Goal: Information Seeking & Learning: Learn about a topic

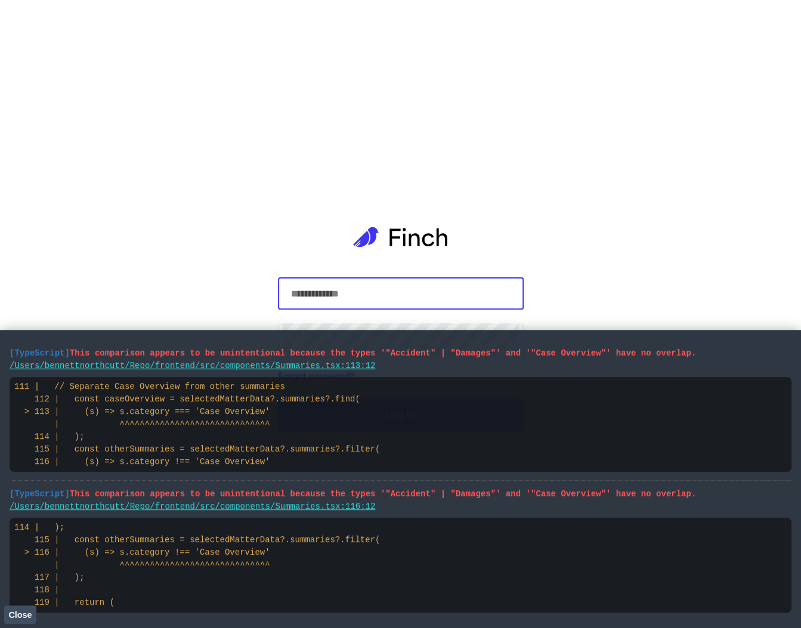
drag, startPoint x: 182, startPoint y: 608, endPoint x: 6, endPoint y: 354, distance: 309.2
click at [5, 353] on main "[TypeScript] This comparison appears to be unintentional because the types '"Ac…" at bounding box center [400, 479] width 801 height 298
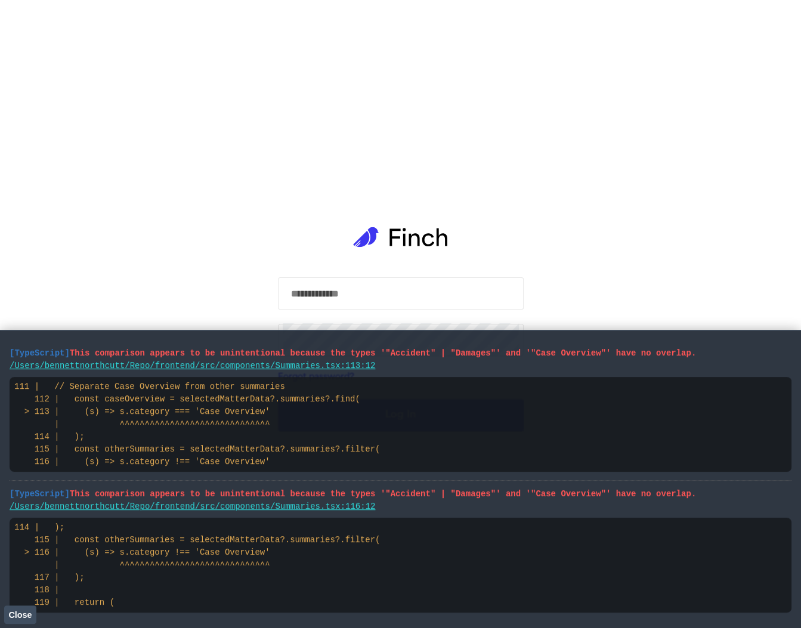
click at [27, 354] on span "[TypeScript]" at bounding box center [40, 353] width 60 height 10
click at [383, 288] on input "text" at bounding box center [401, 293] width 236 height 33
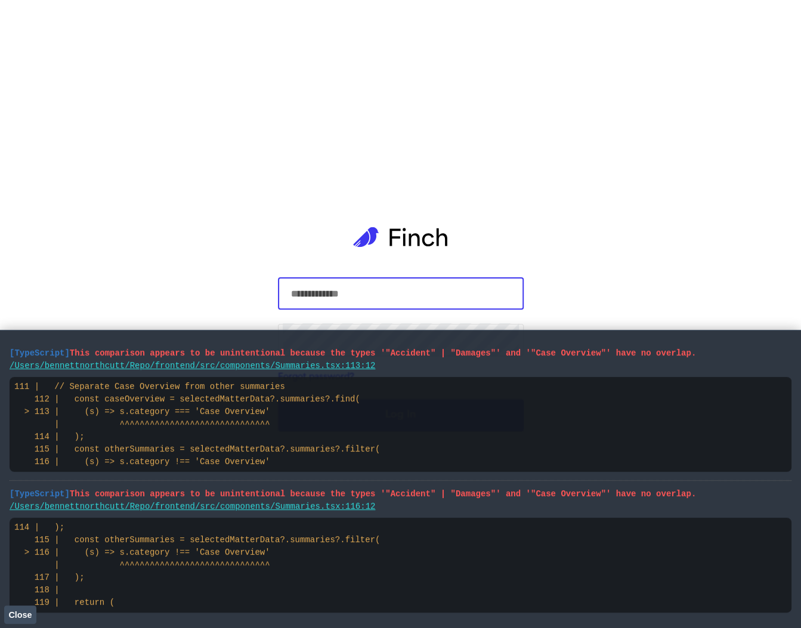
scroll to position [1, 0]
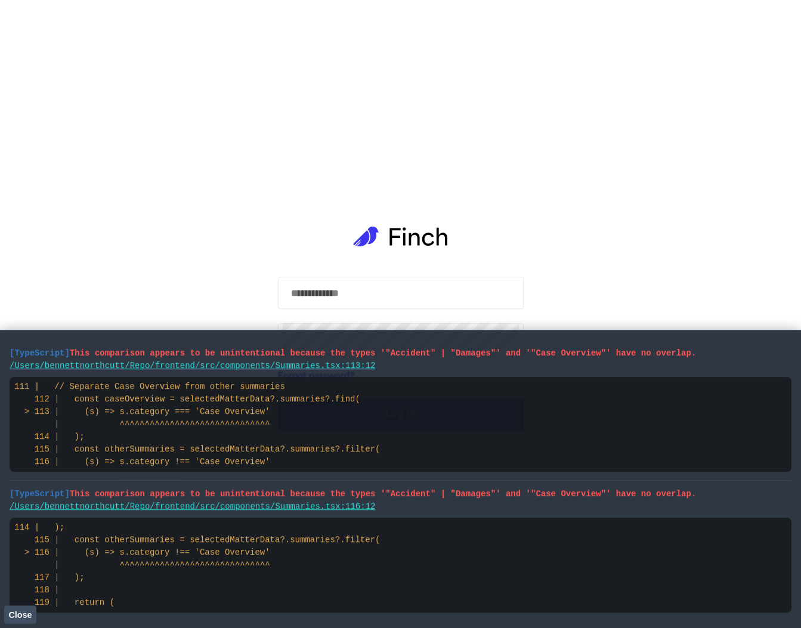
click at [33, 614] on button "Close" at bounding box center [20, 615] width 32 height 18
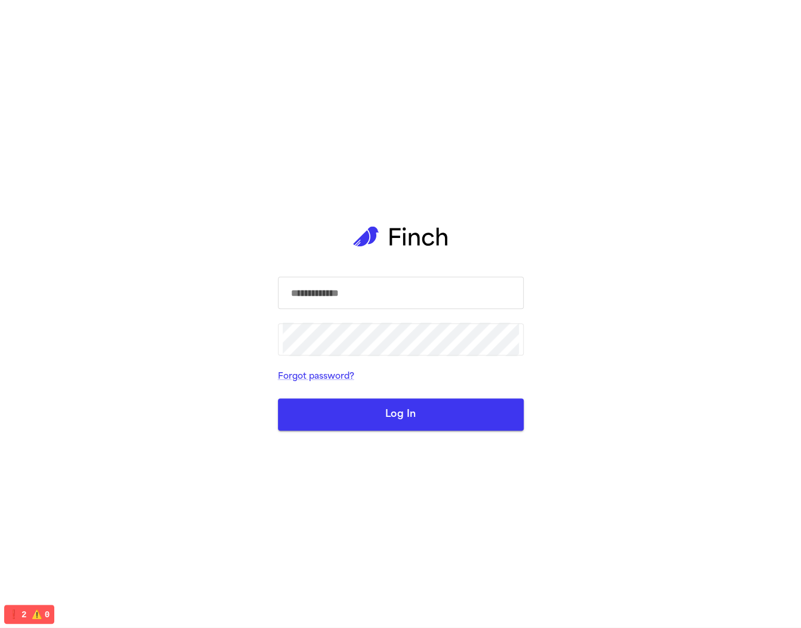
click at [356, 291] on input "text" at bounding box center [401, 292] width 236 height 33
click at [361, 321] on form "​ ​ Forgot password? Log In" at bounding box center [401, 354] width 246 height 154
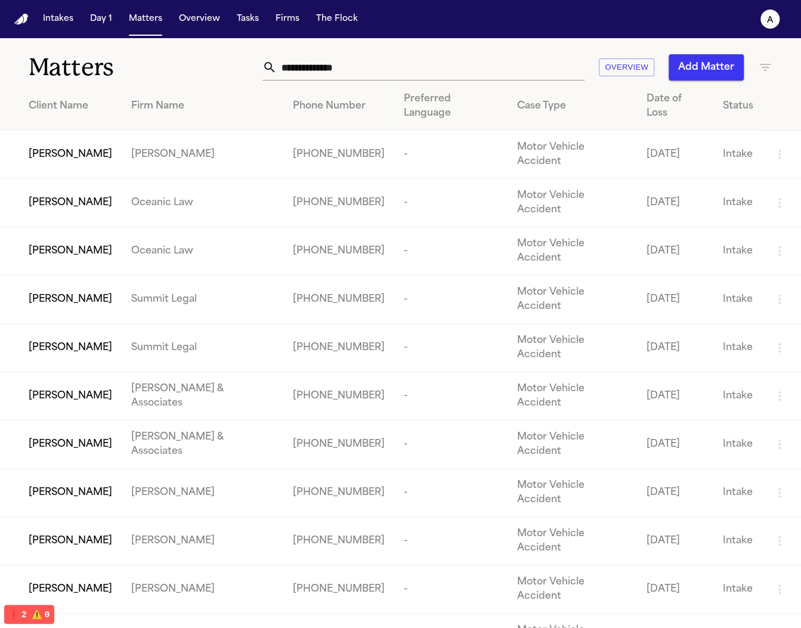
click at [94, 144] on td "[PERSON_NAME]" at bounding box center [61, 155] width 122 height 48
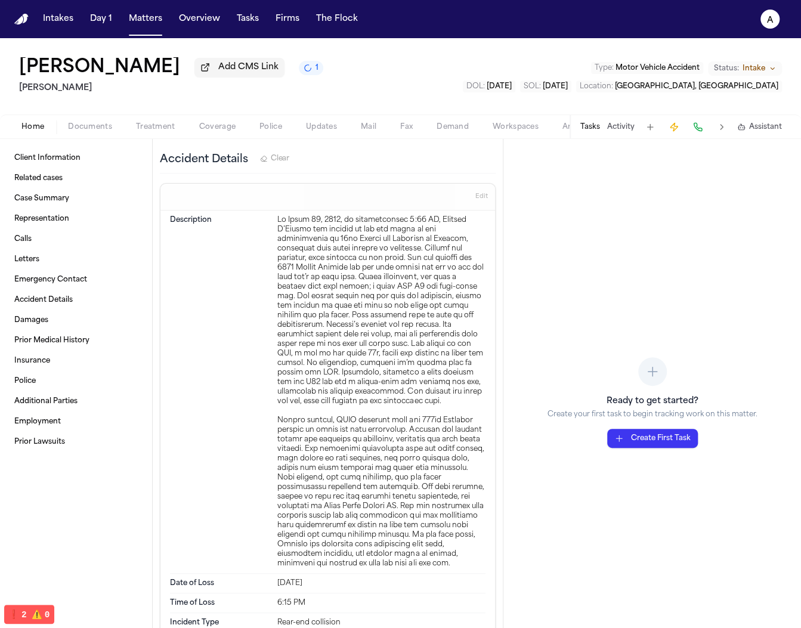
scroll to position [683, 0]
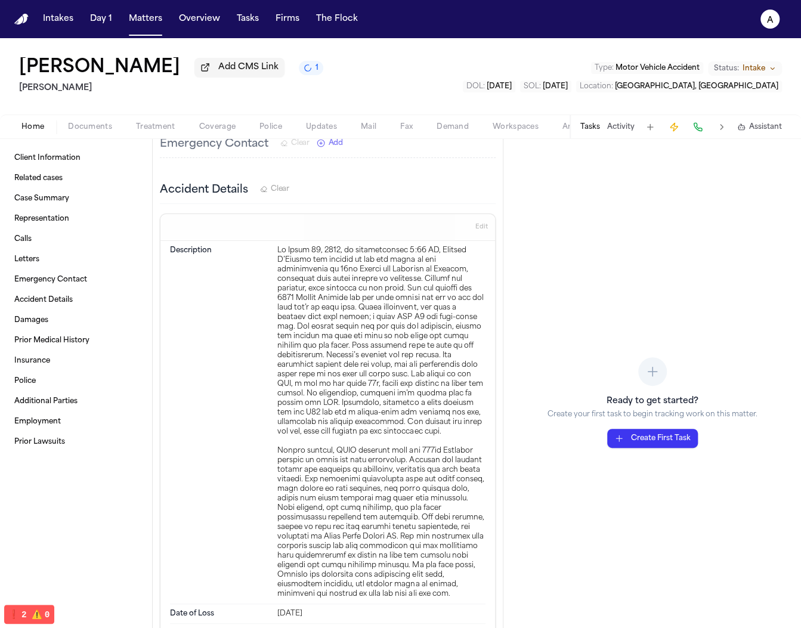
click at [211, 182] on h3 "Accident Details" at bounding box center [204, 190] width 88 height 17
click at [214, 246] on dt "Description" at bounding box center [220, 422] width 100 height 353
click at [202, 246] on dt "Description" at bounding box center [220, 422] width 100 height 353
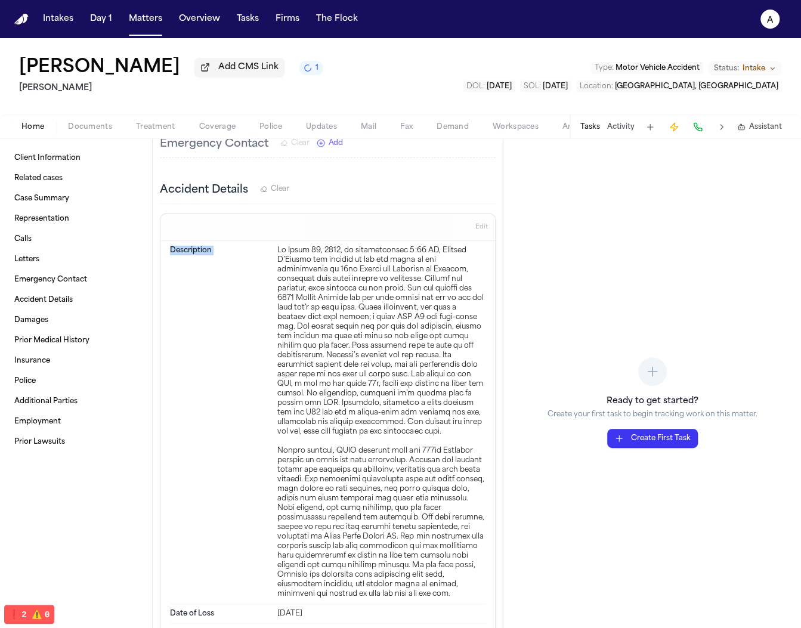
click at [202, 246] on dt "Description" at bounding box center [220, 422] width 100 height 353
copy dt "Description"
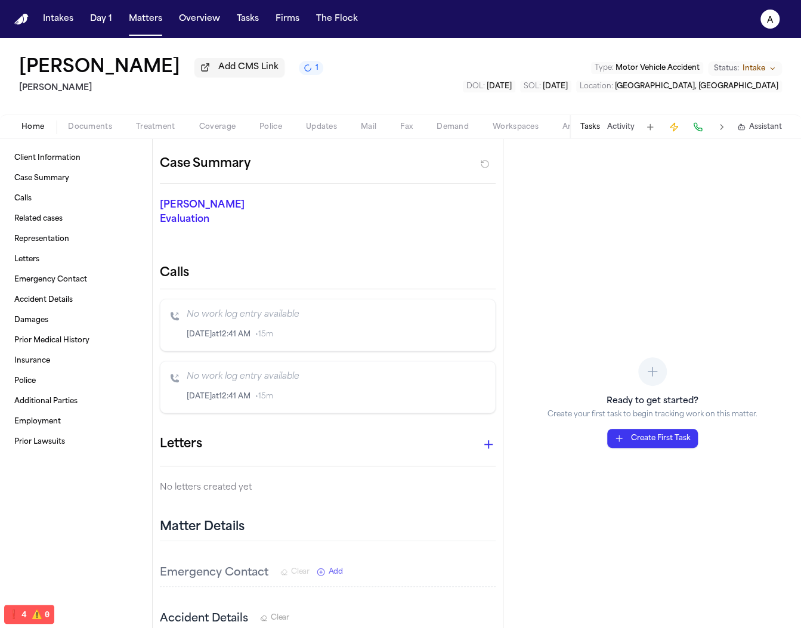
scroll to position [0, 0]
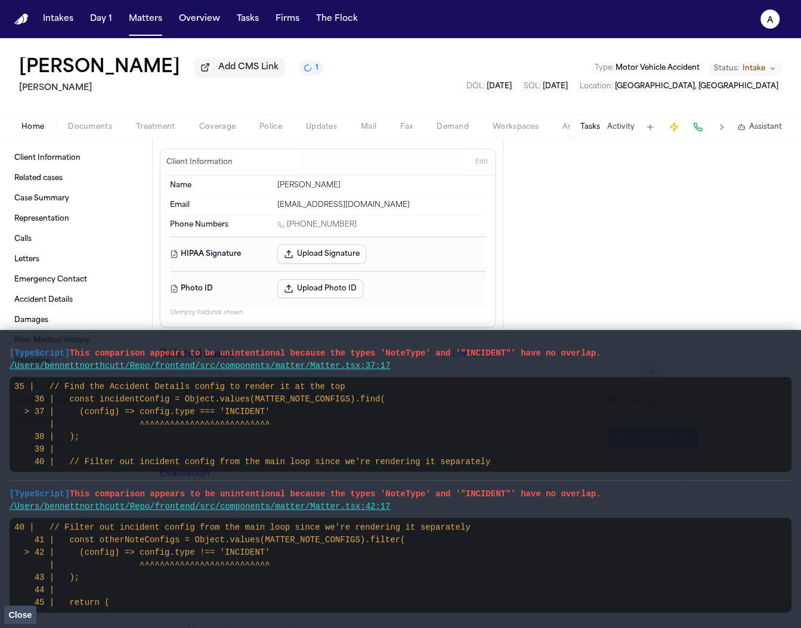
click at [159, 103] on div "Marlene S. D'Angelo Add CMS Link 1 Hecht Type : Motor Vehicle Accident Status: …" at bounding box center [400, 76] width 801 height 76
click at [162, 152] on div "Client Information Edit" at bounding box center [327, 162] width 335 height 27
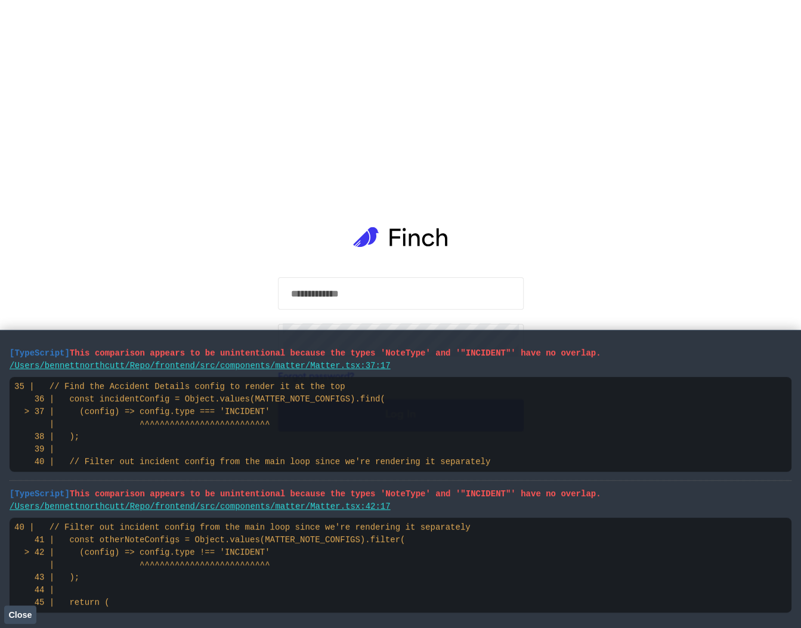
click at [141, 439] on pre "35 | // Find the Accident Details config to render it at the top 36 | const inc…" at bounding box center [401, 424] width 782 height 95
click at [644, 274] on div "​ ​ Forgot password? Log In" at bounding box center [400, 314] width 801 height 628
click at [532, 277] on main "​ ​ Forgot password? Log In" at bounding box center [400, 314] width 265 height 628
click at [521, 283] on div "​" at bounding box center [401, 293] width 246 height 32
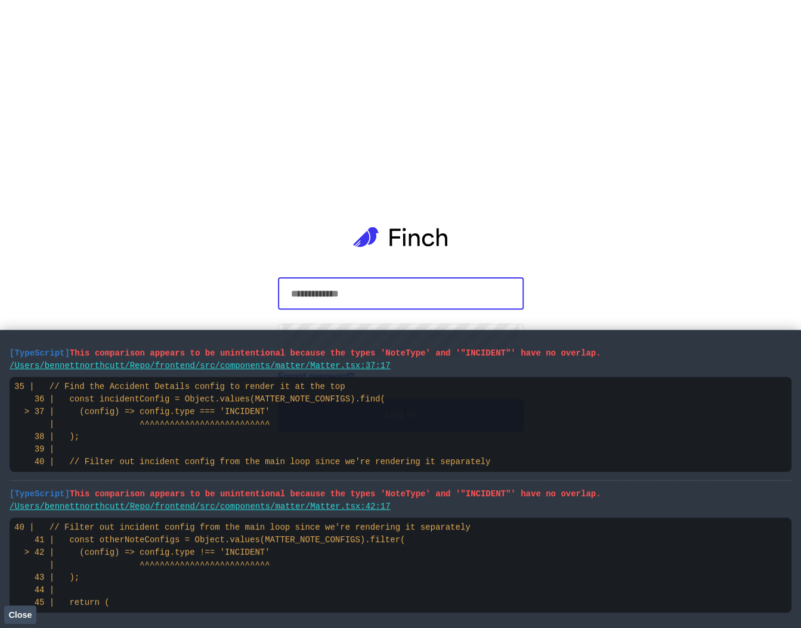
click at [487, 294] on input "text" at bounding box center [401, 293] width 236 height 33
click at [0, 628] on com-1password-button at bounding box center [0, 628] width 0 height 0
type input "**********"
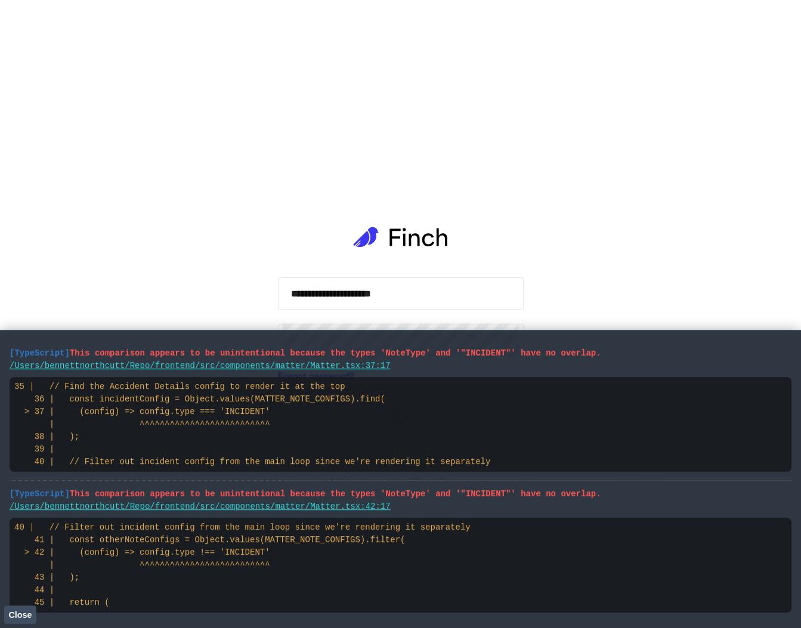
click at [400, 267] on icon at bounding box center [400, 237] width 95 height 81
click at [391, 278] on input "**********" at bounding box center [401, 293] width 236 height 33
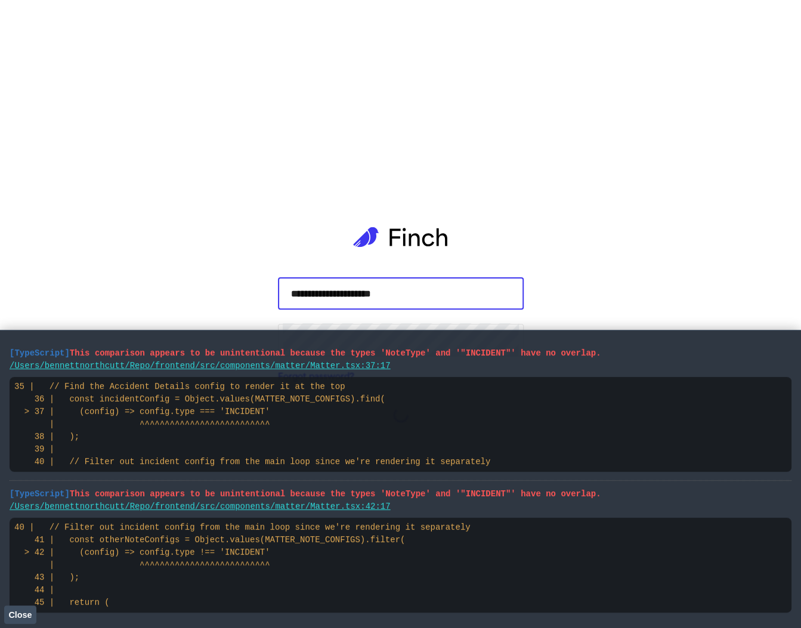
click at [391, 278] on input "**********" at bounding box center [401, 293] width 236 height 33
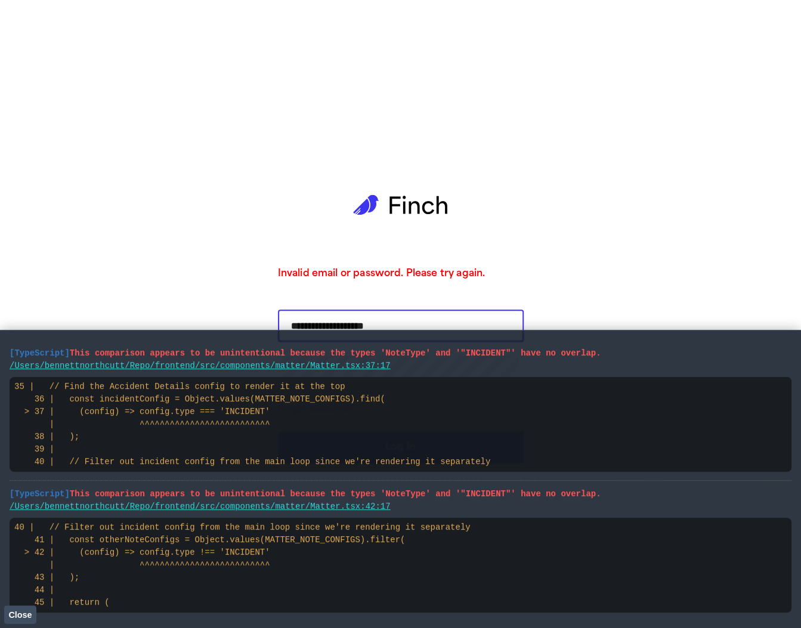
type input "**********"
click at [24, 619] on button "Close" at bounding box center [20, 615] width 32 height 18
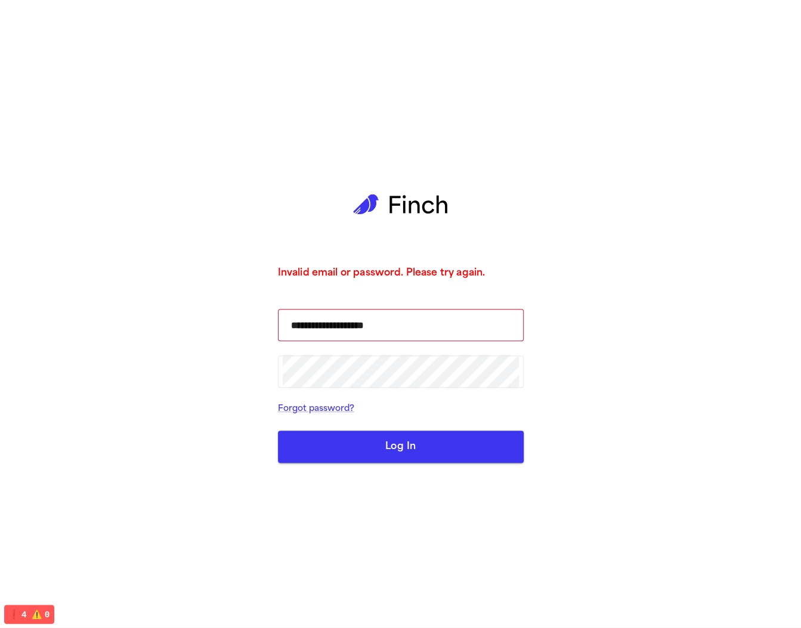
click at [324, 456] on button "Log In" at bounding box center [401, 447] width 246 height 32
click at [401, 347] on form "**********" at bounding box center [401, 386] width 246 height 154
click at [359, 449] on button "Log In" at bounding box center [401, 447] width 246 height 32
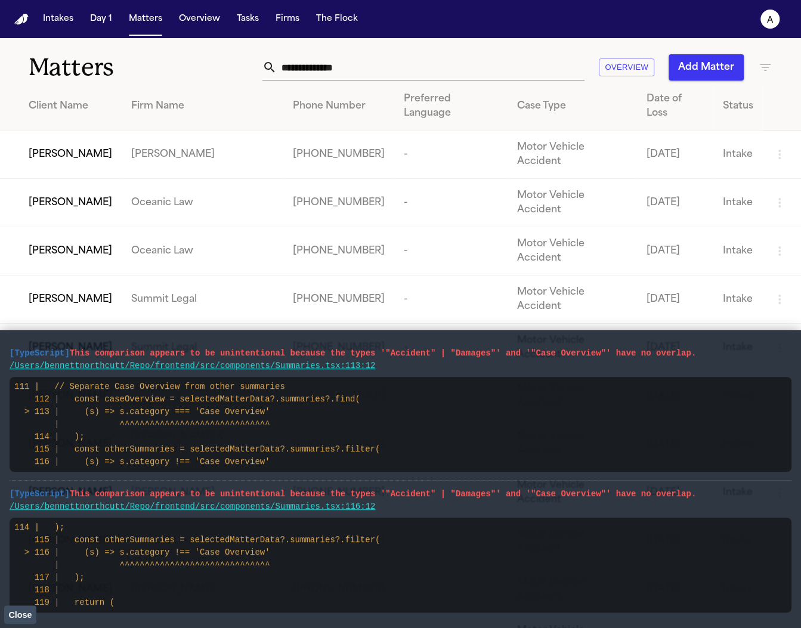
click at [31, 617] on span "Close" at bounding box center [19, 615] width 23 height 10
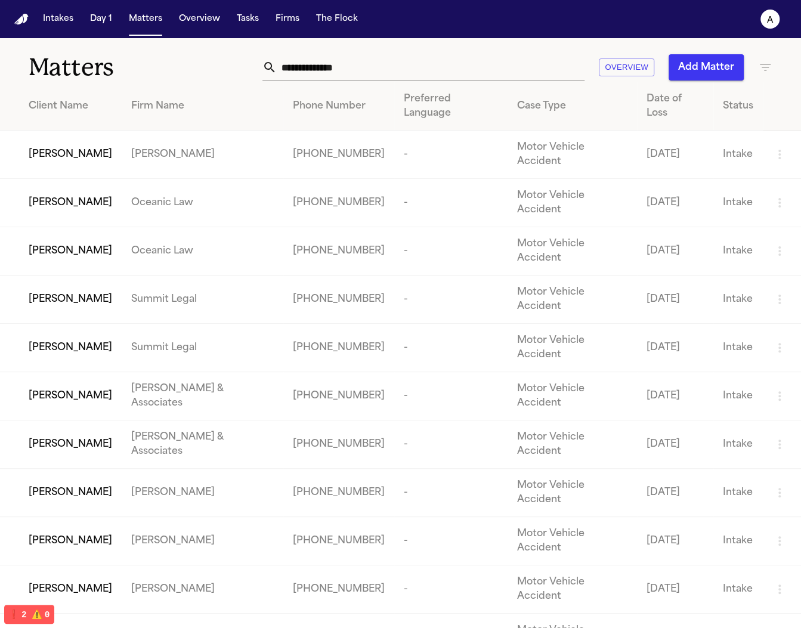
click at [183, 144] on td "[PERSON_NAME]" at bounding box center [203, 155] width 162 height 48
click at [112, 147] on div "[PERSON_NAME]" at bounding box center [71, 154] width 84 height 14
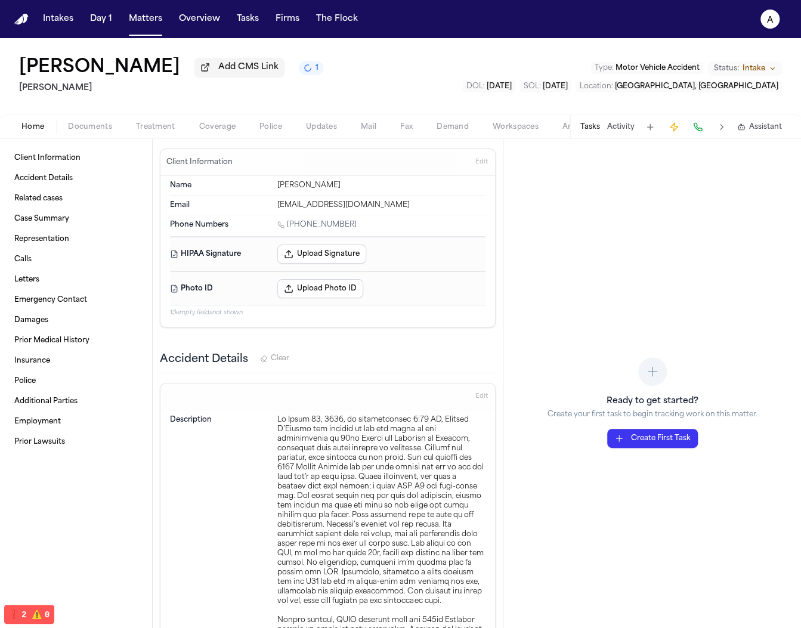
click at [192, 433] on dt "Description" at bounding box center [220, 591] width 100 height 353
click at [192, 428] on dt "Description" at bounding box center [220, 591] width 100 height 353
click at [192, 410] on div "Description" at bounding box center [328, 591] width 316 height 363
click at [192, 412] on div "Description" at bounding box center [328, 591] width 316 height 363
click at [192, 416] on dt "Description" at bounding box center [220, 591] width 100 height 353
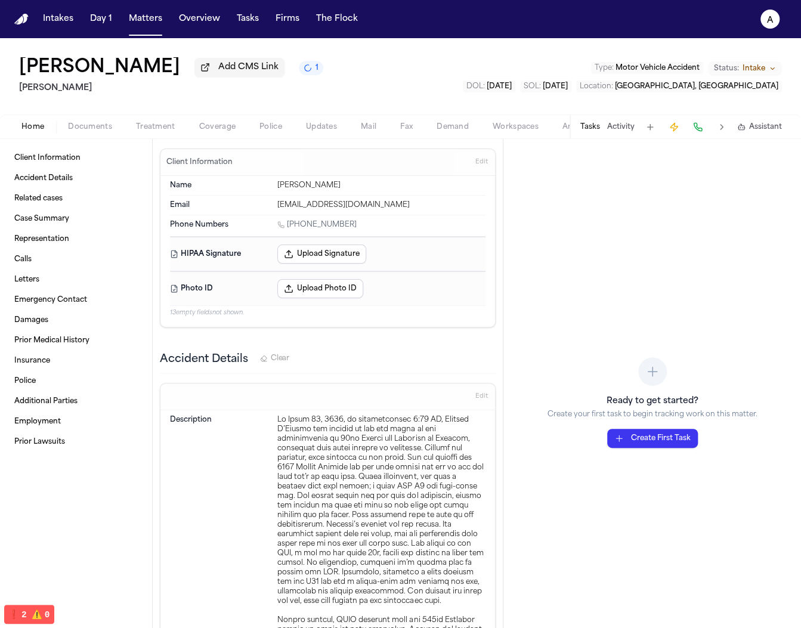
click at [192, 419] on dt "Description" at bounding box center [220, 591] width 100 height 353
copy dt "Description"
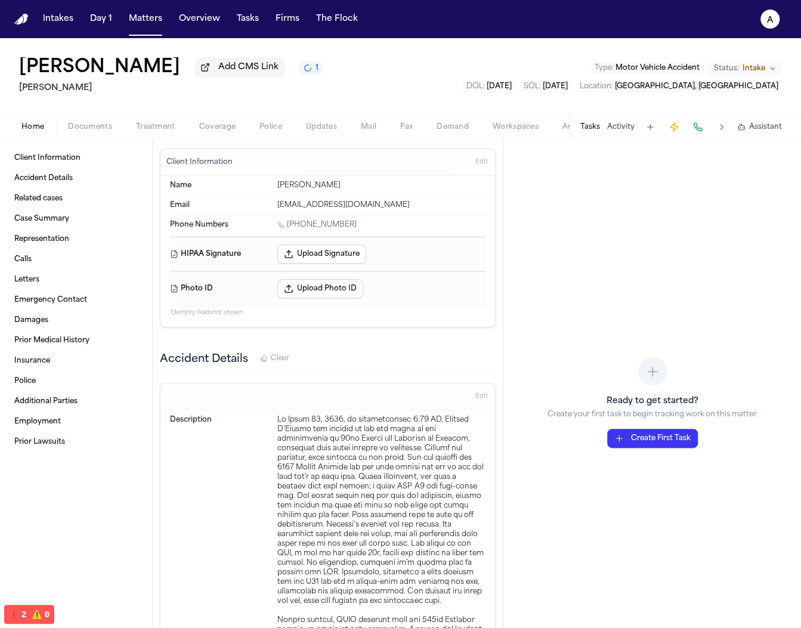
click at [214, 356] on h3 "Accident Details" at bounding box center [204, 359] width 88 height 17
copy div "Accident Details"
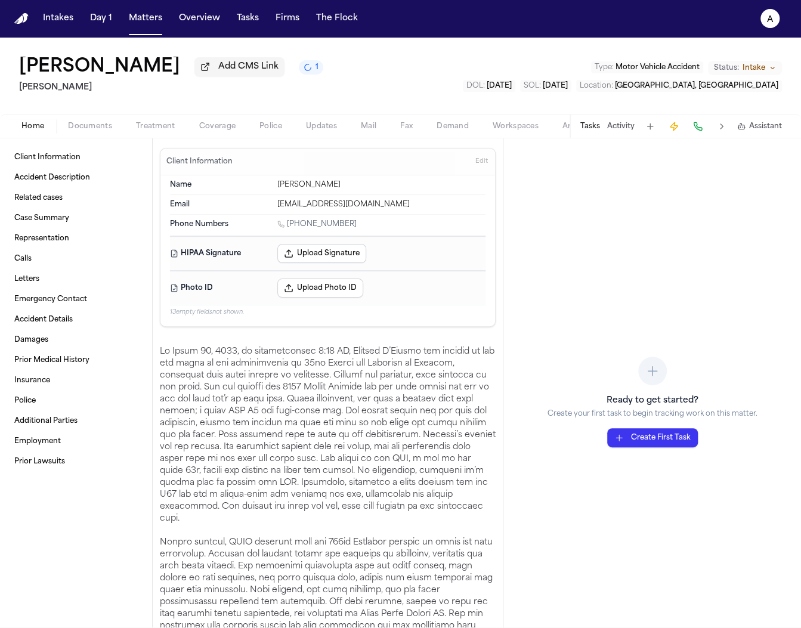
click at [605, 119] on div "Tasks Activity Assistant" at bounding box center [681, 126] width 222 height 23
click at [594, 124] on button "Tasks" at bounding box center [591, 127] width 20 height 10
click at [589, 126] on button "Tasks" at bounding box center [591, 127] width 20 height 10
click at [621, 126] on button "Activity" at bounding box center [620, 127] width 27 height 10
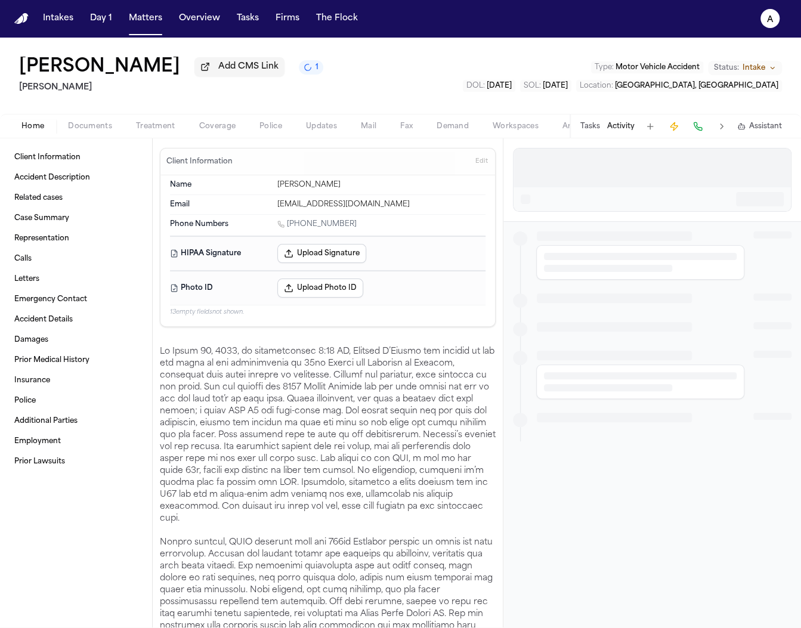
click at [582, 126] on button "Tasks" at bounding box center [591, 127] width 20 height 10
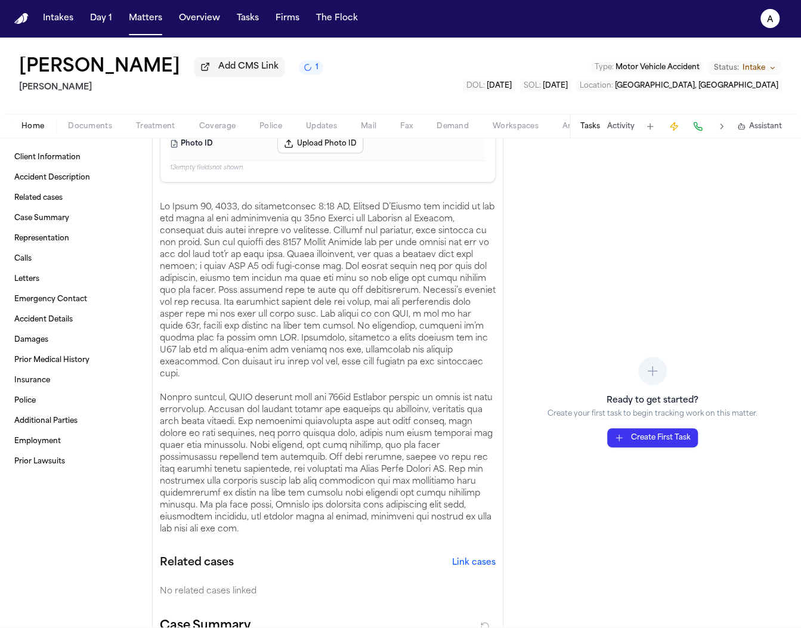
scroll to position [82, 0]
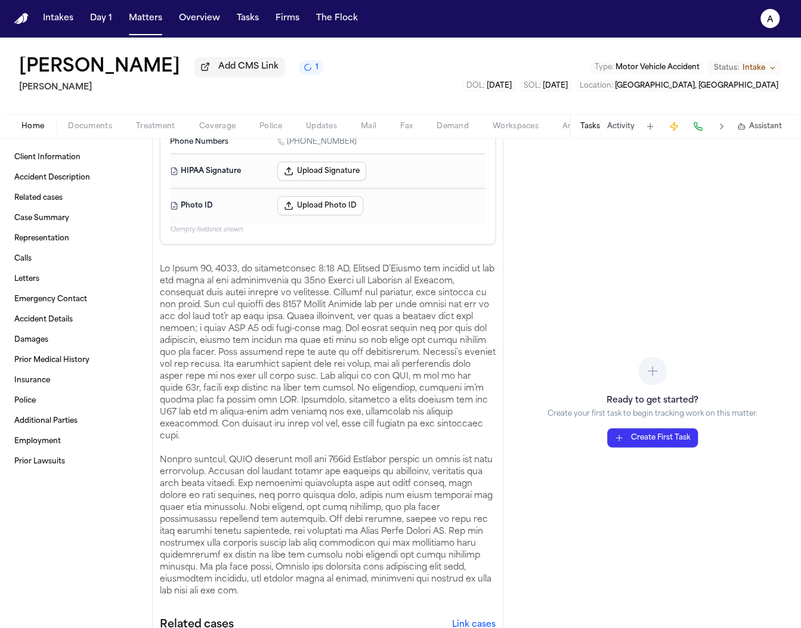
click at [589, 131] on button "Tasks" at bounding box center [591, 127] width 20 height 10
click at [613, 131] on button "Activity" at bounding box center [620, 127] width 27 height 10
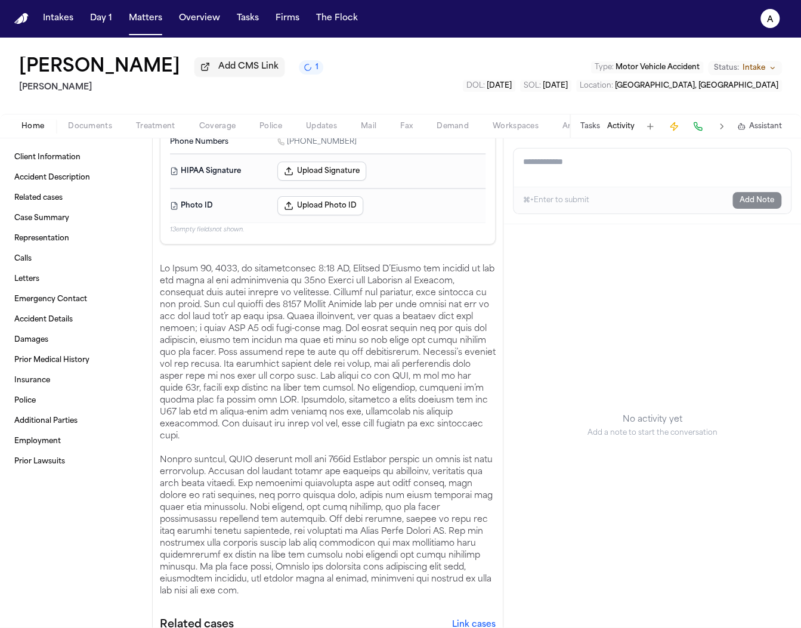
click at [589, 125] on button "Tasks" at bounding box center [591, 127] width 20 height 10
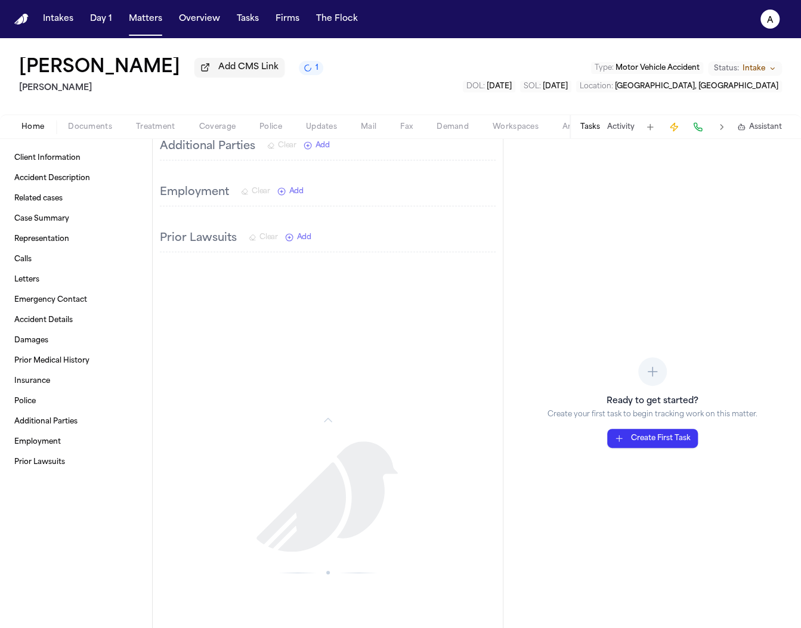
scroll to position [2134, 0]
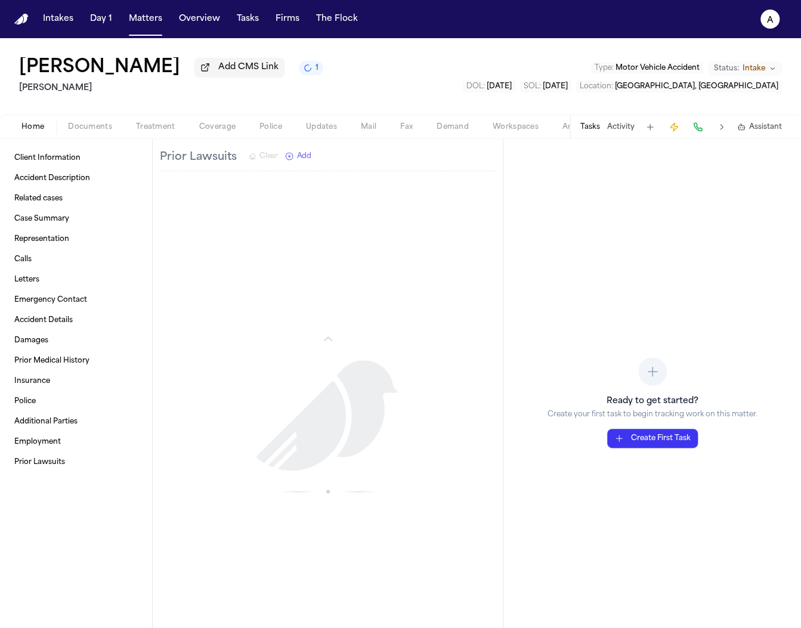
click at [760, 138] on div "Tasks Activity Assistant" at bounding box center [681, 126] width 222 height 23
click at [760, 132] on span "Assistant" at bounding box center [765, 127] width 33 height 10
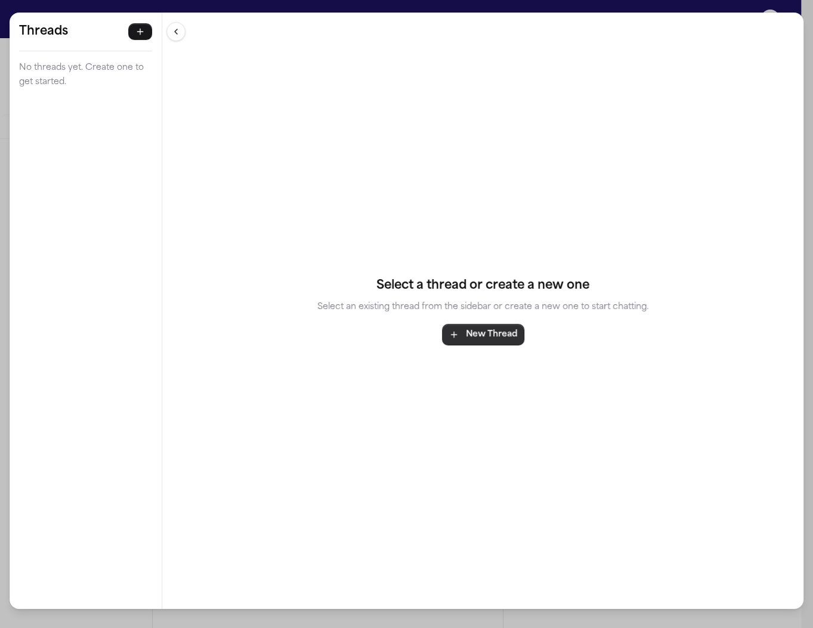
click at [493, 339] on button "New Thread" at bounding box center [483, 334] width 82 height 21
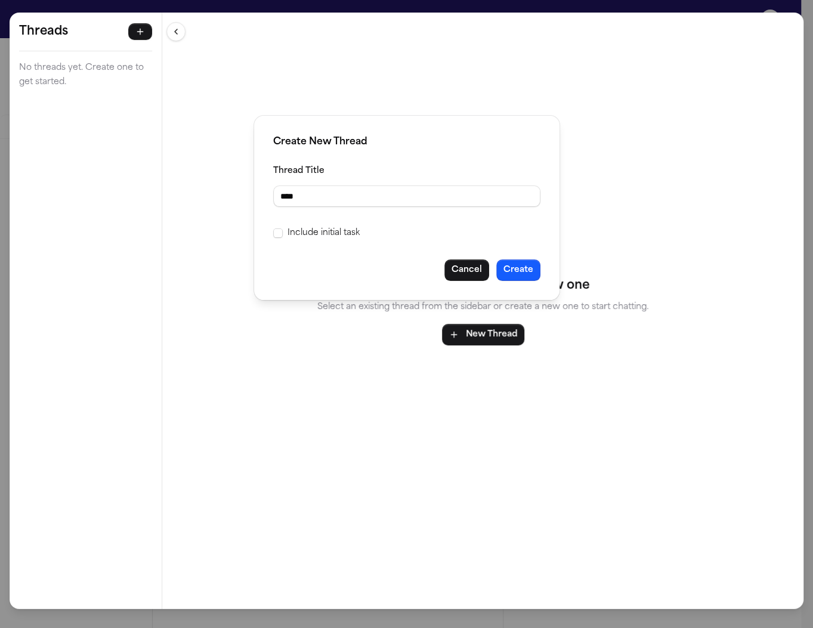
type input "****"
click at [544, 267] on div "Create New Thread Thread Title **** Include initial task Cancel Create" at bounding box center [406, 208] width 305 height 184
click at [508, 267] on button "Create" at bounding box center [518, 270] width 44 height 21
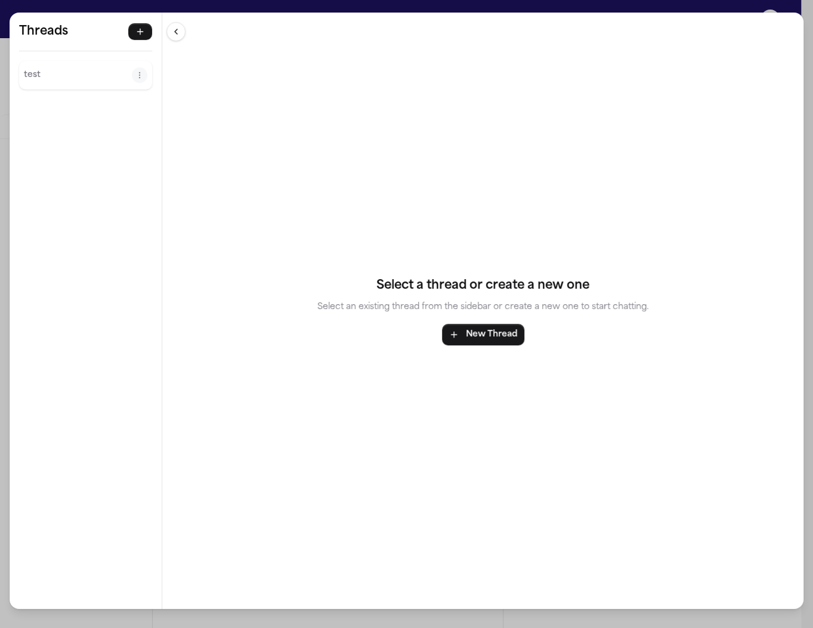
click at [53, 67] on button "test" at bounding box center [78, 75] width 108 height 19
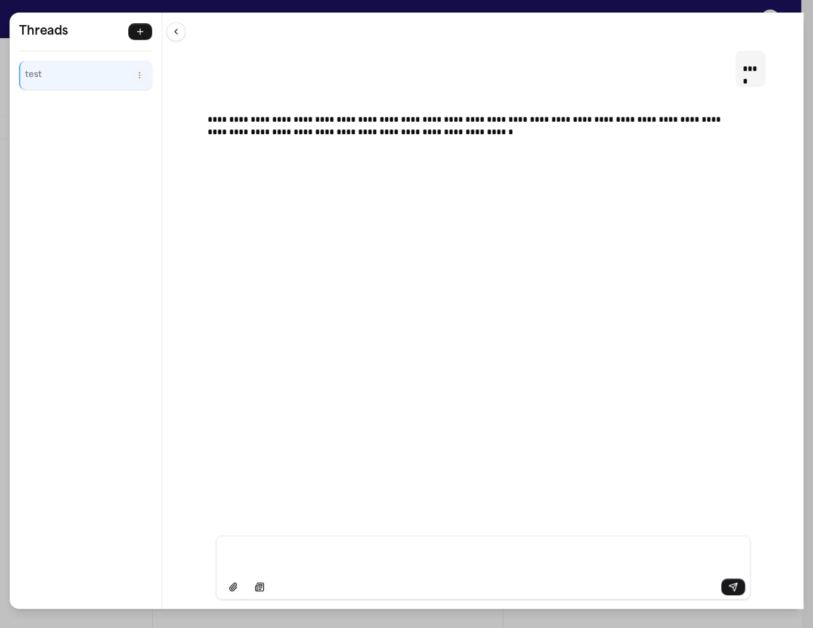
click at [752, 10] on div "**********" at bounding box center [406, 314] width 813 height 628
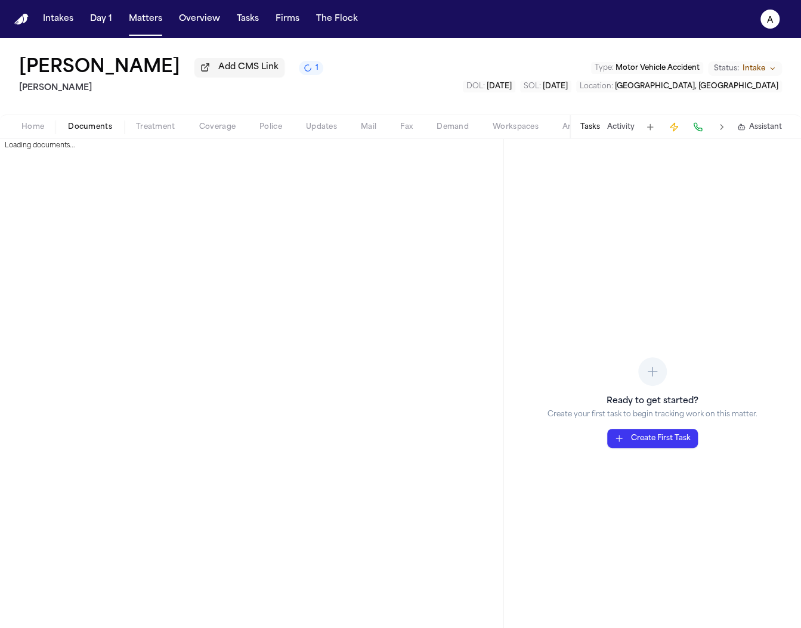
click at [81, 123] on span "Documents" at bounding box center [90, 127] width 44 height 10
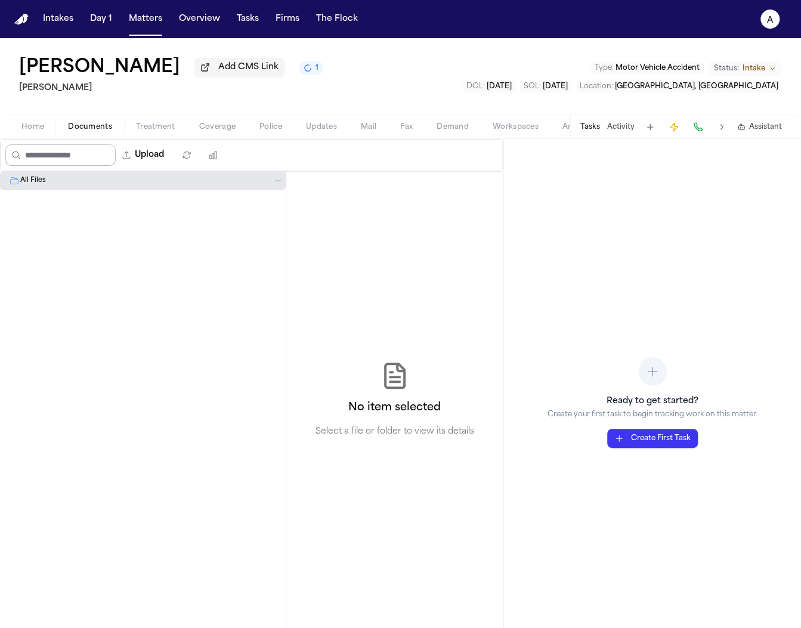
click at [33, 134] on span "button" at bounding box center [32, 133] width 37 height 1
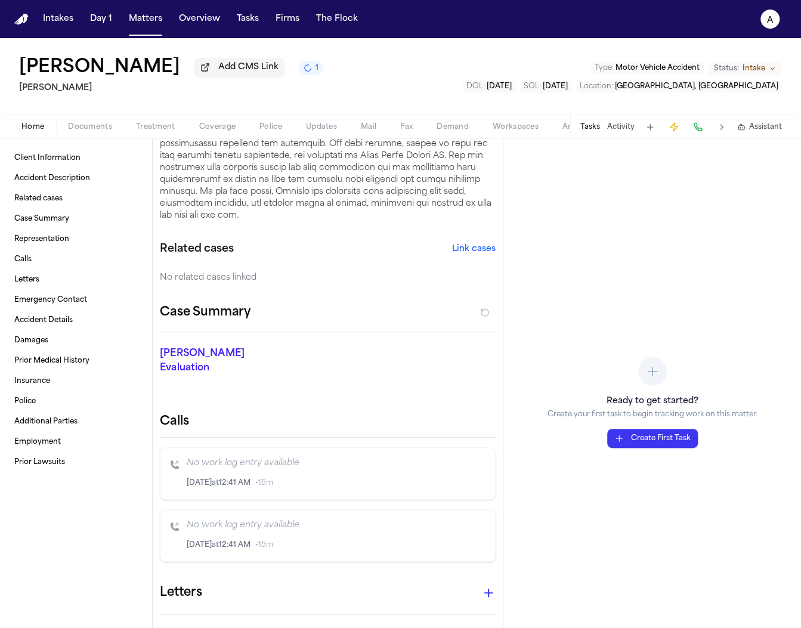
scroll to position [652, 0]
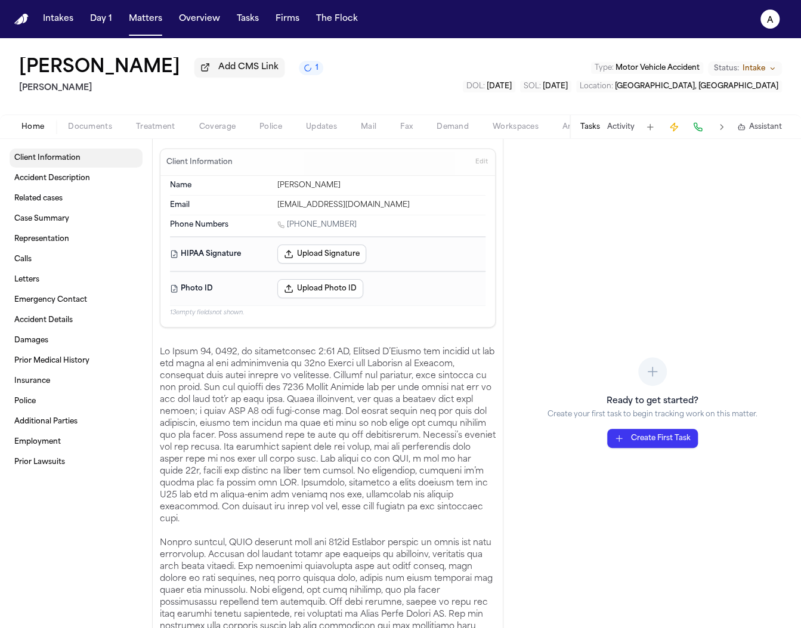
click at [98, 153] on link "Client Information" at bounding box center [76, 158] width 133 height 19
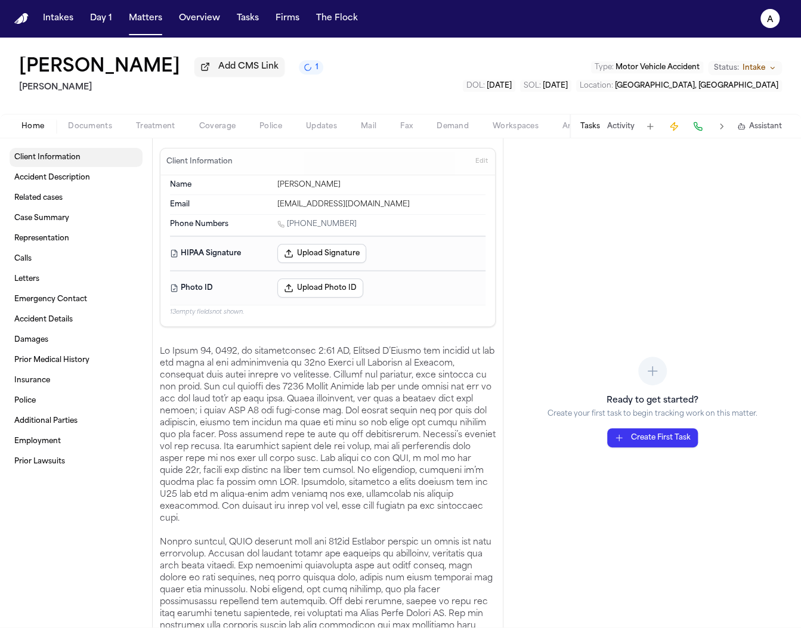
click at [98, 166] on link "Client Information" at bounding box center [76, 157] width 133 height 19
click at [98, 175] on link "Accident Description" at bounding box center [76, 177] width 133 height 19
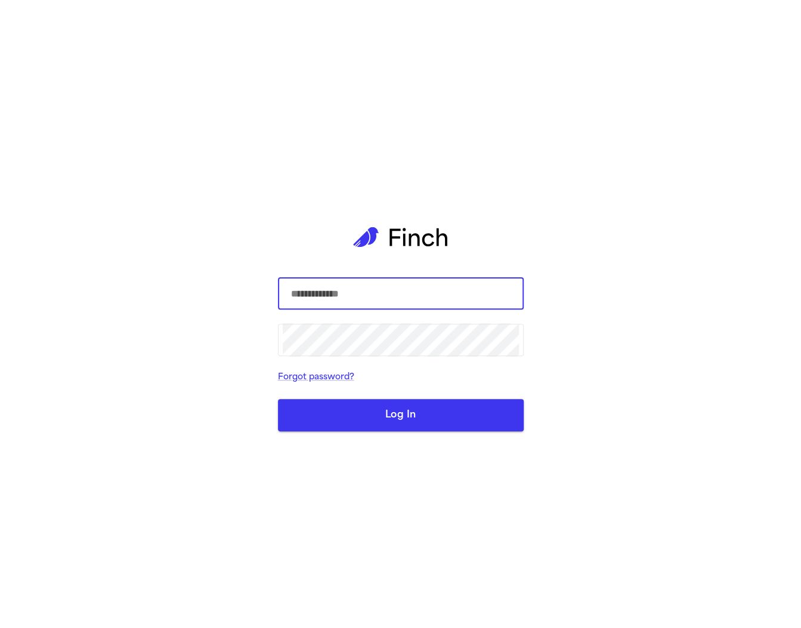
type input "**********"
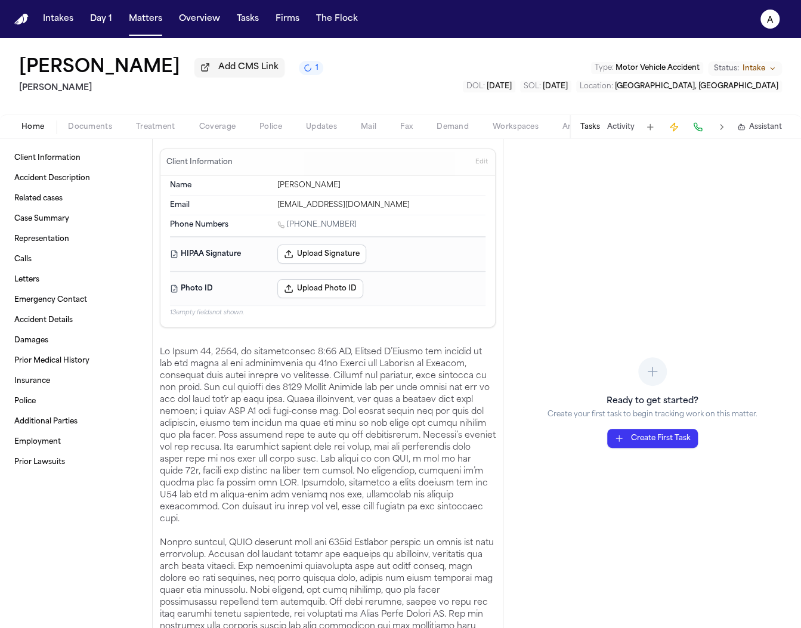
click at [210, 166] on h3 "Client Information" at bounding box center [199, 163] width 71 height 10
copy h3 "Client Information"
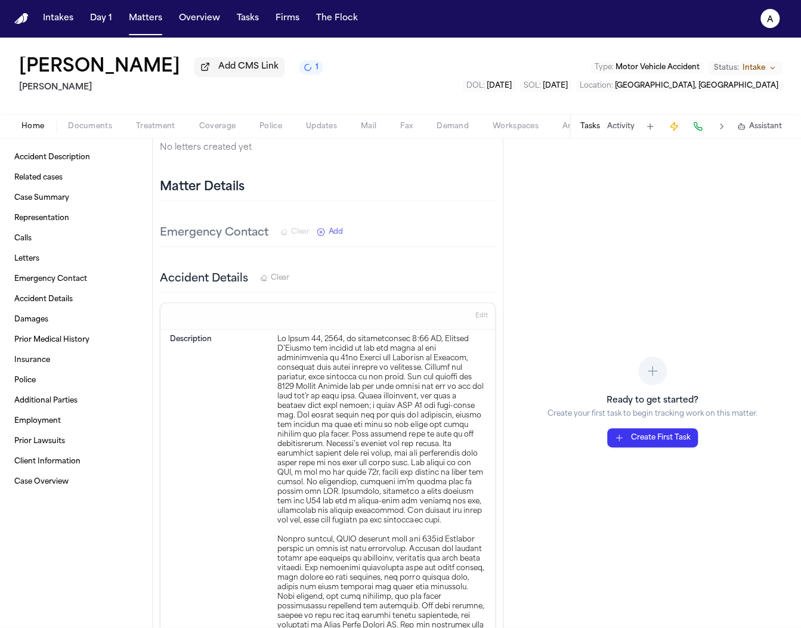
scroll to position [973, 0]
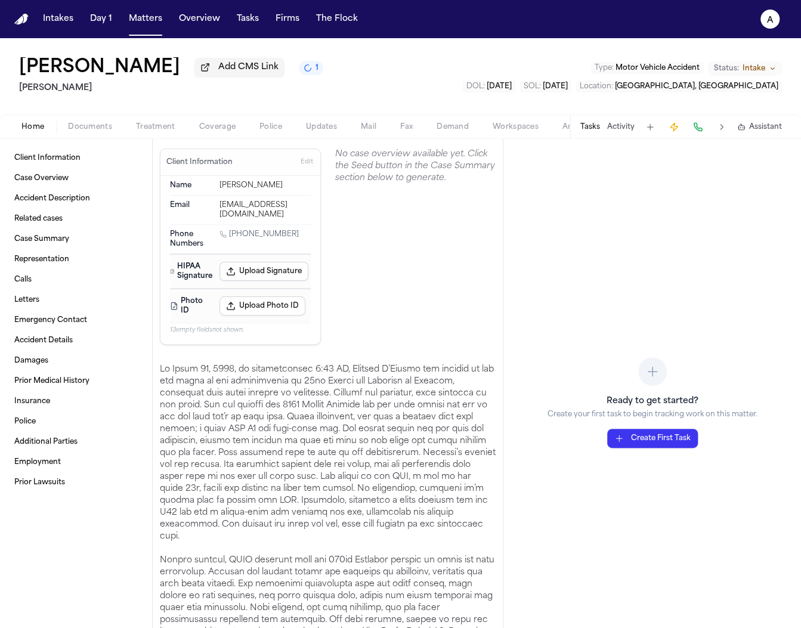
click at [357, 171] on div "No case overview available yet. Click the Seed button in the Case Summary secti…" at bounding box center [415, 167] width 161 height 36
click at [450, 174] on div "No case overview available yet. Click the Seed button in the Case Summary secti…" at bounding box center [415, 167] width 161 height 36
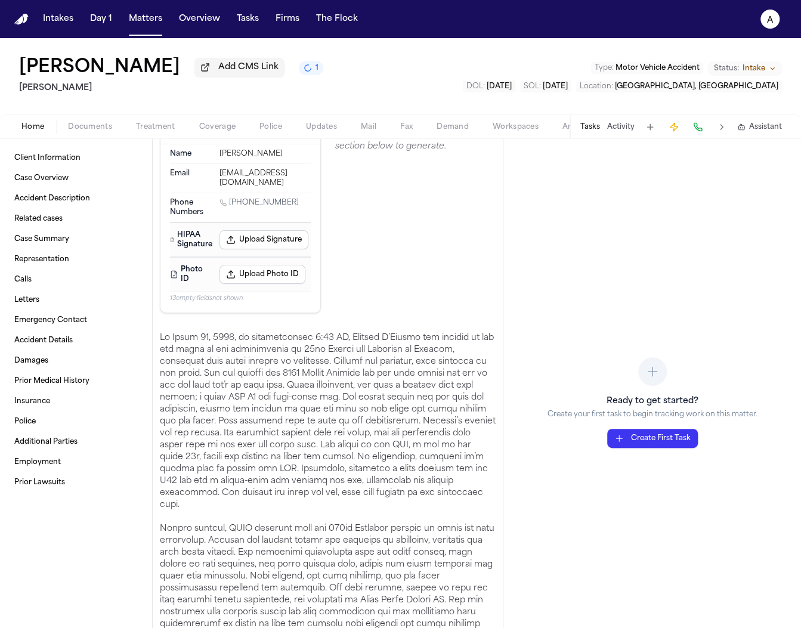
scroll to position [36, 0]
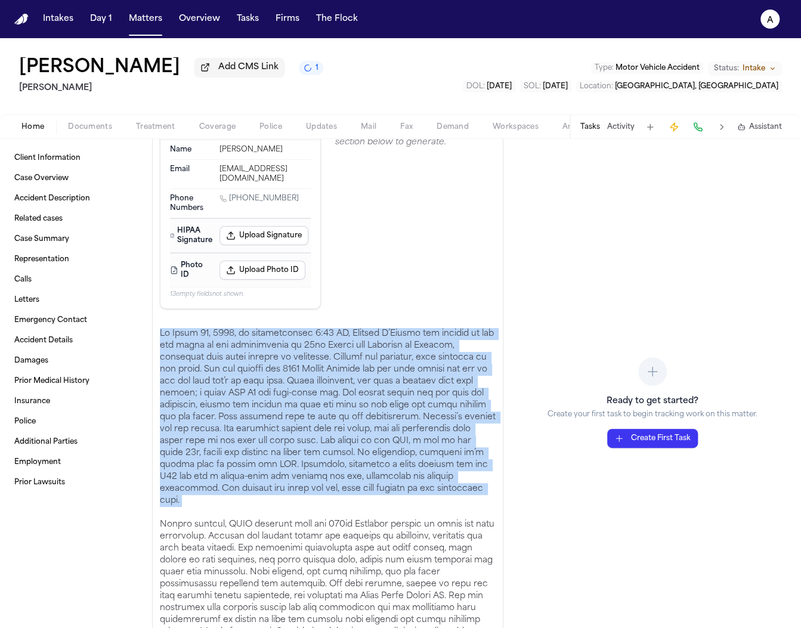
drag, startPoint x: 376, startPoint y: 301, endPoint x: 367, endPoint y: 294, distance: 11.1
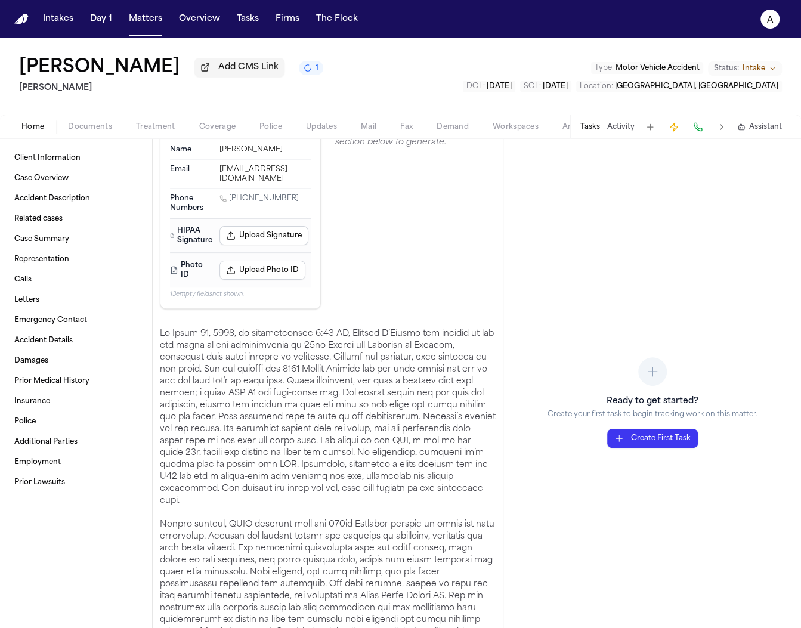
click at [360, 288] on section "No case overview available yet. Click the Seed button in the Case Summary secti…" at bounding box center [415, 211] width 161 height 196
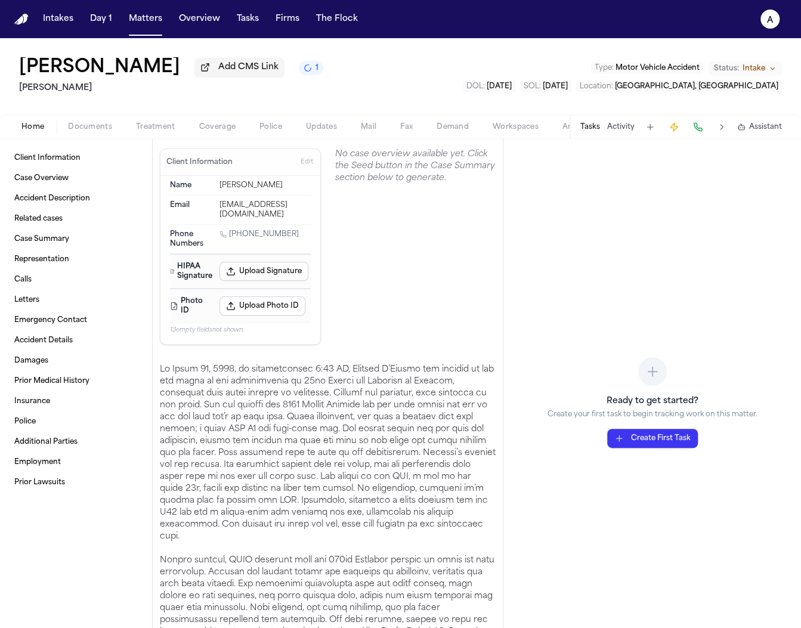
click at [421, 192] on section "No case overview available yet. Click the Seed button in the Case Summary secti…" at bounding box center [415, 247] width 161 height 196
click at [420, 181] on div "No case overview available yet. Click the Seed button in the Case Summary secti…" at bounding box center [415, 167] width 161 height 36
copy div "No case overview available yet. Click the Seed button in the Case Summary secti…"
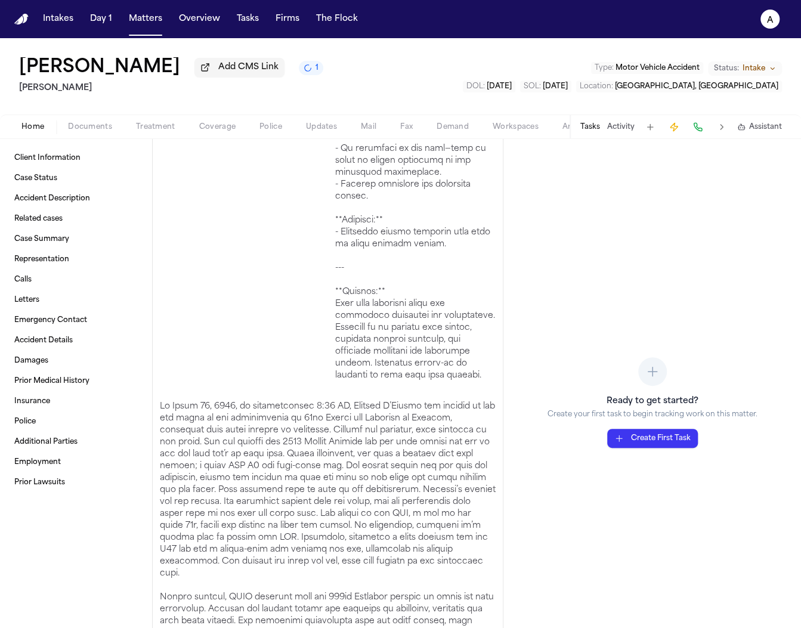
scroll to position [1681, 0]
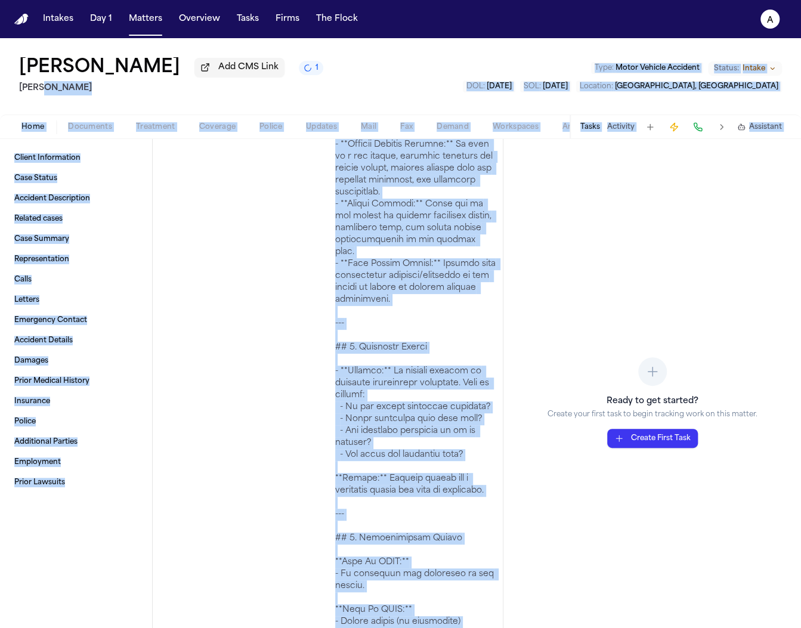
scroll to position [0, 0]
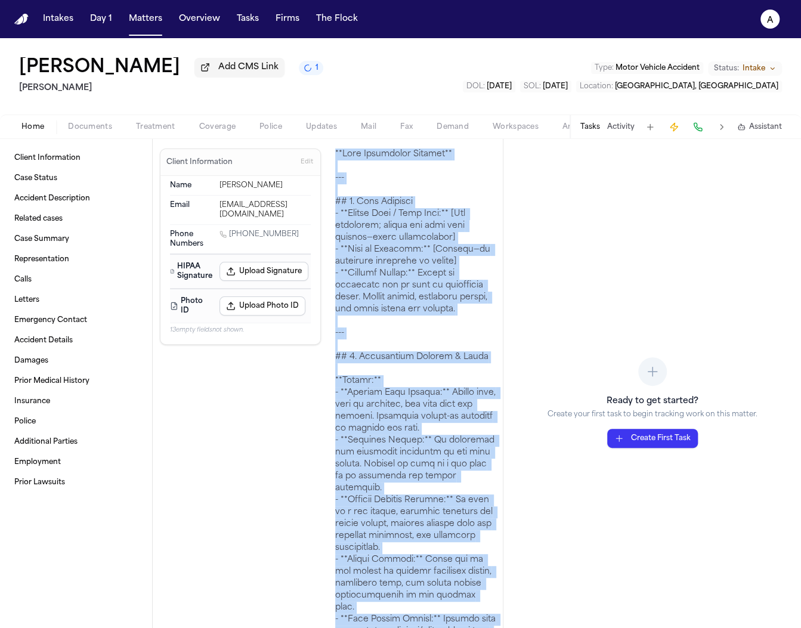
drag, startPoint x: 427, startPoint y: 334, endPoint x: 327, endPoint y: 158, distance: 203.1
copy div "**Case Management Summary** --- ## 1. Case Overview - **Client Name / Case Type…"
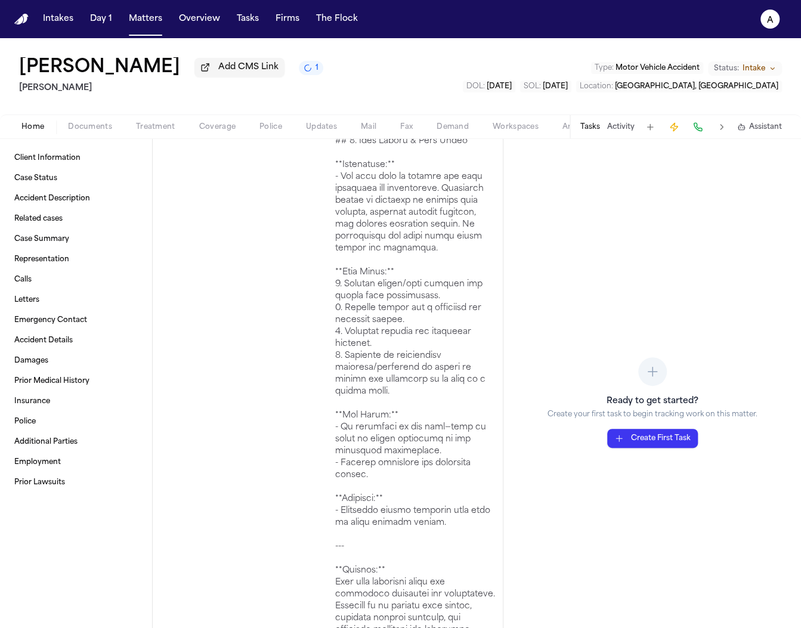
scroll to position [1200, 0]
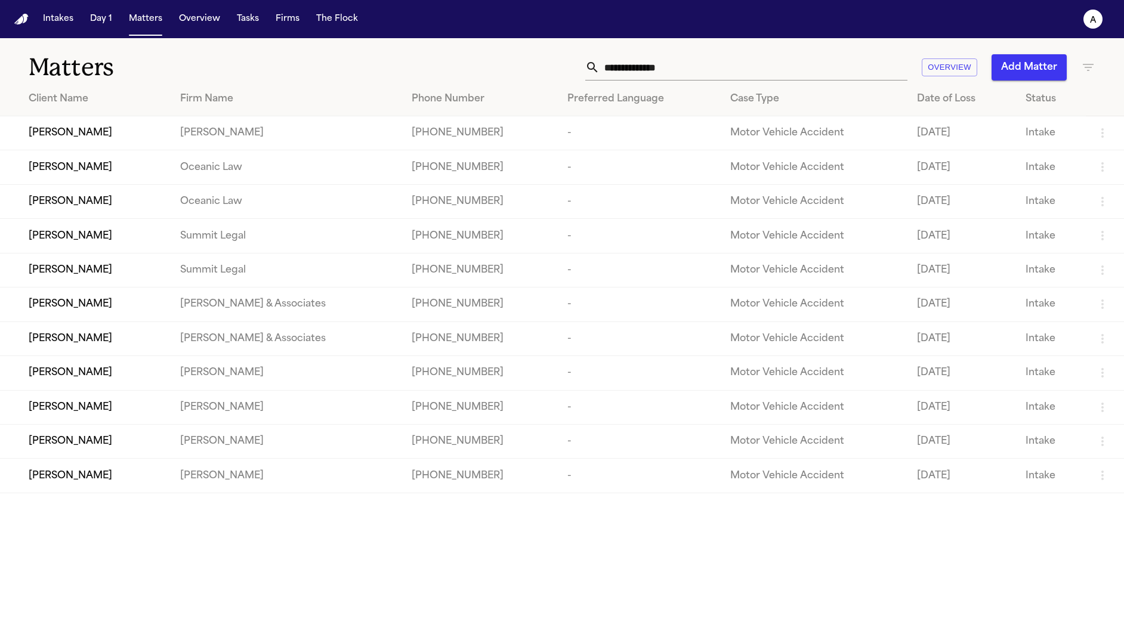
click at [137, 137] on div "[PERSON_NAME]" at bounding box center [95, 133] width 132 height 14
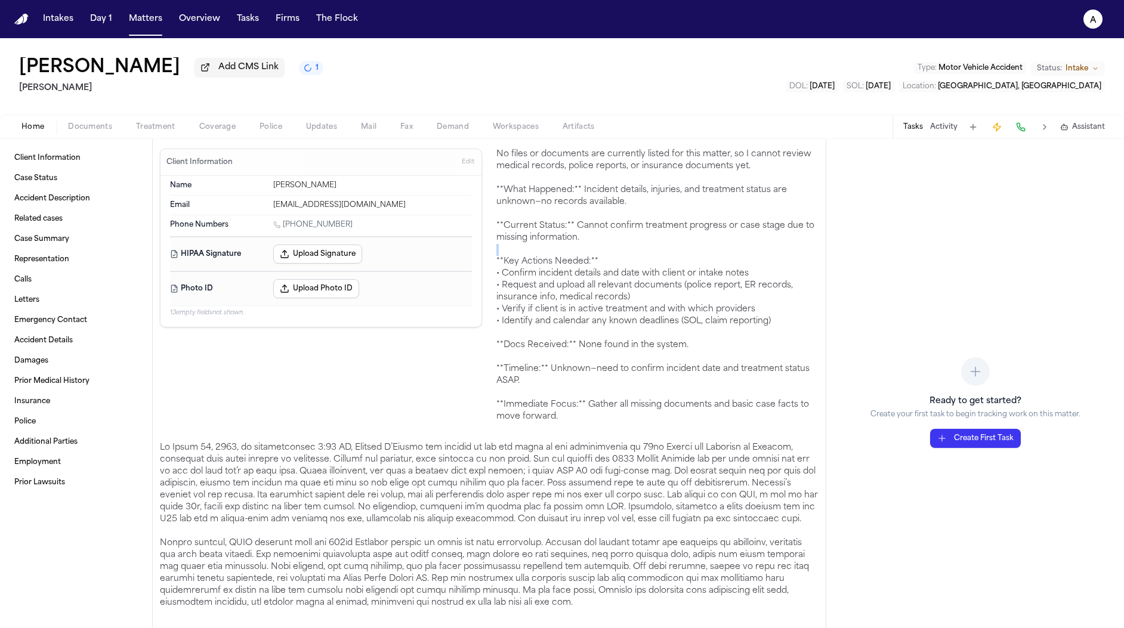
drag, startPoint x: 628, startPoint y: 254, endPoint x: 274, endPoint y: 222, distance: 355.2
click at [626, 252] on div "No files or documents are currently listed for this matter, so I cannot review …" at bounding box center [657, 286] width 322 height 274
click at [149, 125] on span "Treatment" at bounding box center [155, 127] width 39 height 10
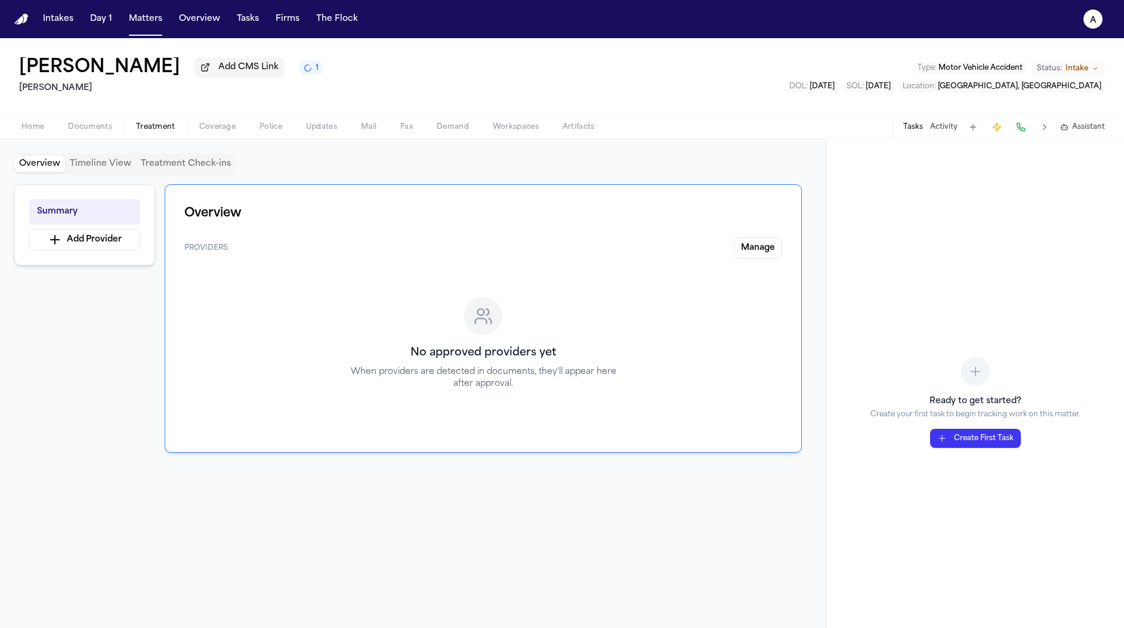
click at [29, 132] on span "Home" at bounding box center [32, 127] width 23 height 10
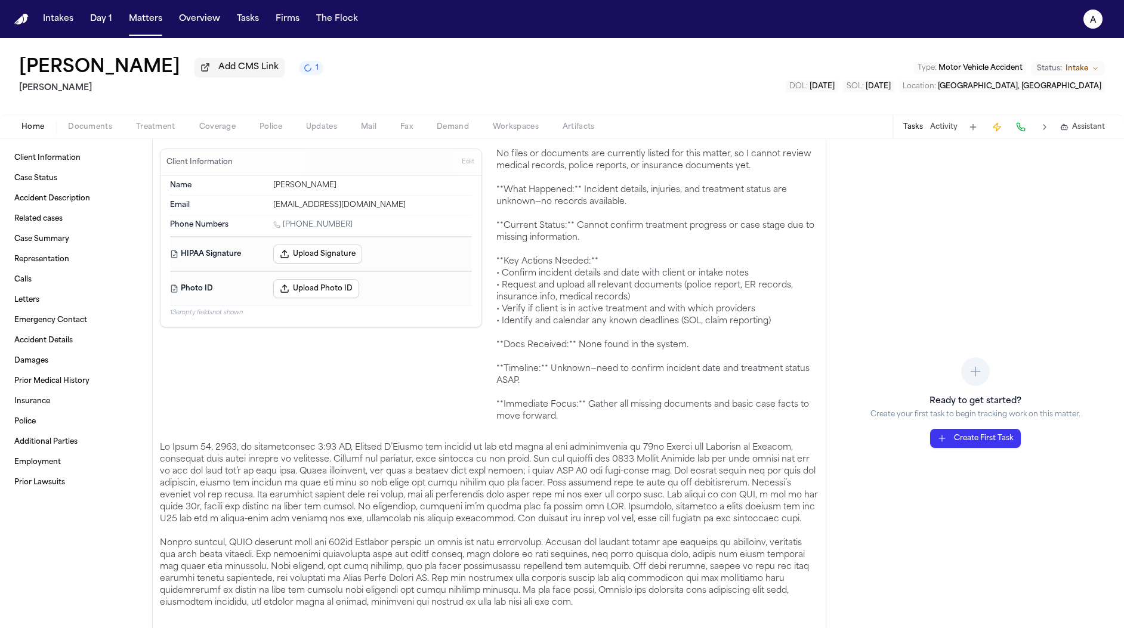
click at [448, 77] on div "Marlene S. D'Angelo Add CMS Link 1 Hecht Type : Motor Vehicle Accident Status: …" at bounding box center [562, 76] width 1124 height 76
click at [447, 74] on div "Marlene S. D'Angelo Add CMS Link 1 Hecht Type : Motor Vehicle Accident Status: …" at bounding box center [562, 76] width 1124 height 76
click at [446, 74] on div "Marlene S. D'Angelo Add CMS Link 1 Hecht Type : Motor Vehicle Accident Status: …" at bounding box center [562, 76] width 1124 height 76
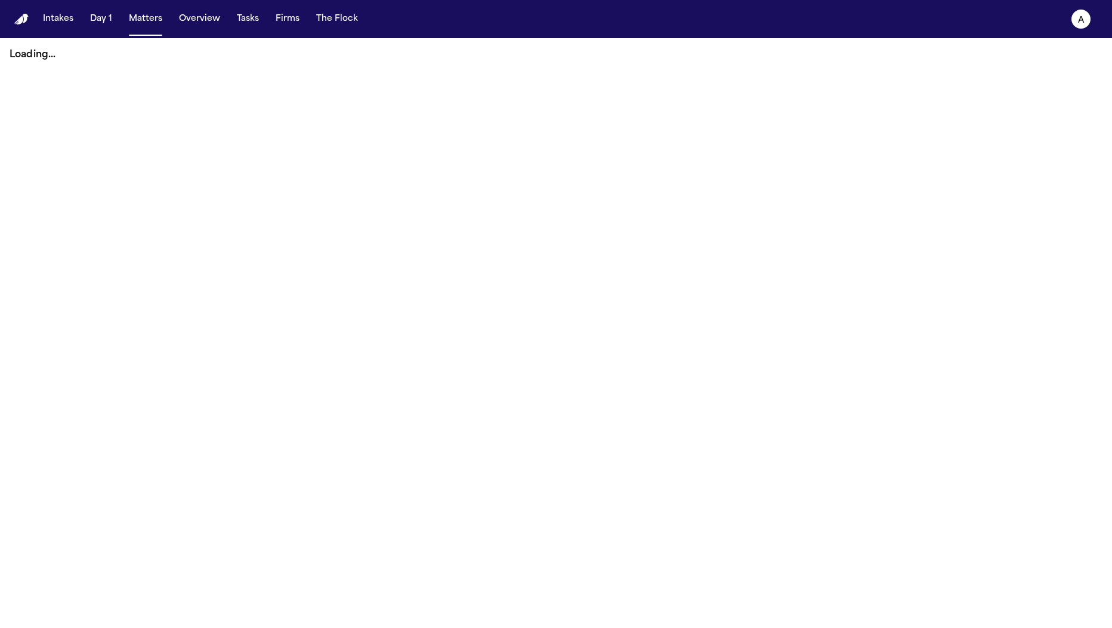
scroll to position [1, 0]
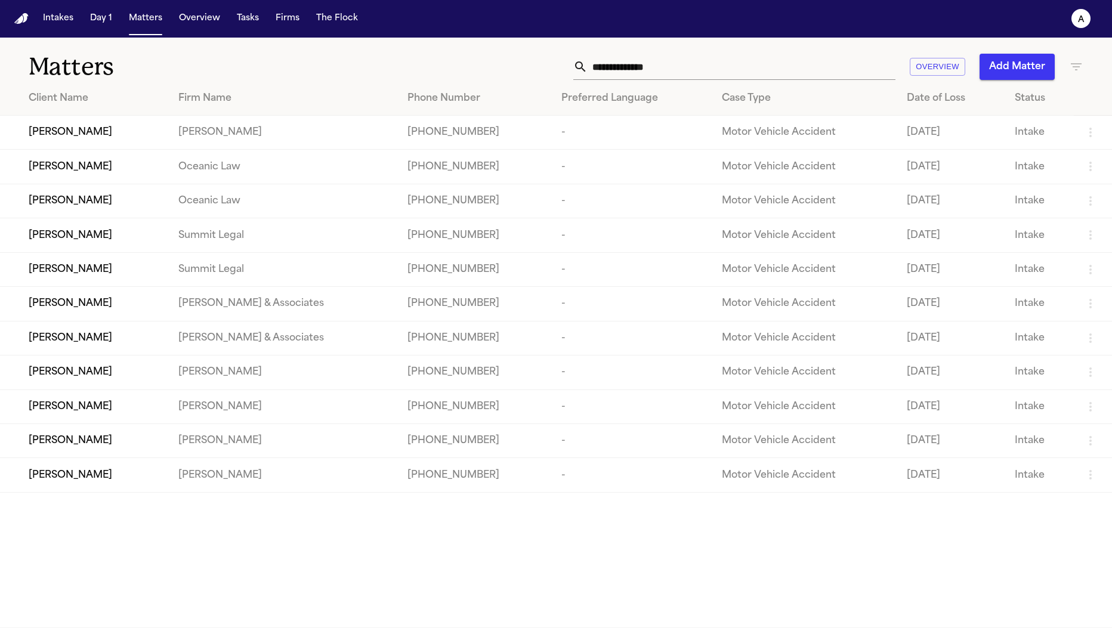
click at [154, 129] on div "[PERSON_NAME]" at bounding box center [94, 132] width 131 height 14
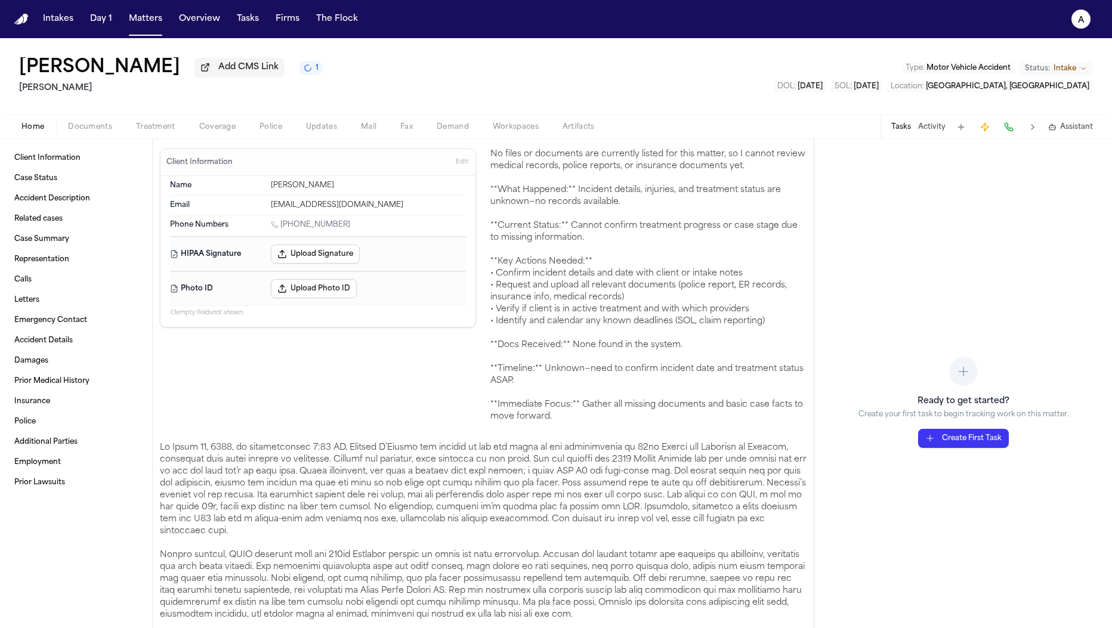
scroll to position [1, 0]
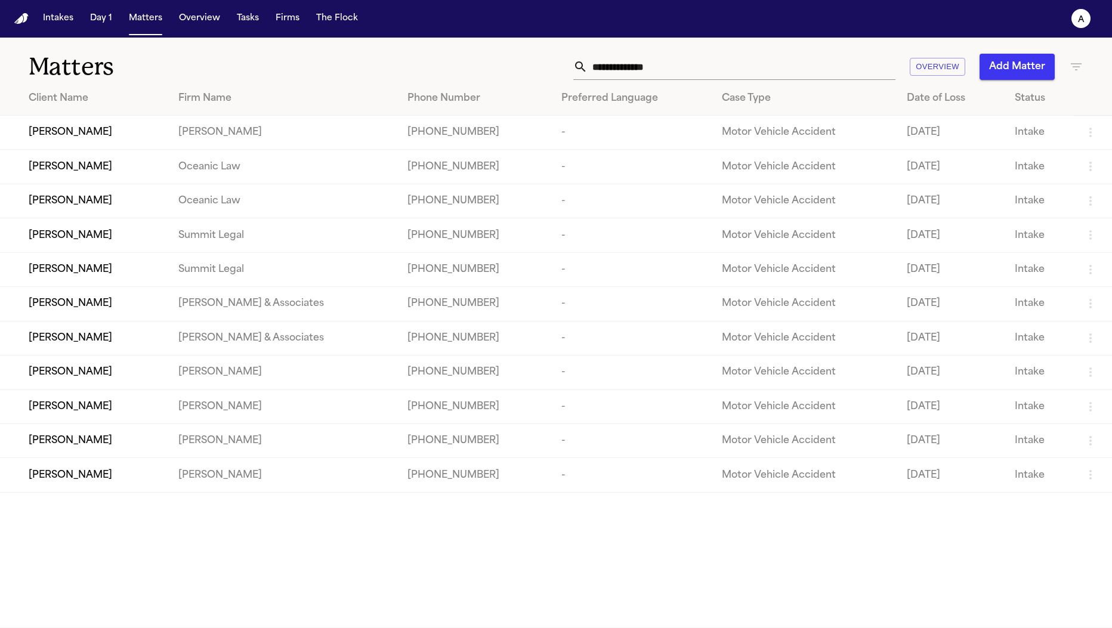
click at [384, 458] on td "[PERSON_NAME]" at bounding box center [283, 441] width 229 height 34
click at [123, 448] on div "[PERSON_NAME]" at bounding box center [94, 441] width 131 height 14
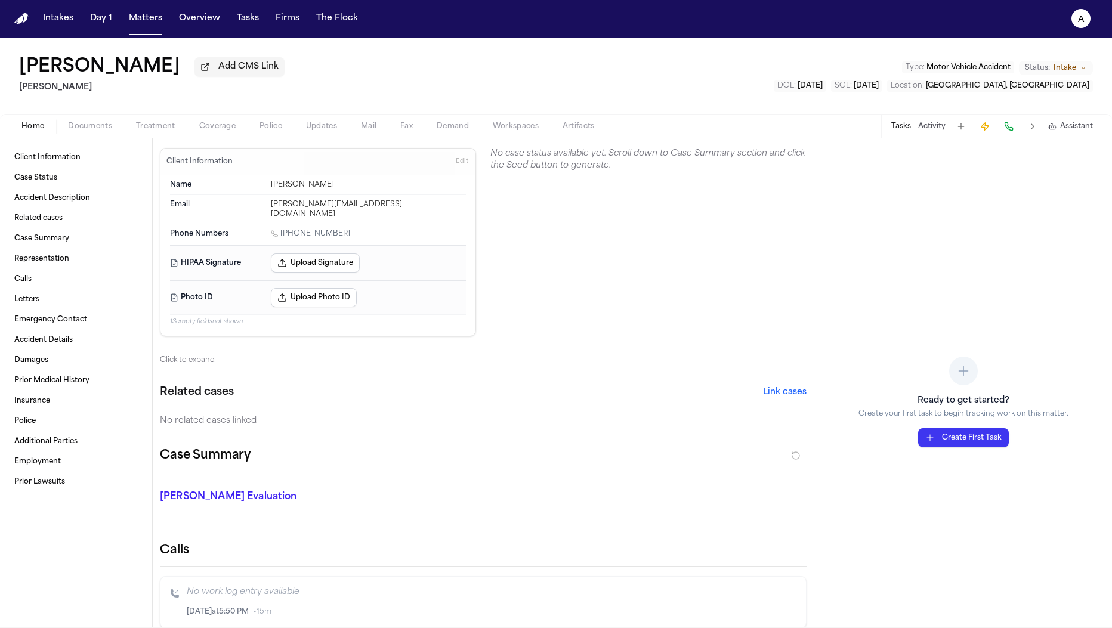
click at [522, 199] on section "No case status available yet. Scroll down to Case Summary section and click the…" at bounding box center [648, 242] width 316 height 189
click at [169, 356] on div "Click to expand" at bounding box center [483, 361] width 647 height 10
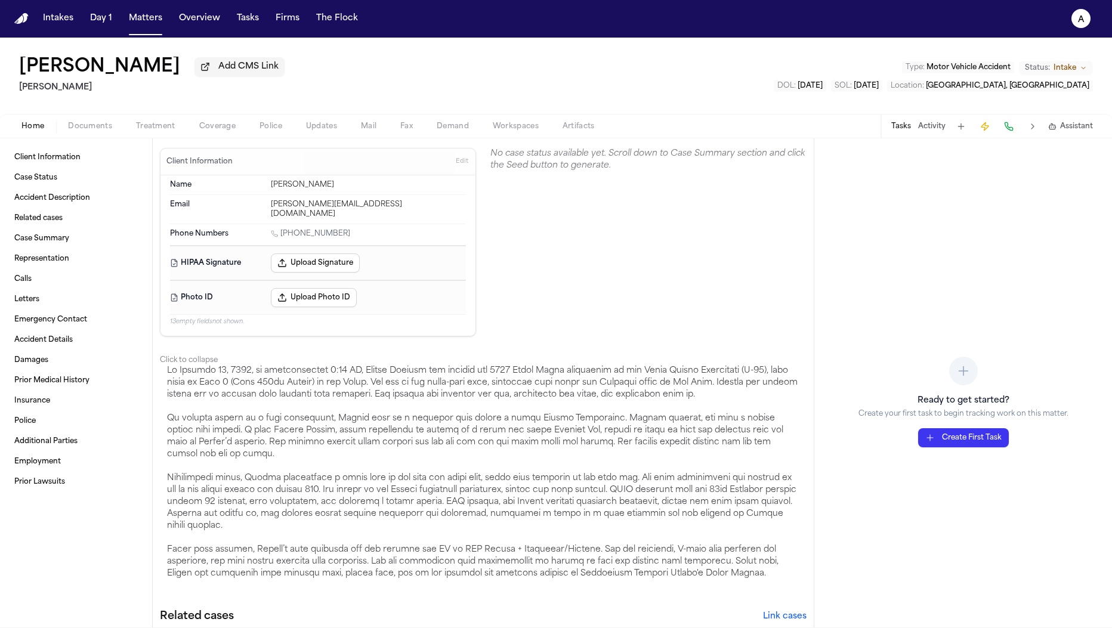
click at [170, 356] on div "Click to collapse" at bounding box center [483, 361] width 647 height 10
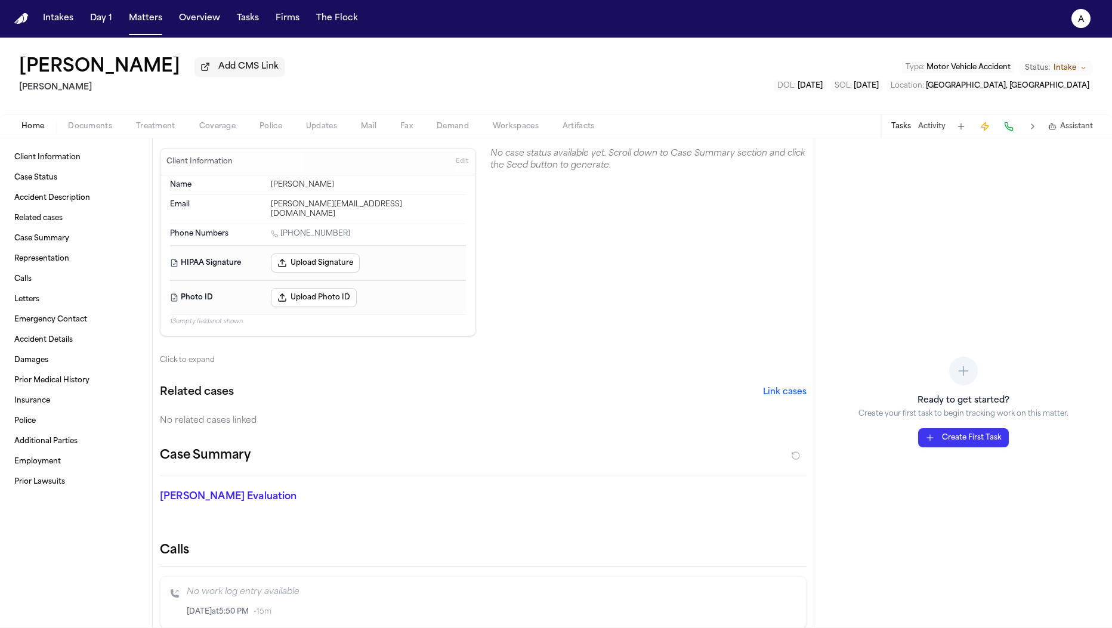
click at [170, 356] on div "Click to expand" at bounding box center [483, 361] width 647 height 10
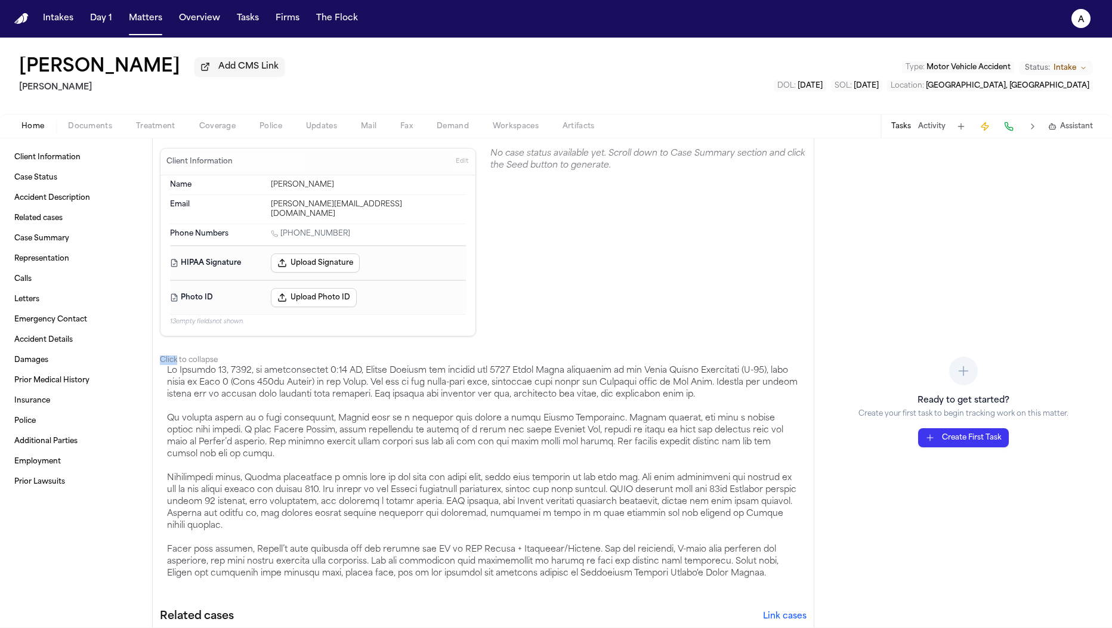
click at [170, 356] on div "Click to collapse" at bounding box center [483, 361] width 647 height 10
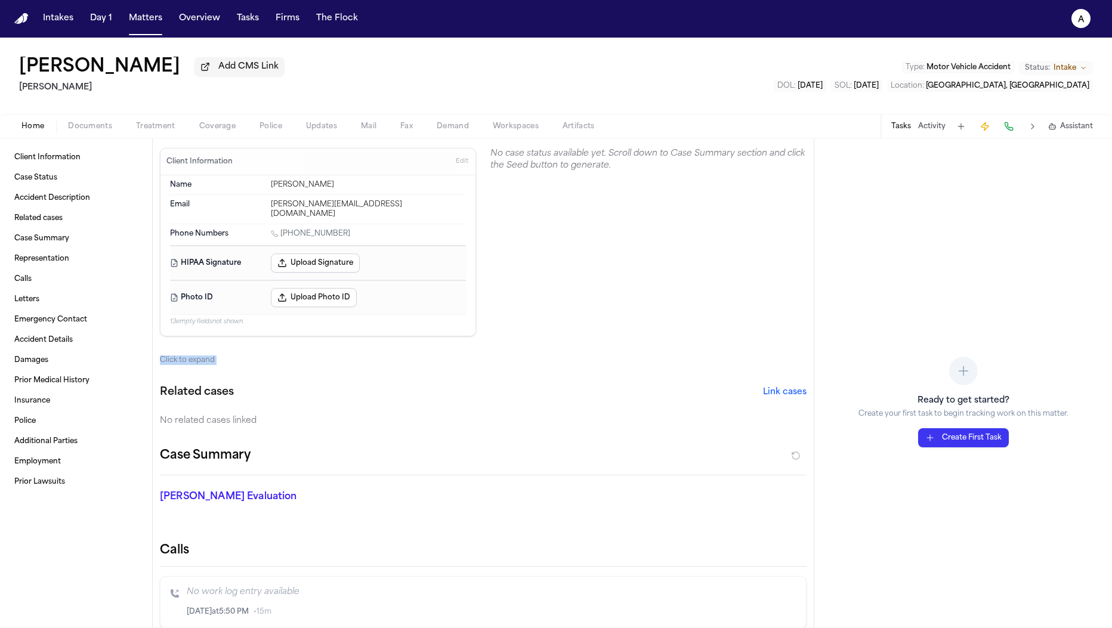
click at [170, 356] on div "Click to expand" at bounding box center [483, 361] width 647 height 10
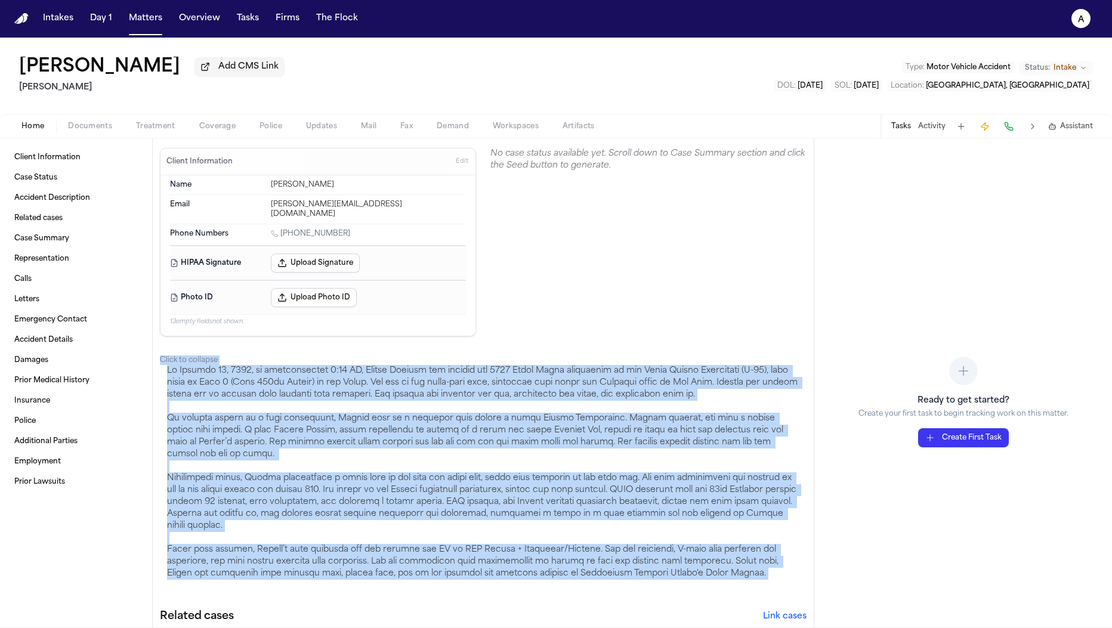
click at [171, 356] on div "Click to collapse" at bounding box center [483, 361] width 647 height 10
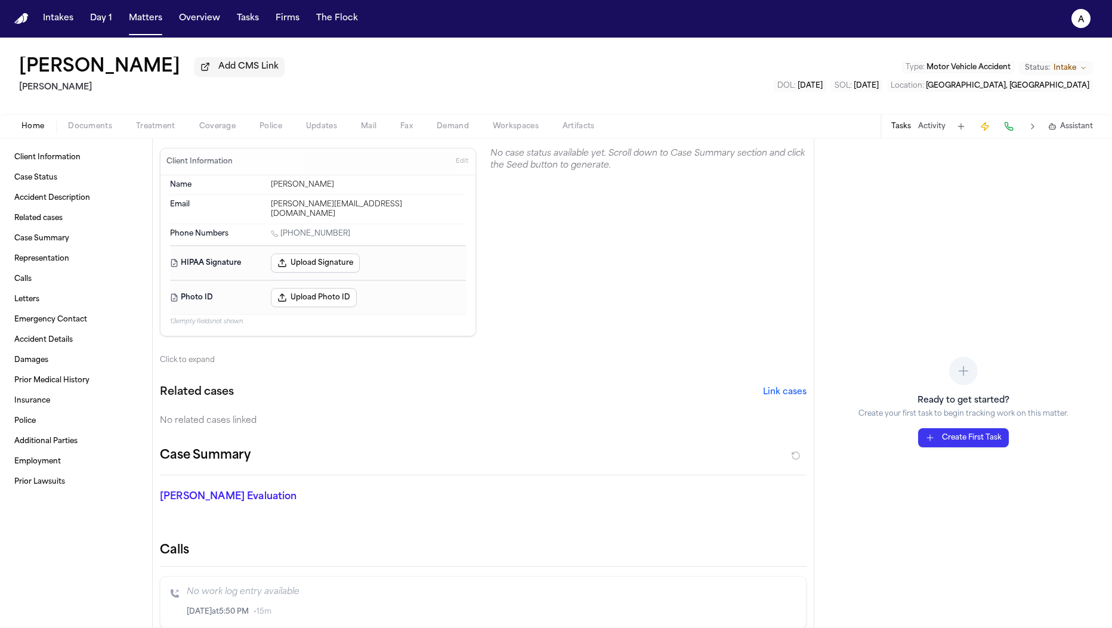
click at [546, 172] on div "No case status available yet. Scroll down to Case Summary section and click the…" at bounding box center [648, 160] width 316 height 24
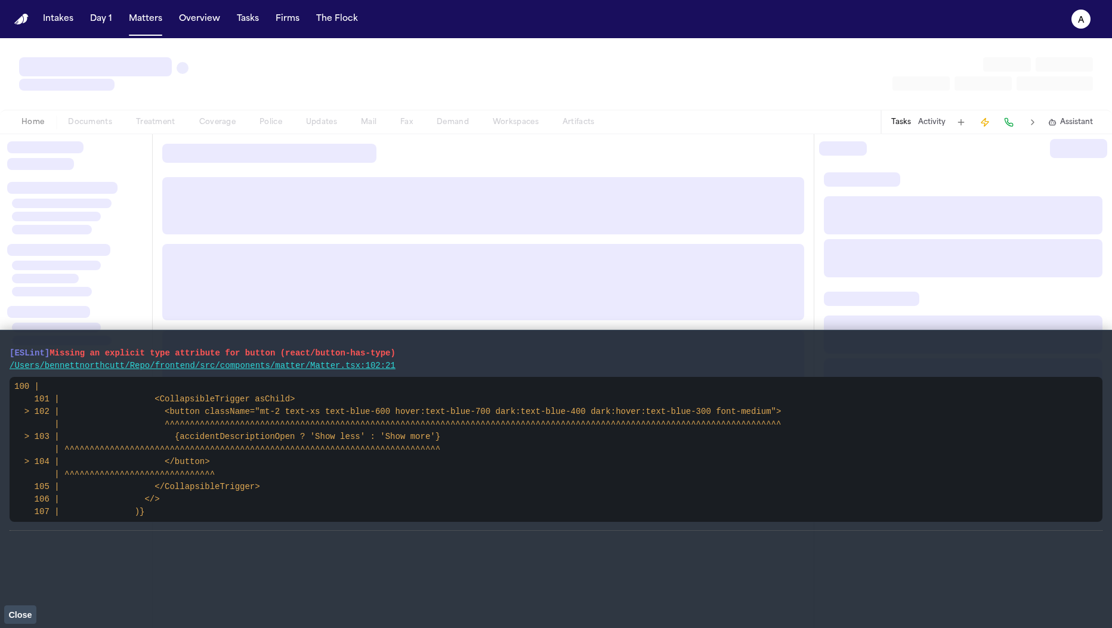
click at [281, 425] on code "100 | 101 | <CollapsibleTrigger asChild> > 102 | <button className="mt-2 text-x…" at bounding box center [397, 449] width 767 height 135
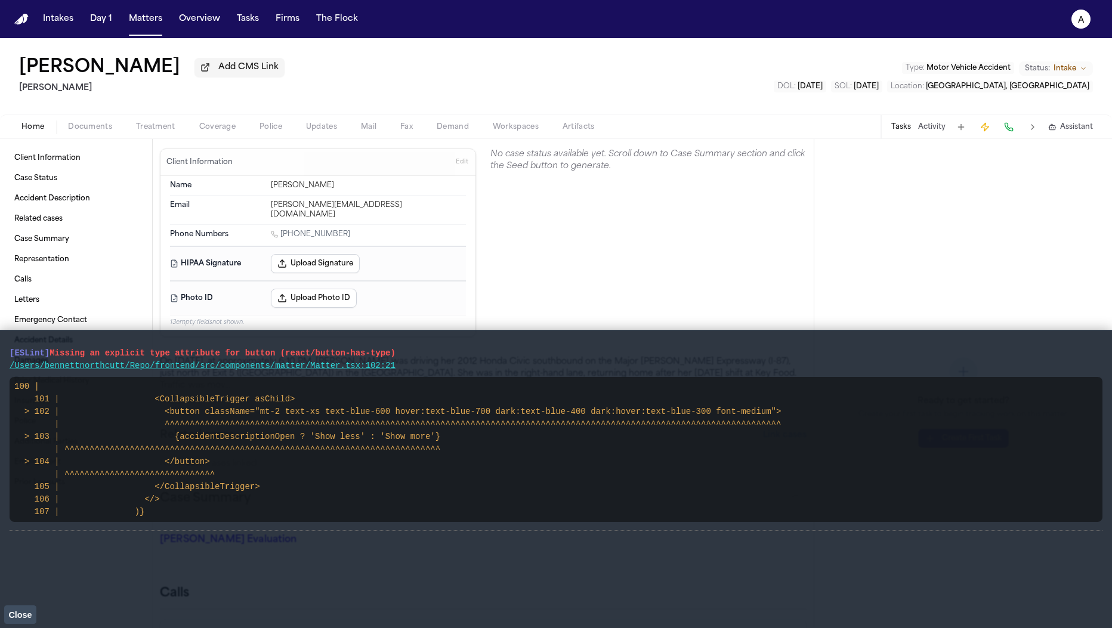
click at [618, 242] on section "No case status available yet. Scroll down to Case Summary section and click the…" at bounding box center [648, 243] width 316 height 189
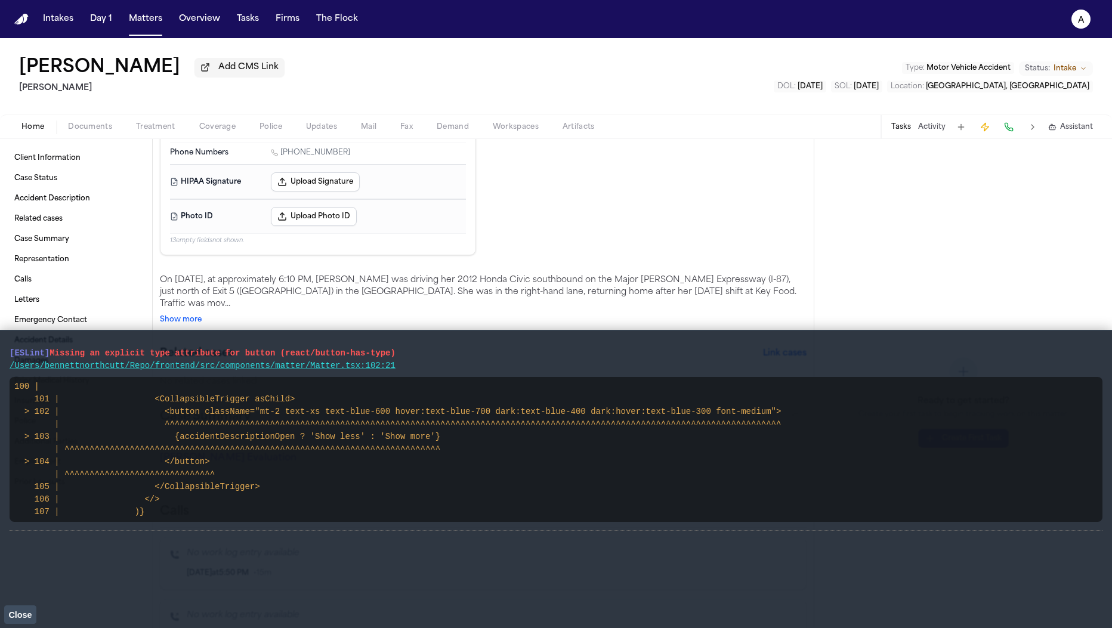
scroll to position [113, 0]
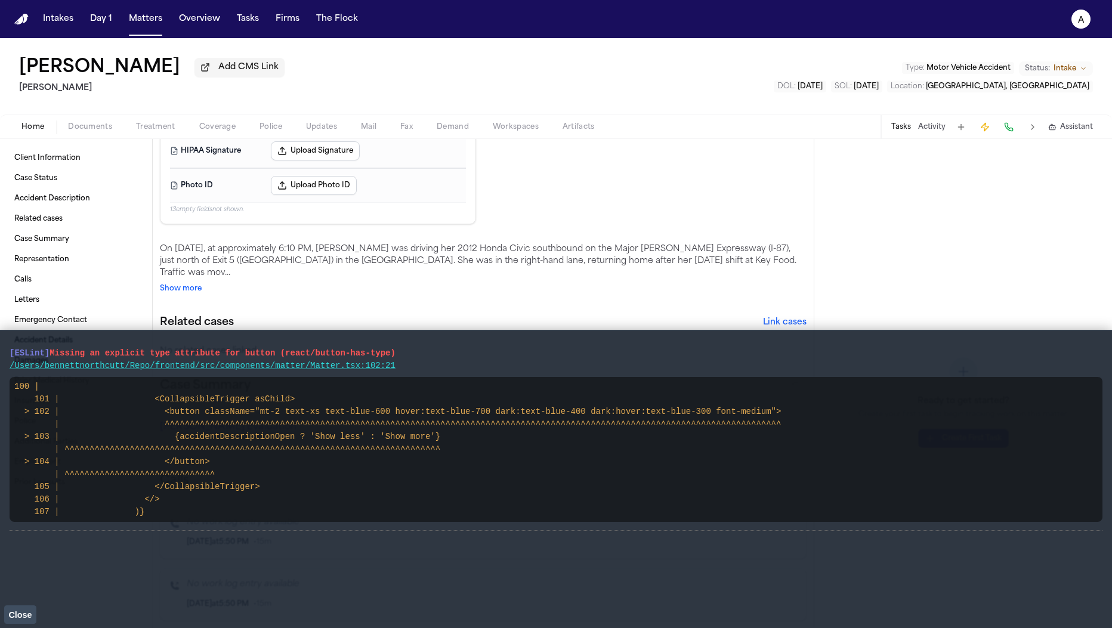
click at [618, 243] on div "On October 21, 2023, at approximately 6:10 PM, Evelyn Rosario was driving her 2…" at bounding box center [483, 261] width 647 height 36
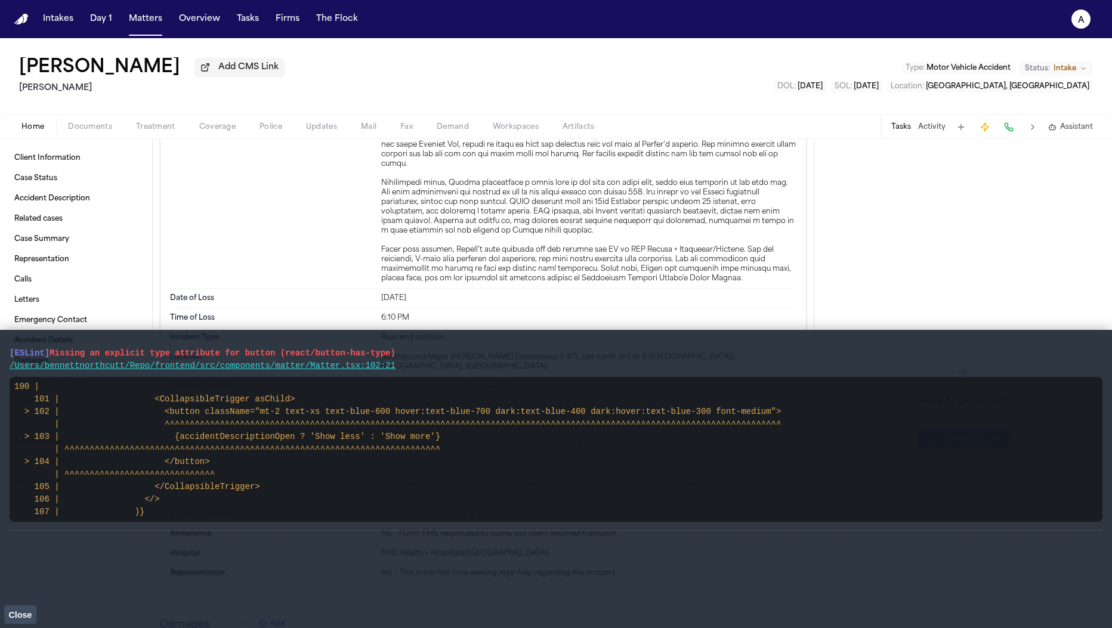
scroll to position [1228, 0]
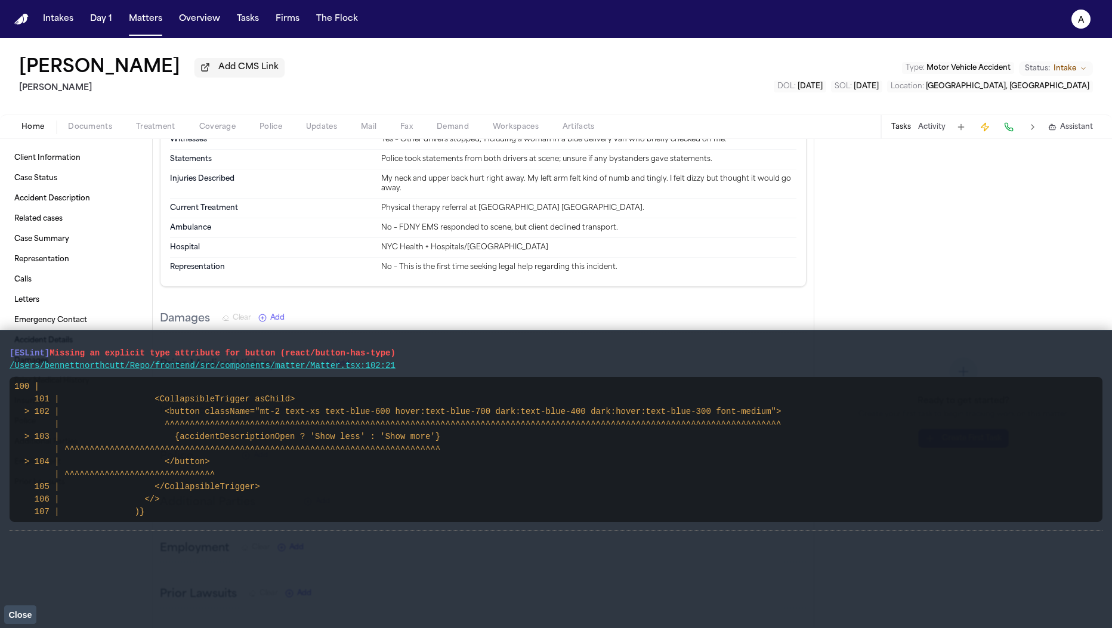
click at [575, 306] on div "Damages Clear Add" at bounding box center [483, 319] width 647 height 27
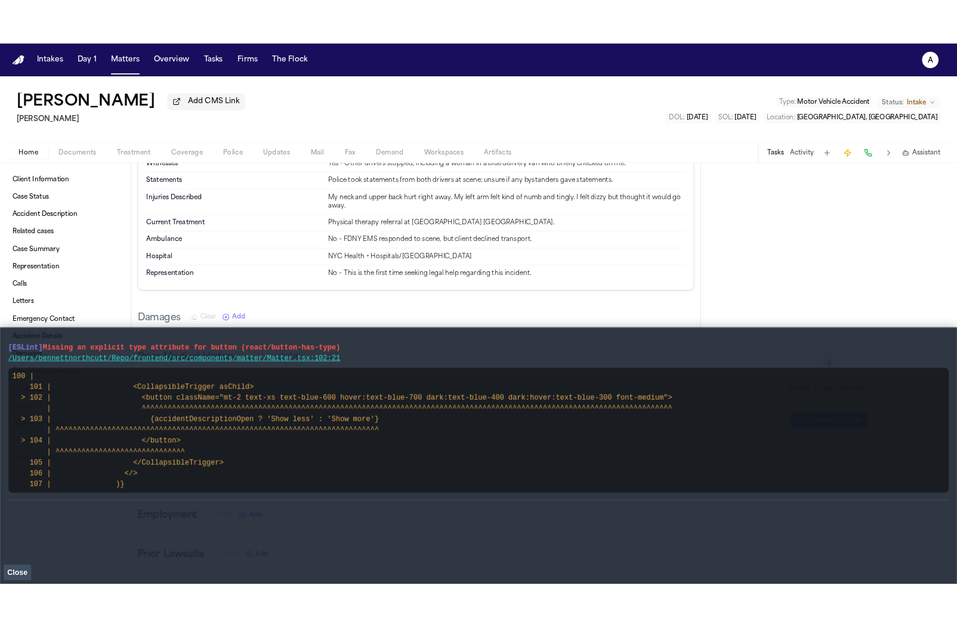
scroll to position [0, 0]
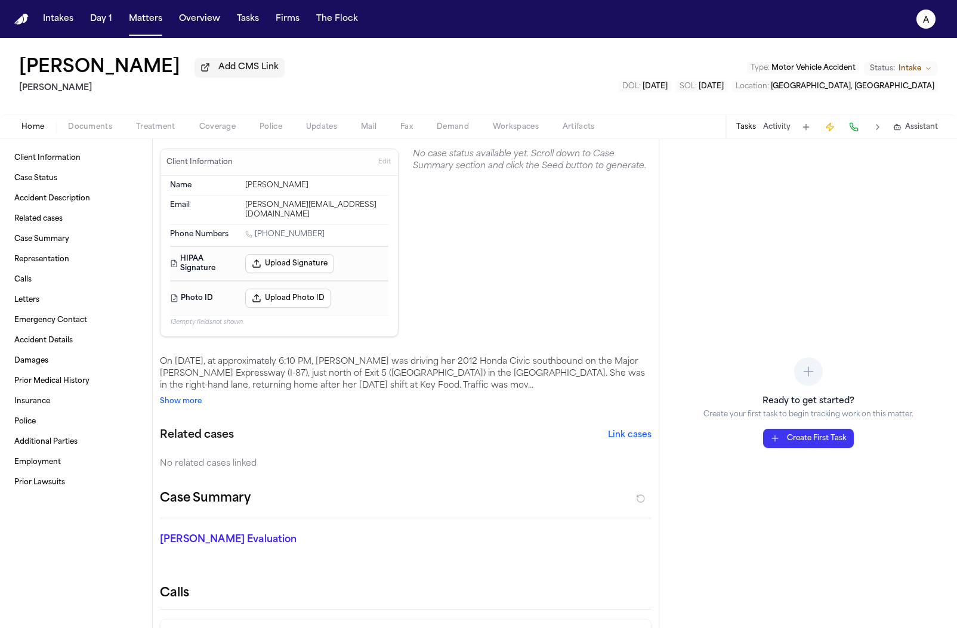
click at [516, 356] on div "On [DATE], at approximately 6:10 PM, [PERSON_NAME] was driving her 2012 Honda C…" at bounding box center [406, 374] width 492 height 36
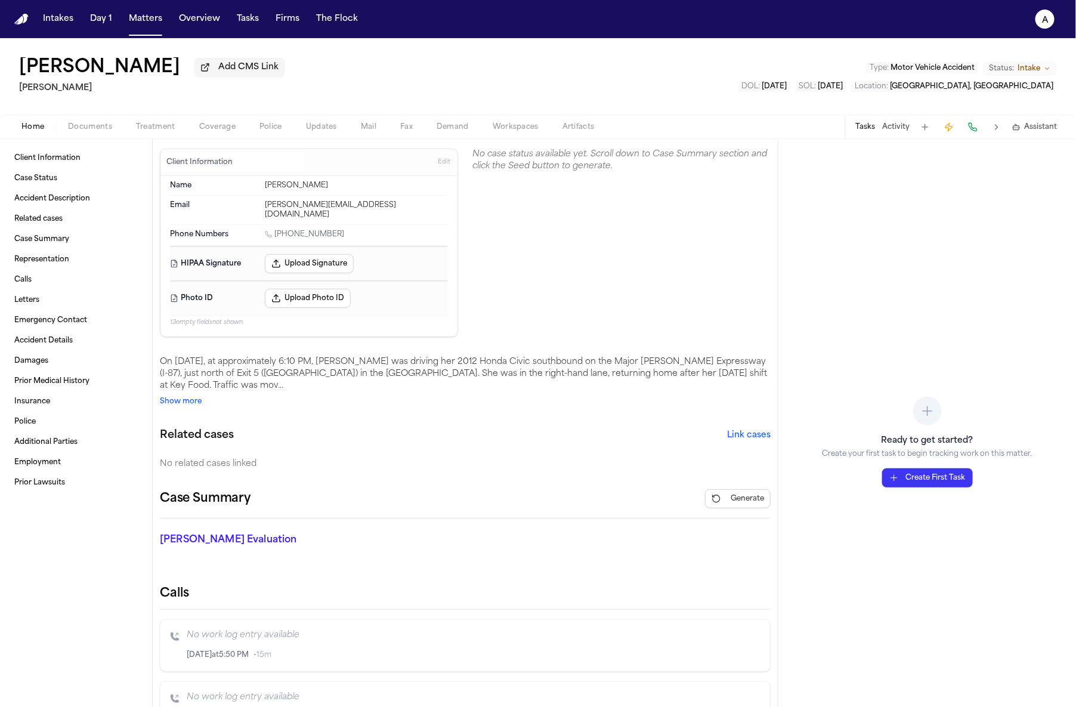
click at [739, 494] on span "Generate" at bounding box center [747, 499] width 33 height 10
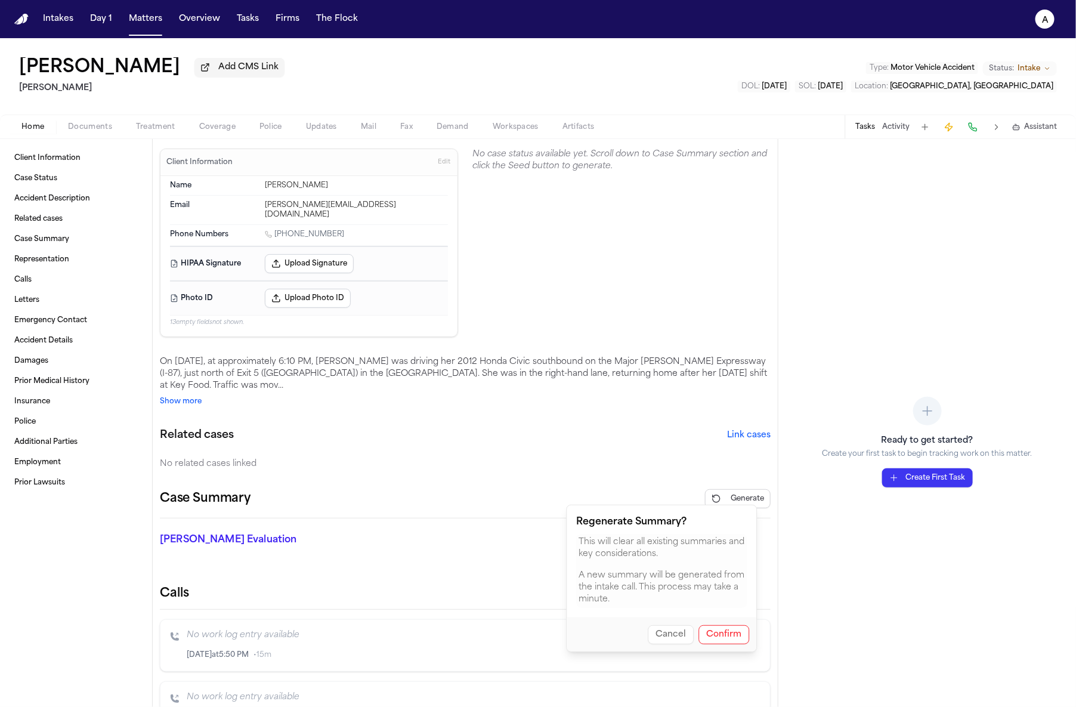
click at [722, 631] on button "Confirm" at bounding box center [724, 634] width 51 height 19
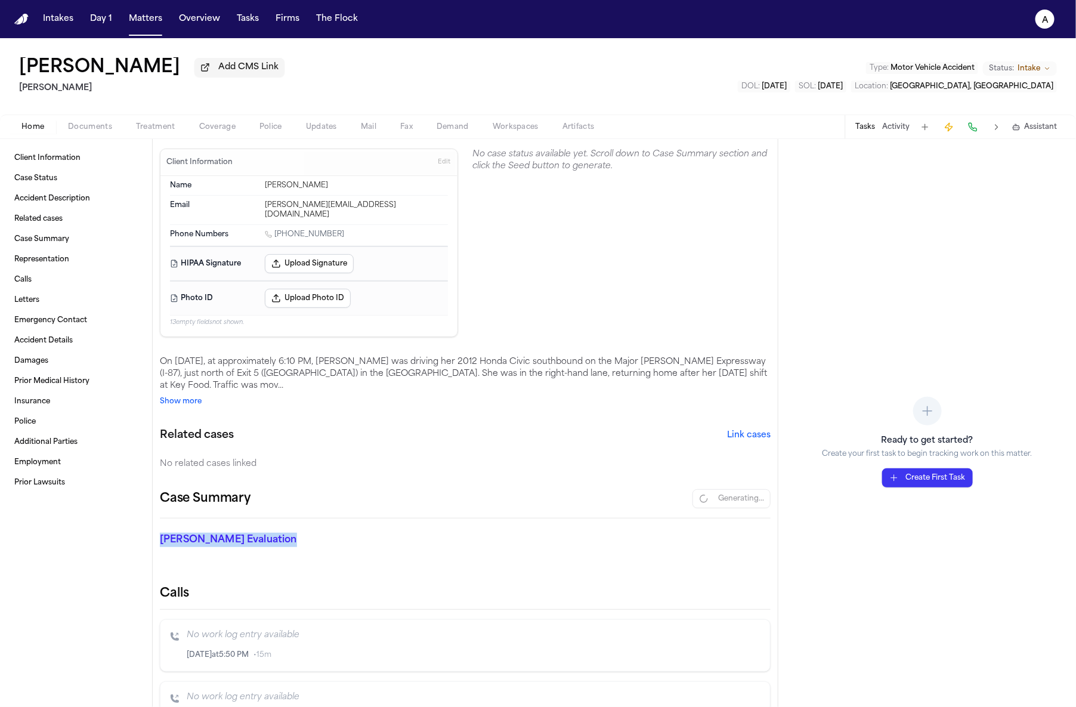
click at [508, 518] on div "[PERSON_NAME] Evaluation * ​" at bounding box center [458, 542] width 625 height 48
drag, startPoint x: 513, startPoint y: 329, endPoint x: 419, endPoint y: 258, distance: 117.5
click at [513, 329] on section "No case status available yet. Scroll down to Case Summary section and click the…" at bounding box center [622, 243] width 298 height 189
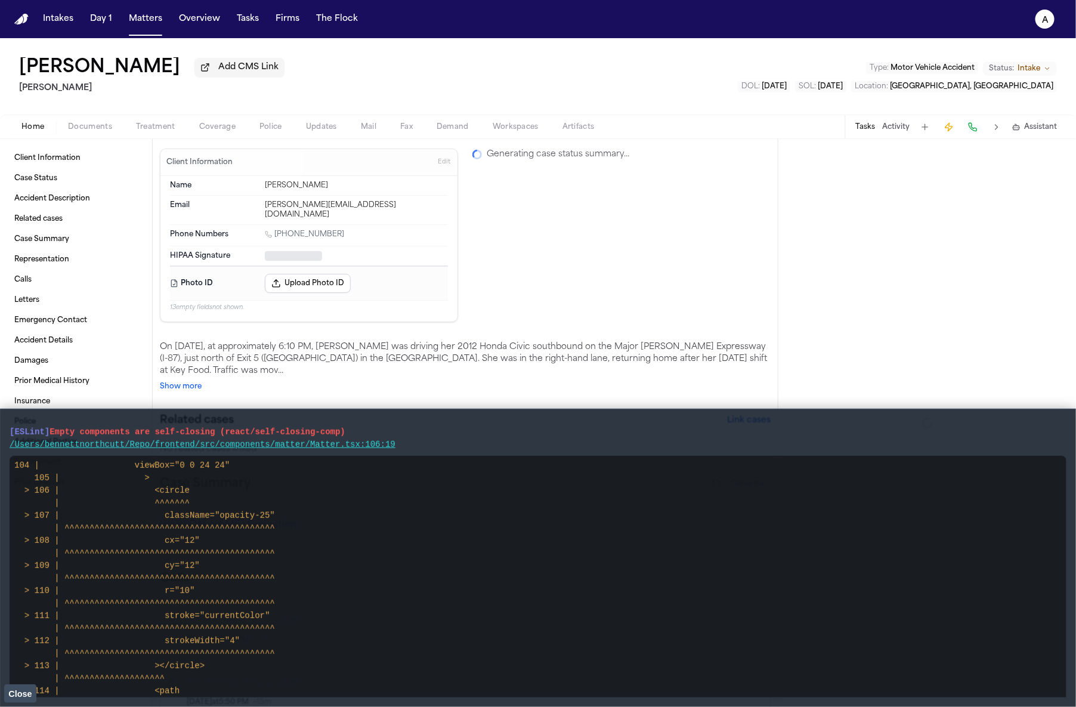
click at [242, 517] on code "104 | viewBox="0 0 24 24" 105 | > > 106 | <circle | ^^^^^^^ > 107 | className="…" at bounding box center [144, 591] width 261 height 260
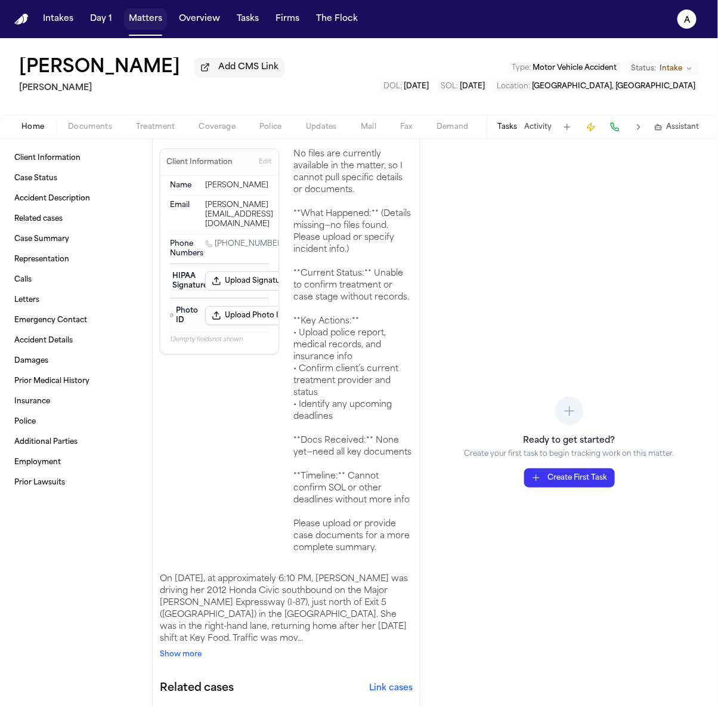
click at [155, 17] on button "Matters" at bounding box center [145, 18] width 43 height 21
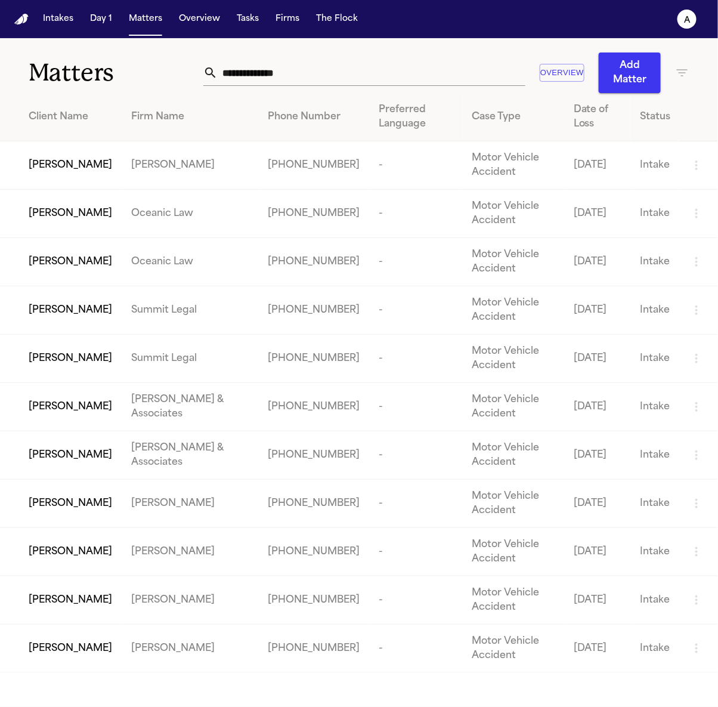
click at [122, 414] on td "[PERSON_NAME]" at bounding box center [61, 407] width 122 height 48
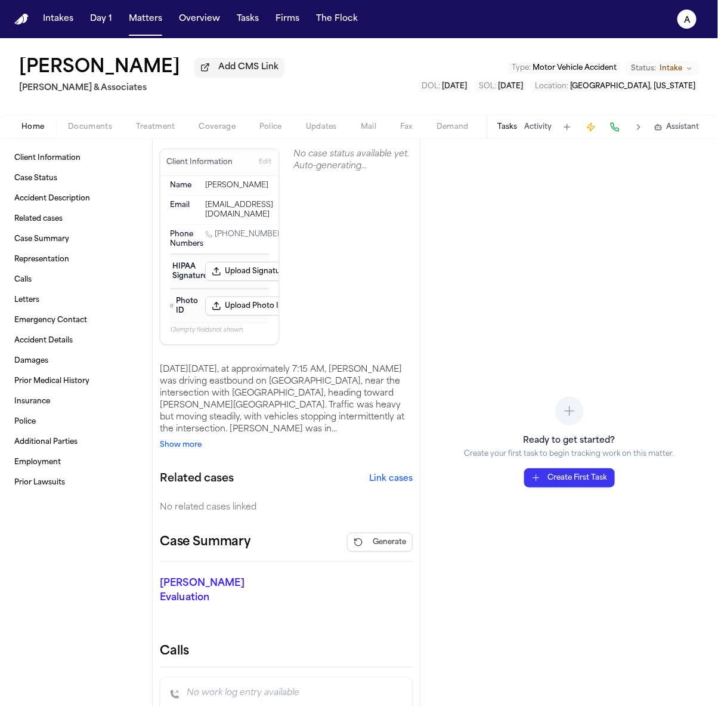
drag, startPoint x: 549, startPoint y: 615, endPoint x: 254, endPoint y: 3, distance: 679.7
click at [0, 0] on div "Intakes Day 1 Matters Overview Tasks Firms The Flock a Rosa Elena Gutierrez Add…" at bounding box center [359, 353] width 718 height 707
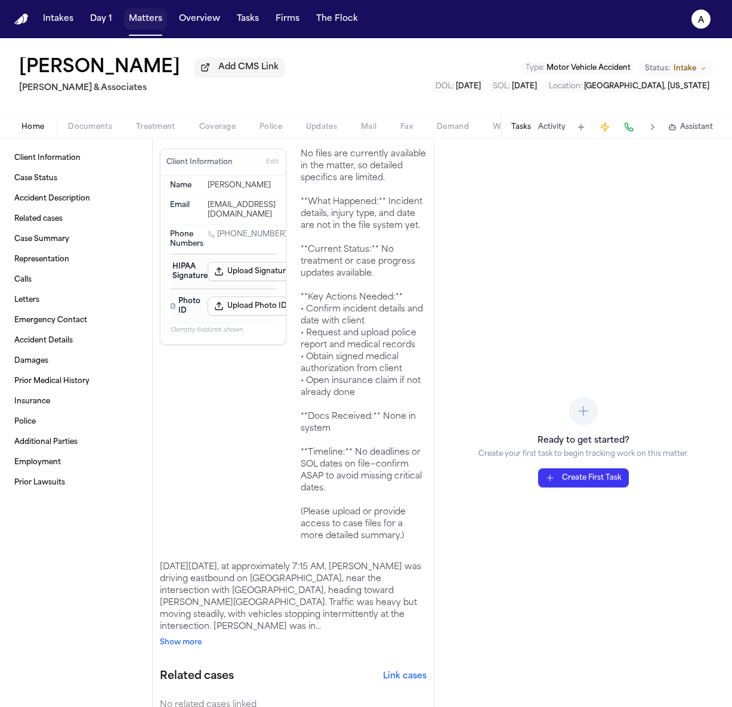
click at [150, 20] on button "Matters" at bounding box center [145, 18] width 43 height 21
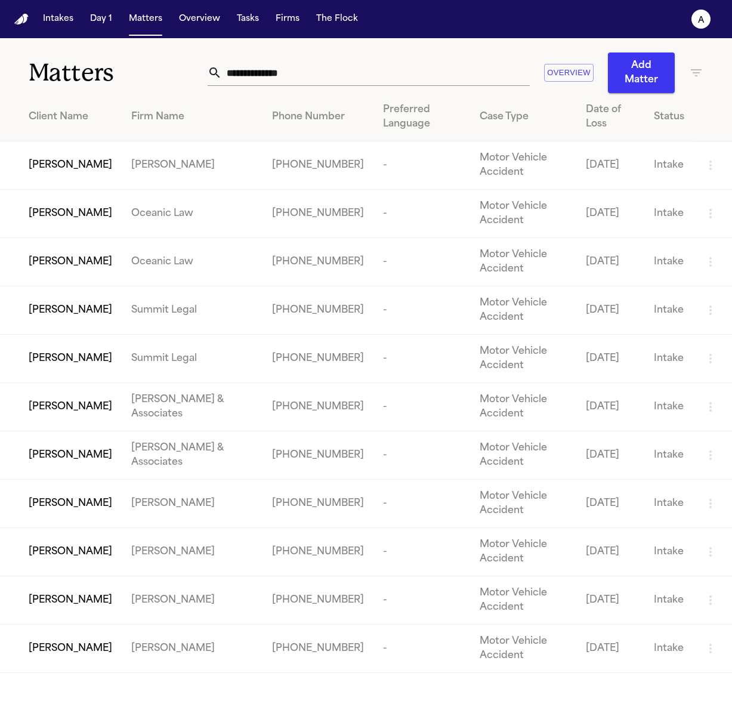
click at [68, 420] on td "[PERSON_NAME]" at bounding box center [61, 407] width 122 height 48
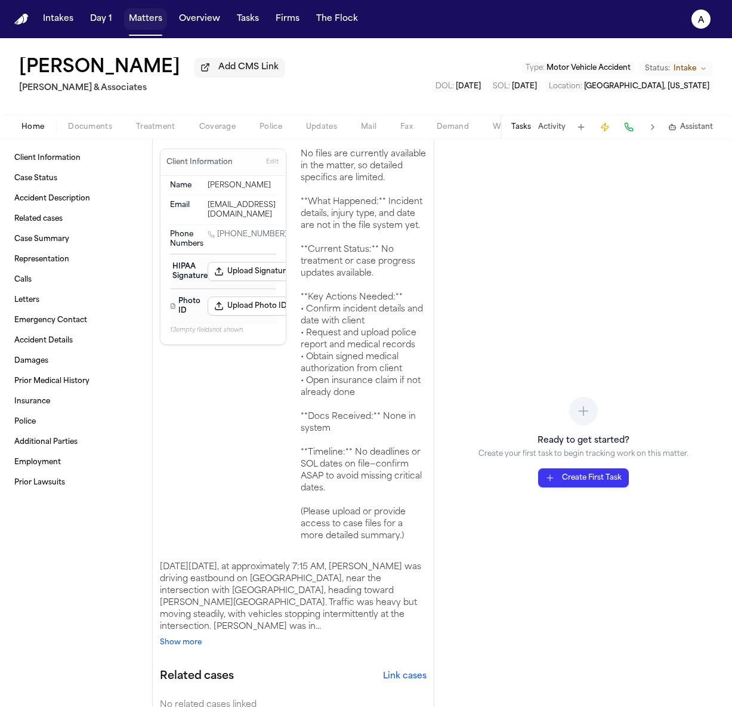
drag, startPoint x: 146, startPoint y: 23, endPoint x: 144, endPoint y: 33, distance: 10.3
click at [146, 23] on button "Matters" at bounding box center [145, 18] width 43 height 21
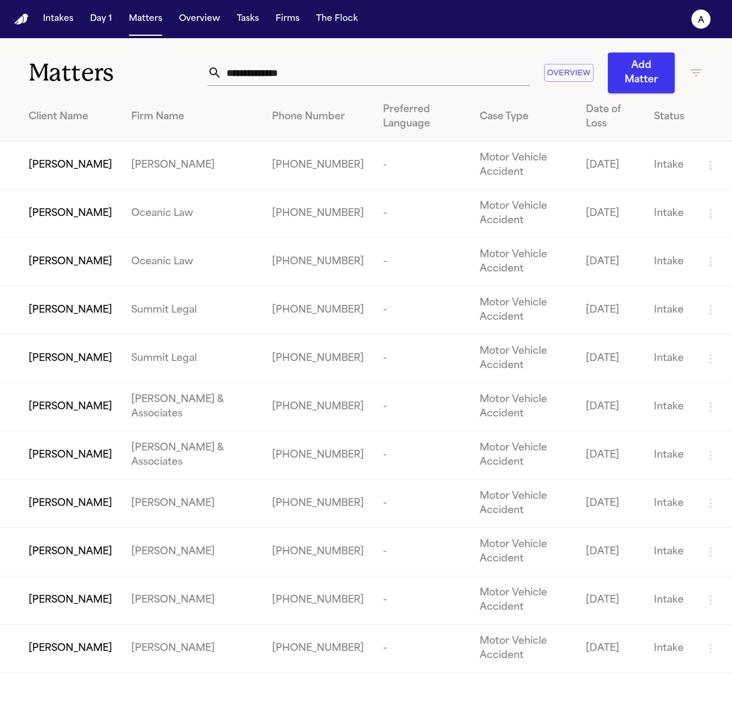
click at [68, 511] on span "[PERSON_NAME]" at bounding box center [71, 503] width 84 height 14
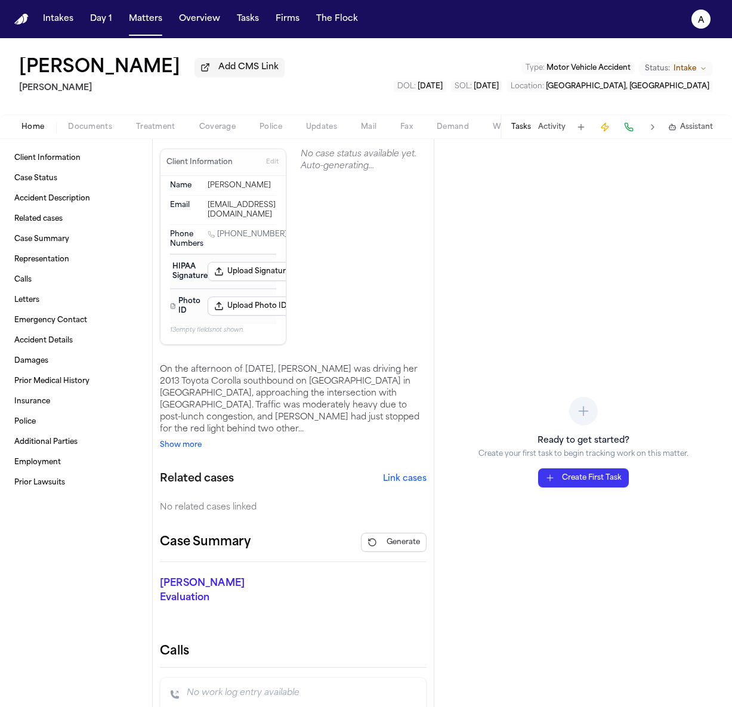
click at [511, 360] on div "Ready to get started? Create your first task to begin tracking work on this mat…" at bounding box center [583, 423] width 298 height 568
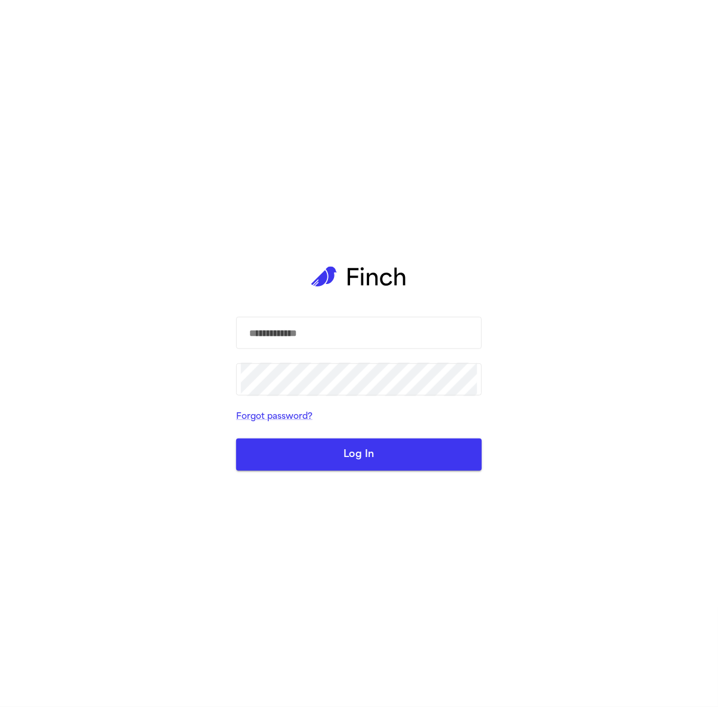
drag, startPoint x: 436, startPoint y: 319, endPoint x: 582, endPoint y: 308, distance: 146.0
click at [437, 319] on input "text" at bounding box center [359, 332] width 236 height 33
click at [653, 310] on div "​ ​ Forgot password? Log In" at bounding box center [359, 353] width 718 height 707
click at [652, 310] on div "​ ​ Forgot password? Log In" at bounding box center [359, 353] width 718 height 707
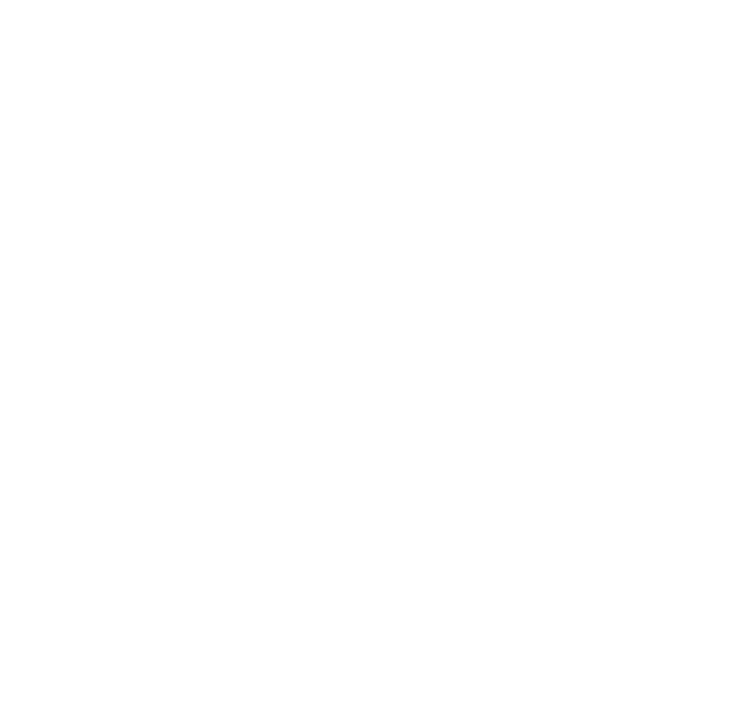
drag, startPoint x: 15, startPoint y: 397, endPoint x: 2, endPoint y: 402, distance: 13.4
click at [15, 5] on html at bounding box center [366, 2] width 733 height 5
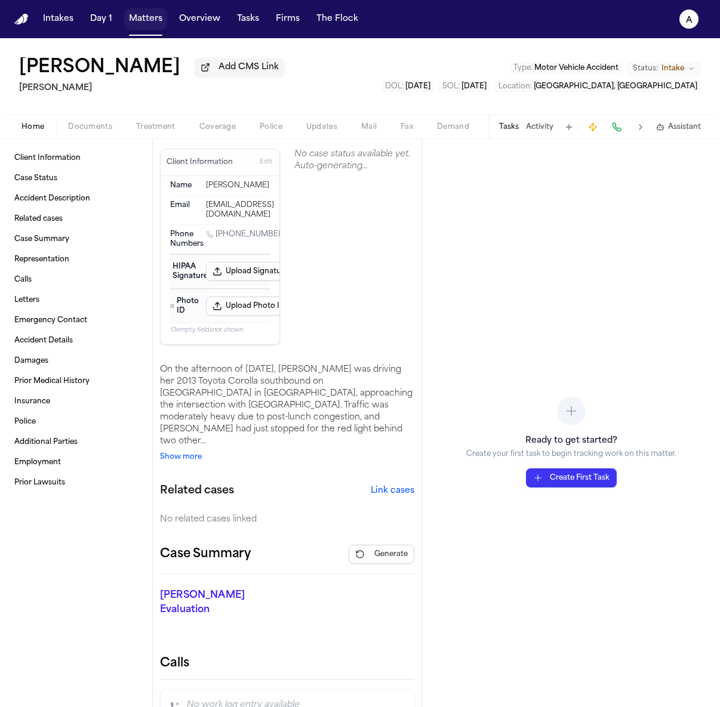
click at [142, 18] on button "Matters" at bounding box center [145, 18] width 43 height 21
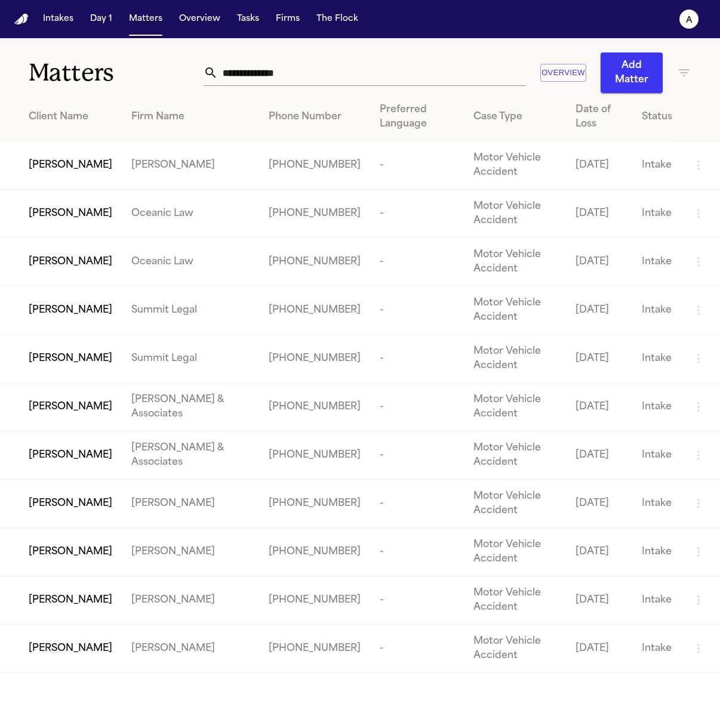
click at [197, 265] on td "Oceanic Law" at bounding box center [190, 262] width 137 height 48
click at [99, 263] on span "Clarissa Jeanette Alvarez" at bounding box center [71, 262] width 84 height 14
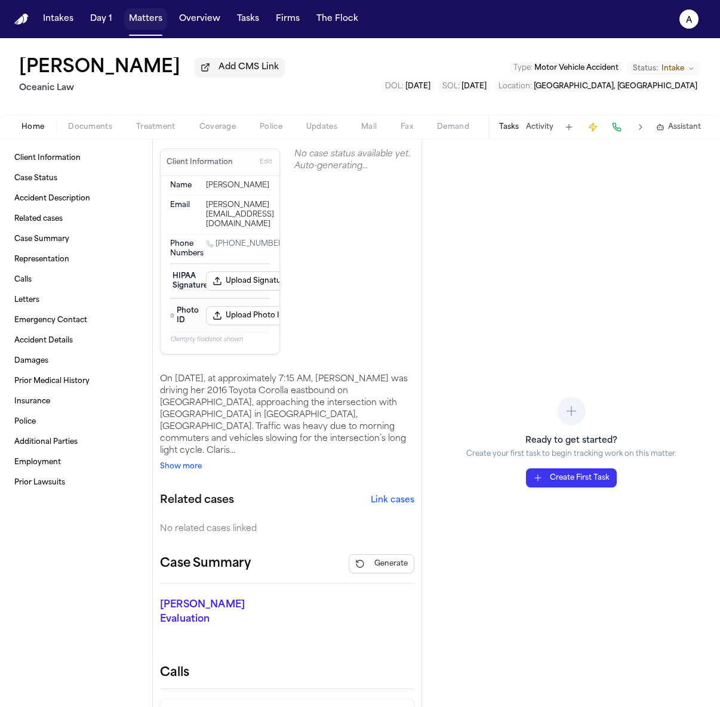
click at [130, 28] on button "Matters" at bounding box center [145, 18] width 43 height 21
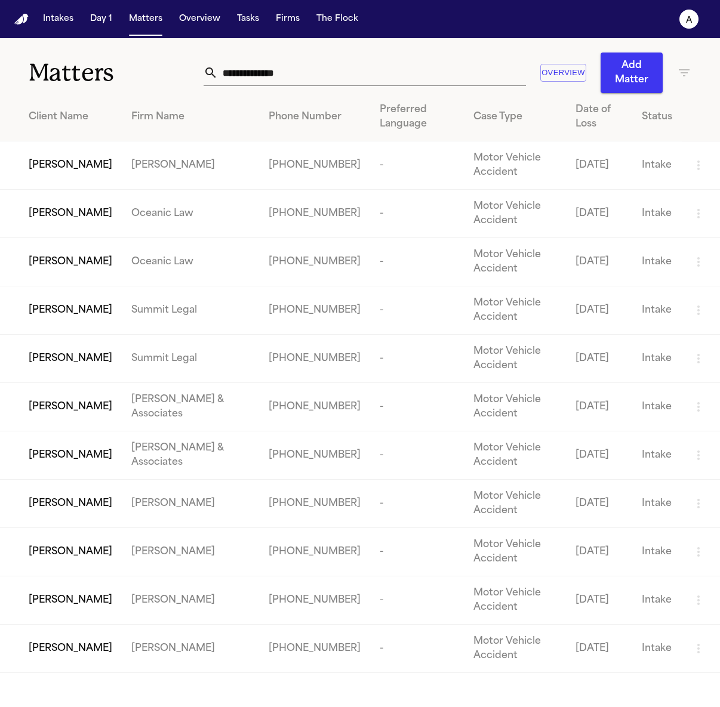
click at [399, 326] on td "-" at bounding box center [417, 310] width 94 height 48
click at [21, 315] on td "Jessica Maren Hollister" at bounding box center [61, 310] width 122 height 48
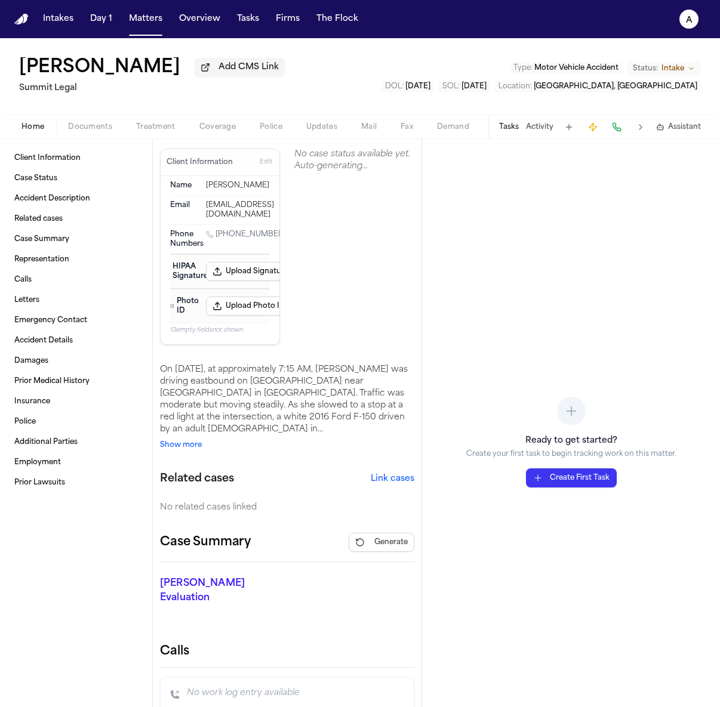
drag, startPoint x: 320, startPoint y: 331, endPoint x: 294, endPoint y: 342, distance: 28.4
click at [314, 332] on section "No case status available yet. Auto-generating..." at bounding box center [354, 247] width 120 height 196
click at [179, 448] on button "Show more" at bounding box center [181, 445] width 42 height 10
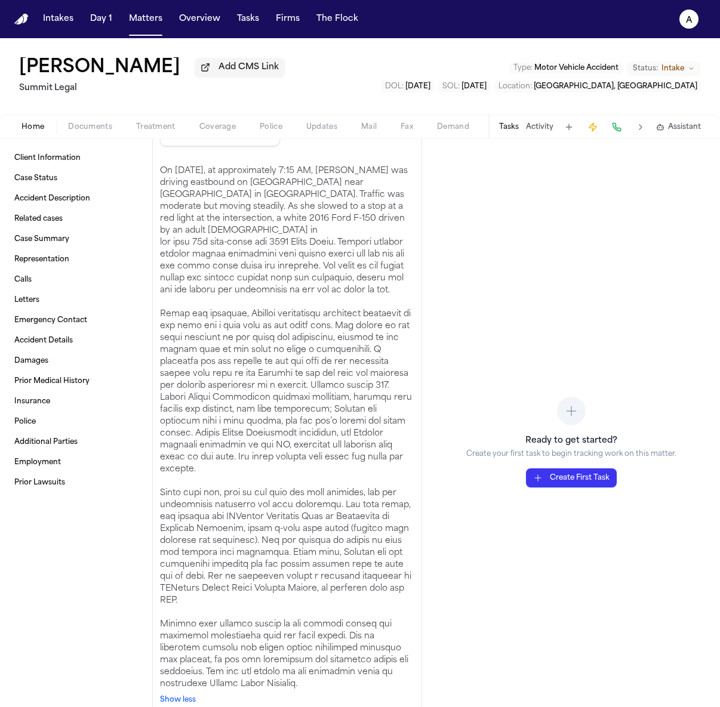
scroll to position [277, 0]
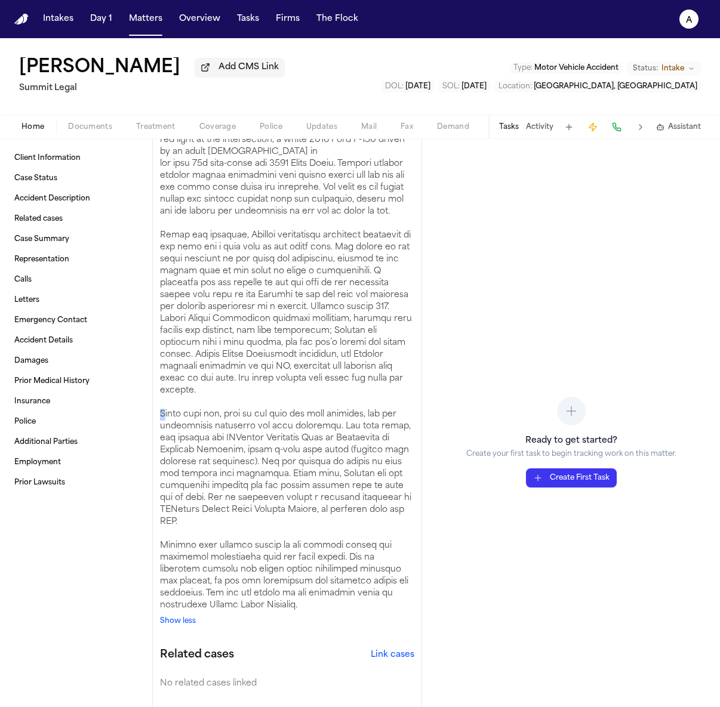
click at [186, 431] on div at bounding box center [287, 384] width 254 height 453
click at [180, 626] on button "Show less" at bounding box center [178, 621] width 36 height 10
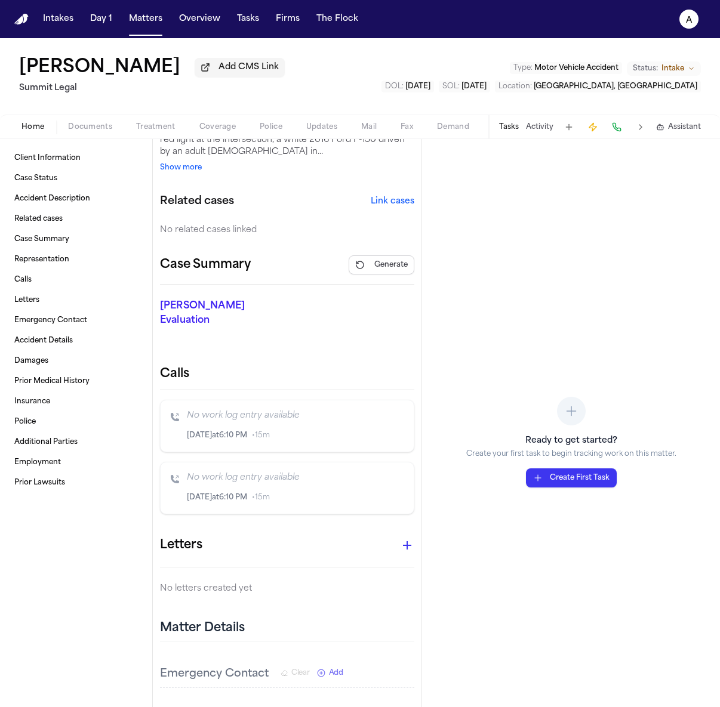
click at [507, 341] on div "Ready to get started? Create your first task to begin tracking work on this mat…" at bounding box center [571, 423] width 298 height 568
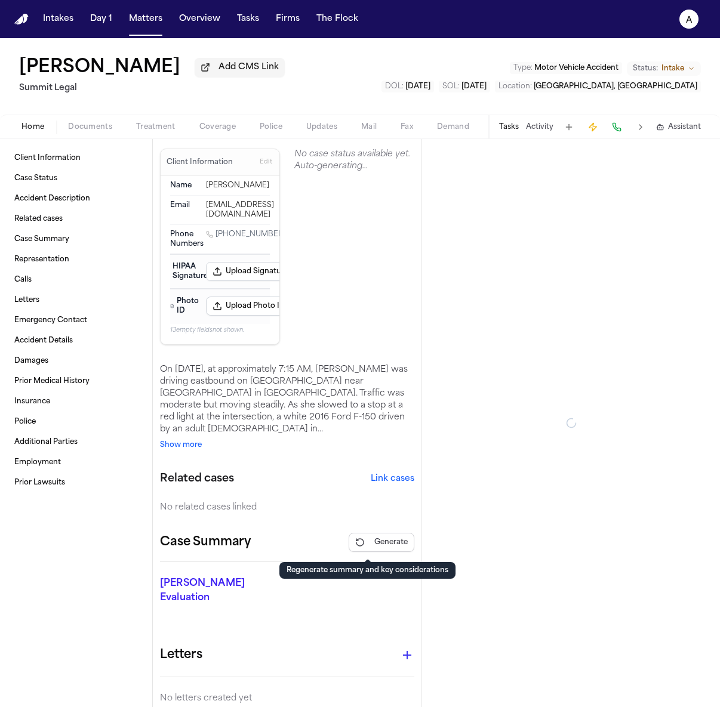
click at [383, 545] on span "Generate" at bounding box center [390, 543] width 33 height 10
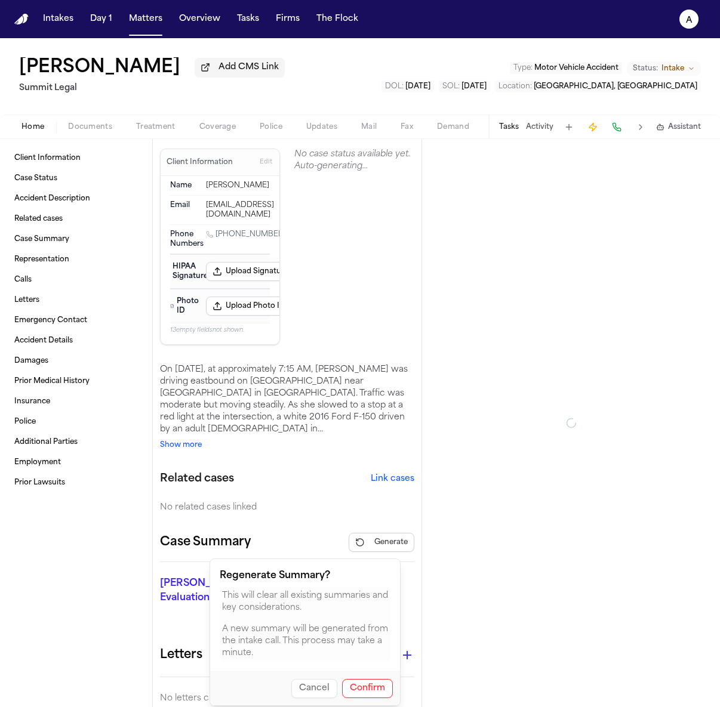
click at [357, 683] on button "Confirm" at bounding box center [367, 688] width 51 height 19
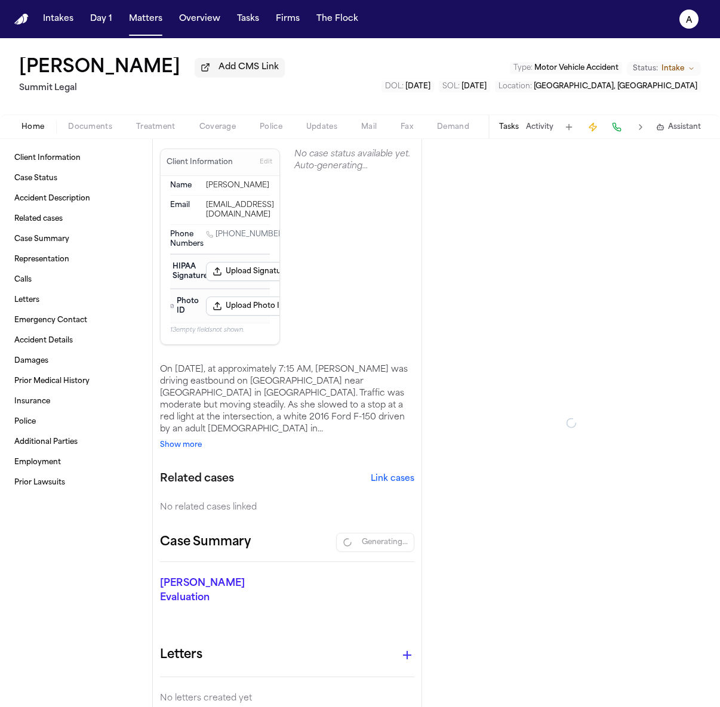
click at [427, 475] on div at bounding box center [571, 423] width 298 height 568
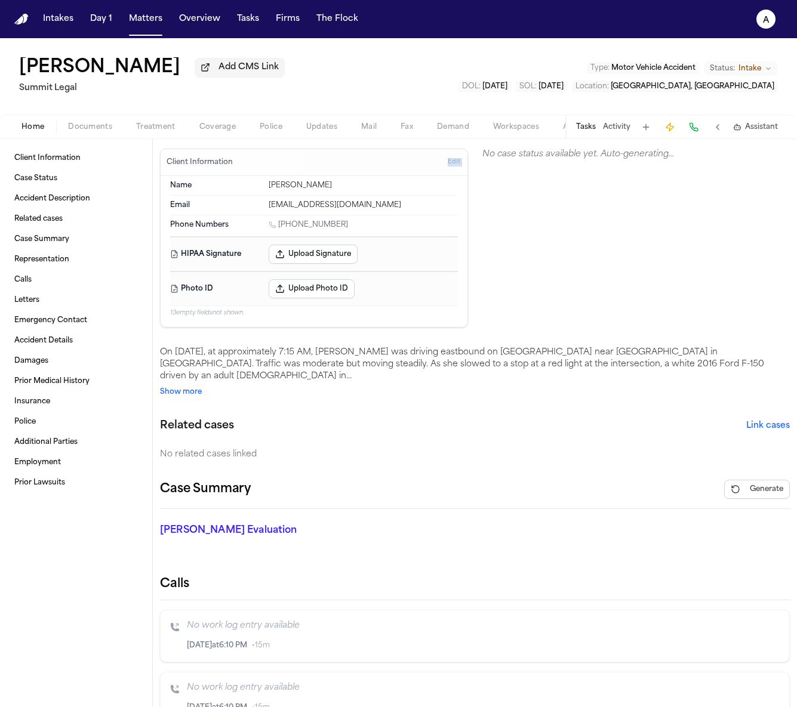
click at [467, 158] on div "Client Information Edit Name [PERSON_NAME] Email [EMAIL_ADDRESS][DOMAIN_NAME] P…" at bounding box center [474, 238] width 629 height 179
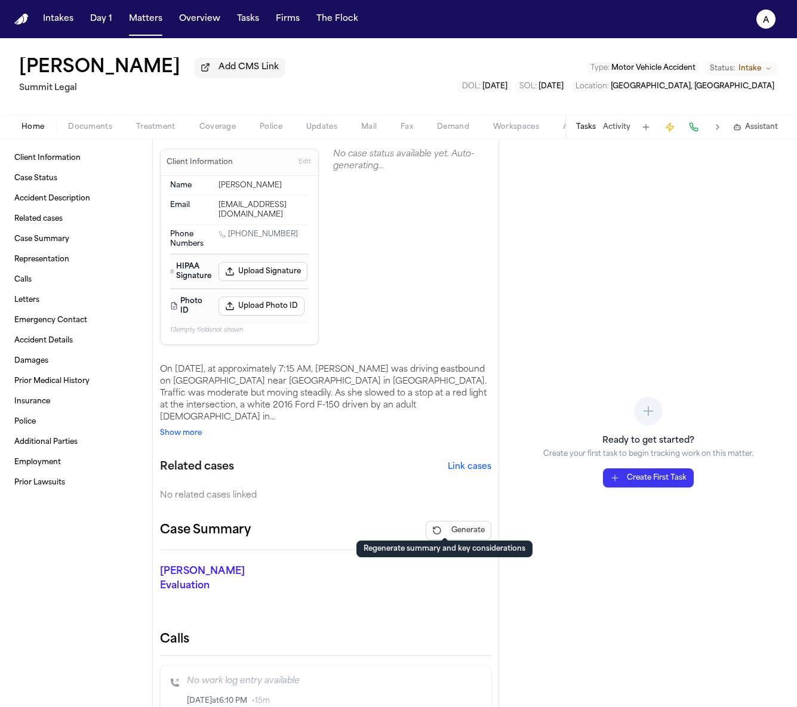
click at [430, 525] on button "Generate" at bounding box center [458, 530] width 66 height 19
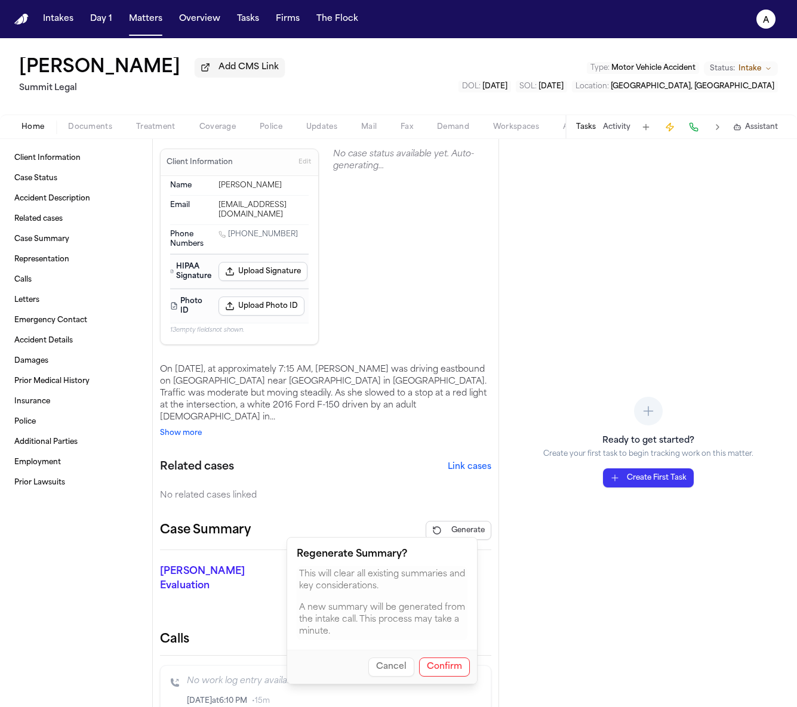
click at [442, 668] on button "Confirm" at bounding box center [444, 667] width 51 height 19
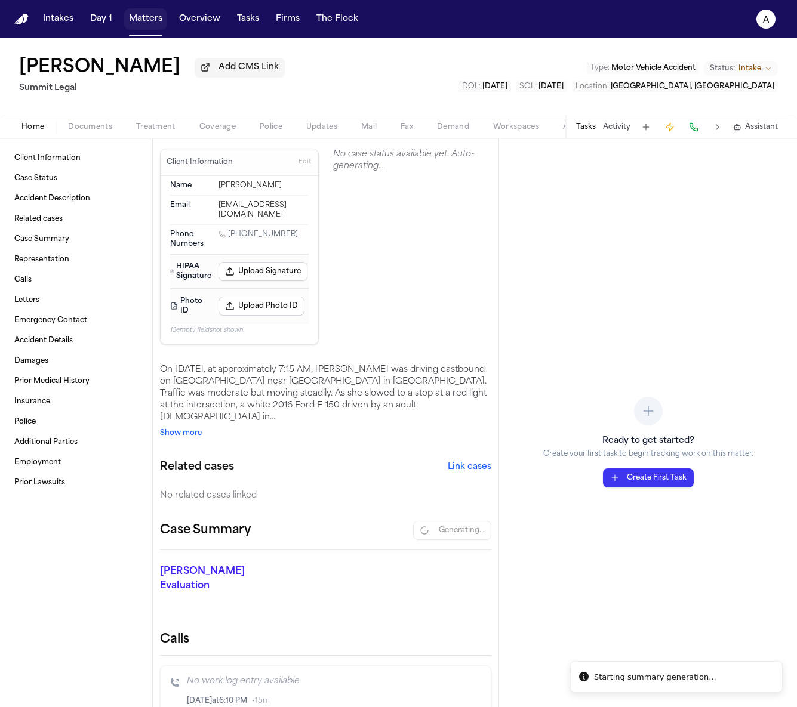
click at [133, 16] on button "Matters" at bounding box center [145, 18] width 43 height 21
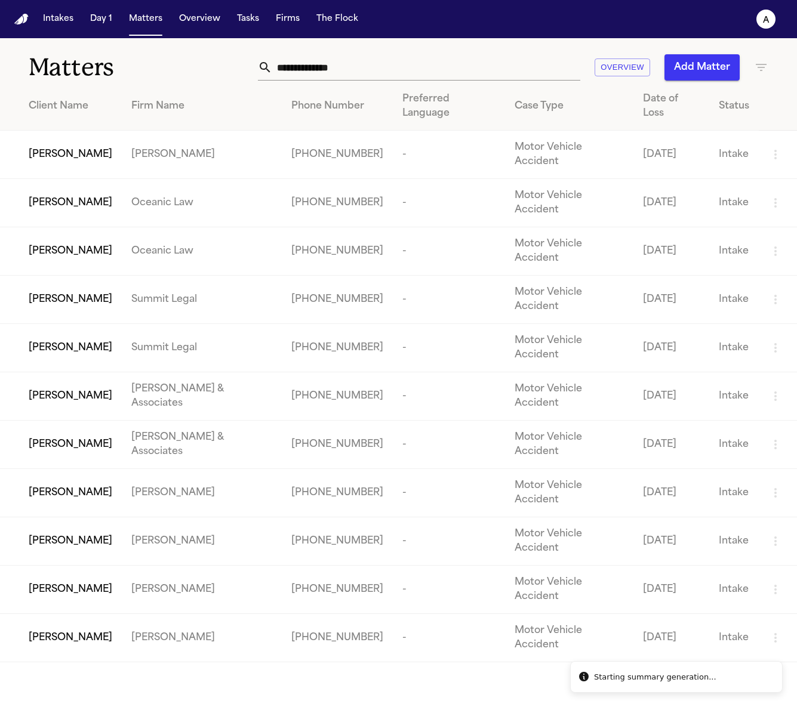
click at [114, 372] on td "Rosa Elena Gutierrez" at bounding box center [61, 396] width 122 height 48
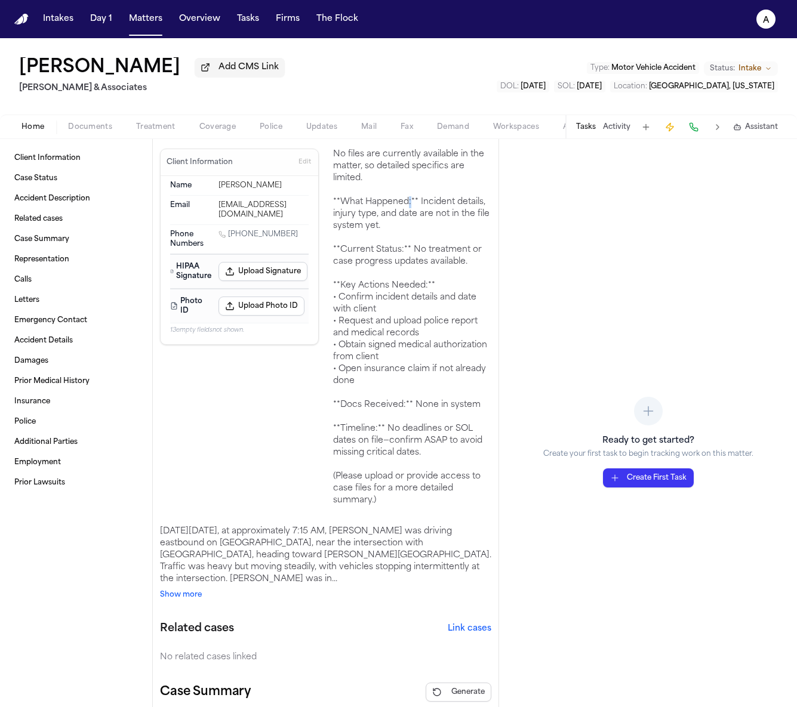
click at [128, 24] on button "Matters" at bounding box center [145, 18] width 43 height 21
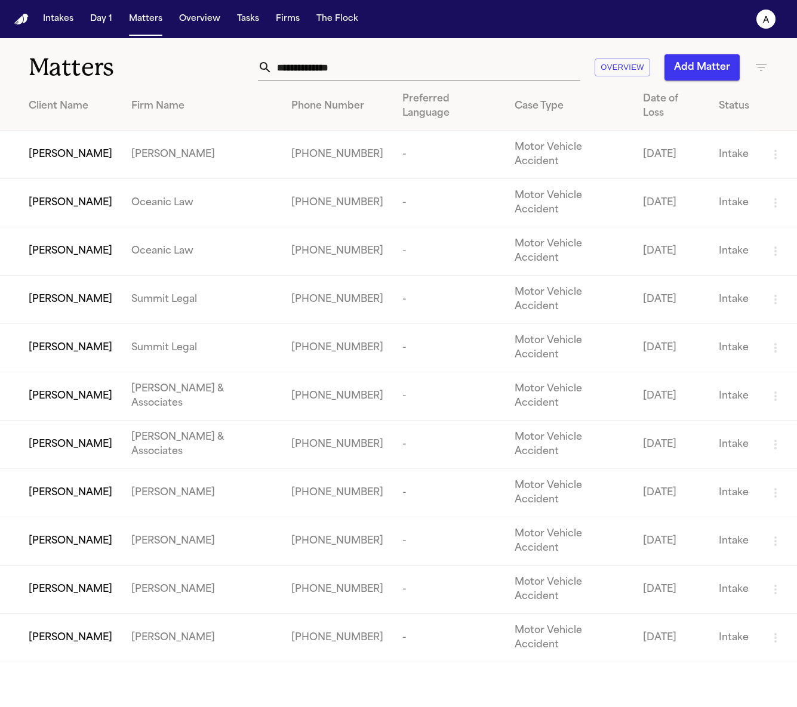
click at [122, 517] on td "Elena Marquez" at bounding box center [61, 541] width 122 height 48
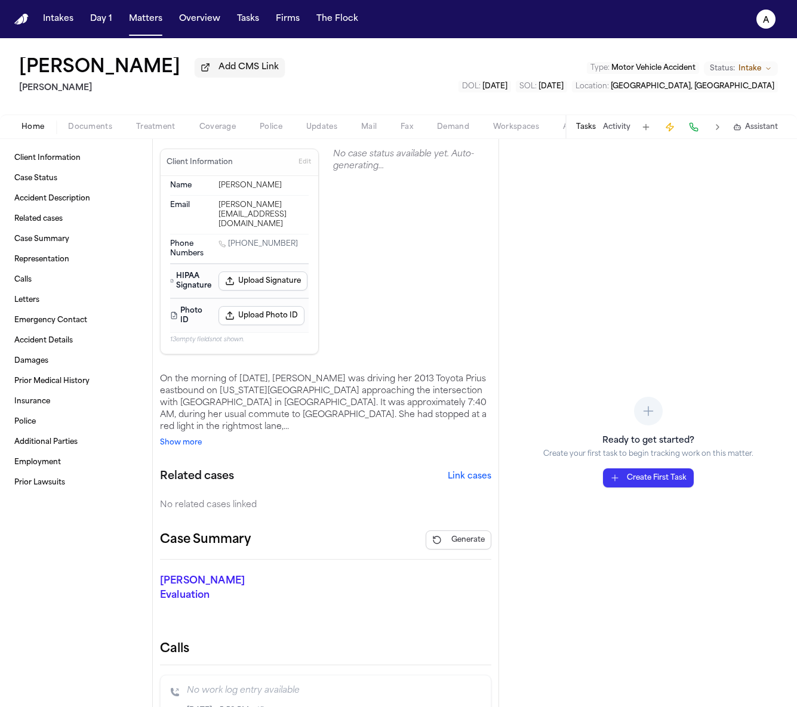
scroll to position [1, 0]
click at [454, 535] on span "Generate" at bounding box center [467, 540] width 33 height 10
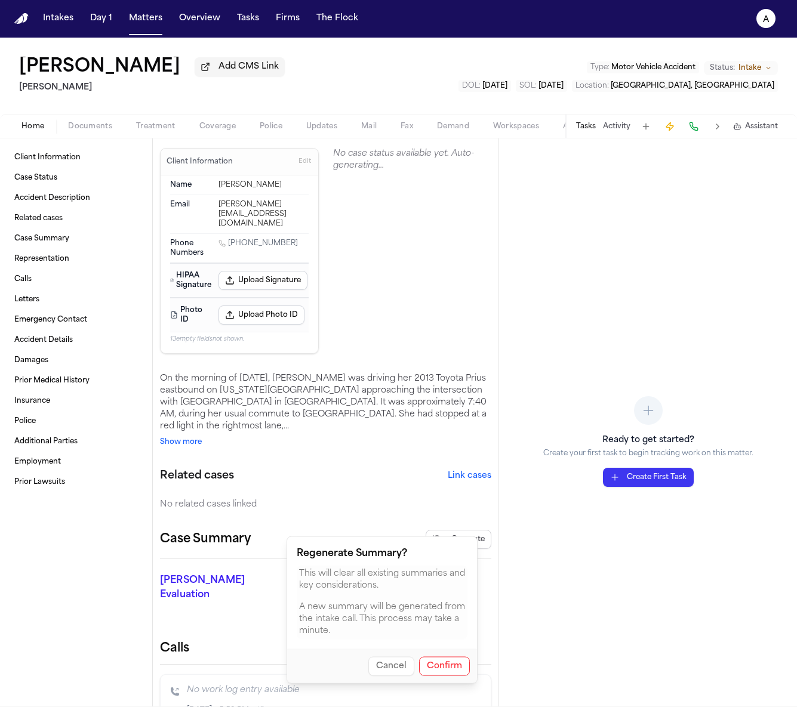
click at [445, 658] on button "Confirm" at bounding box center [444, 666] width 51 height 19
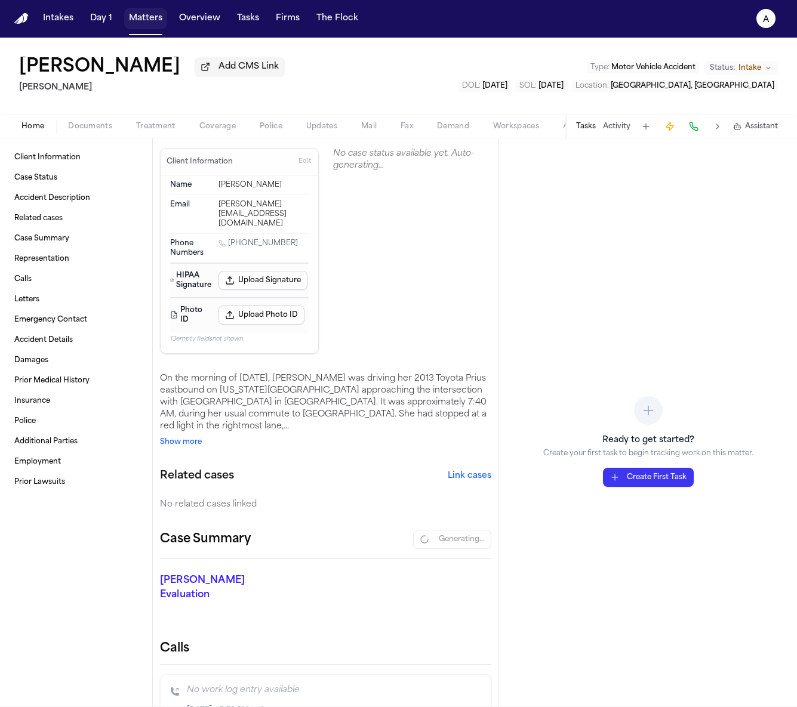
click at [169, 16] on div "Intakes Day 1 Matters Overview Tasks Firms The Flock" at bounding box center [200, 18] width 325 height 21
click at [162, 16] on button "Matters" at bounding box center [145, 18] width 43 height 21
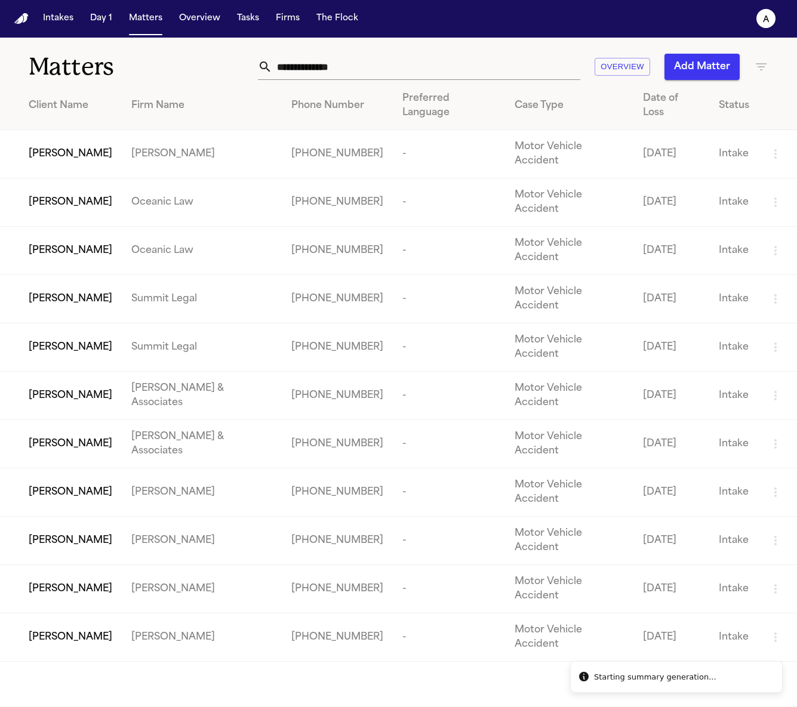
click at [106, 630] on span "Marisol Hernandez" at bounding box center [71, 637] width 84 height 14
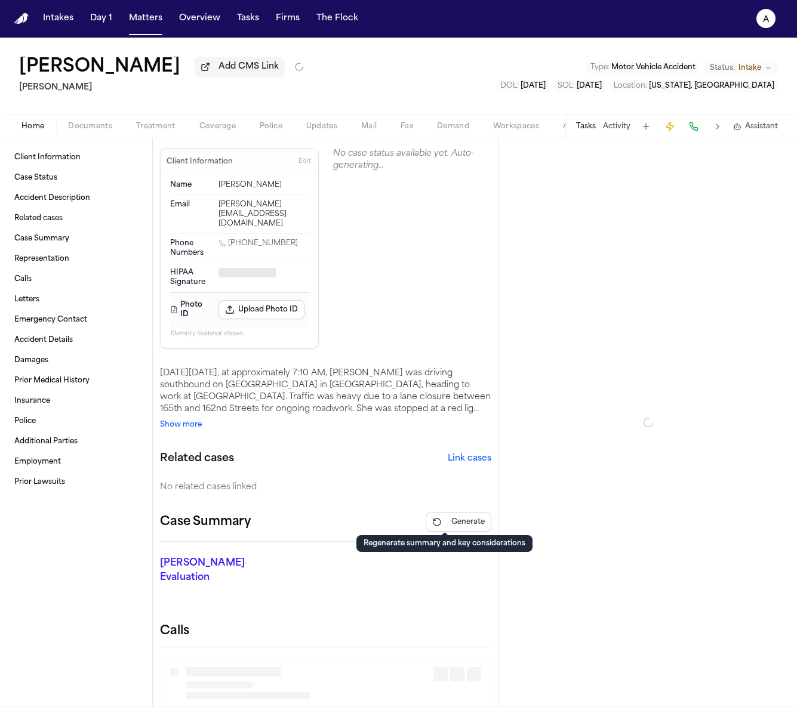
click at [452, 524] on button "Generate" at bounding box center [458, 522] width 66 height 19
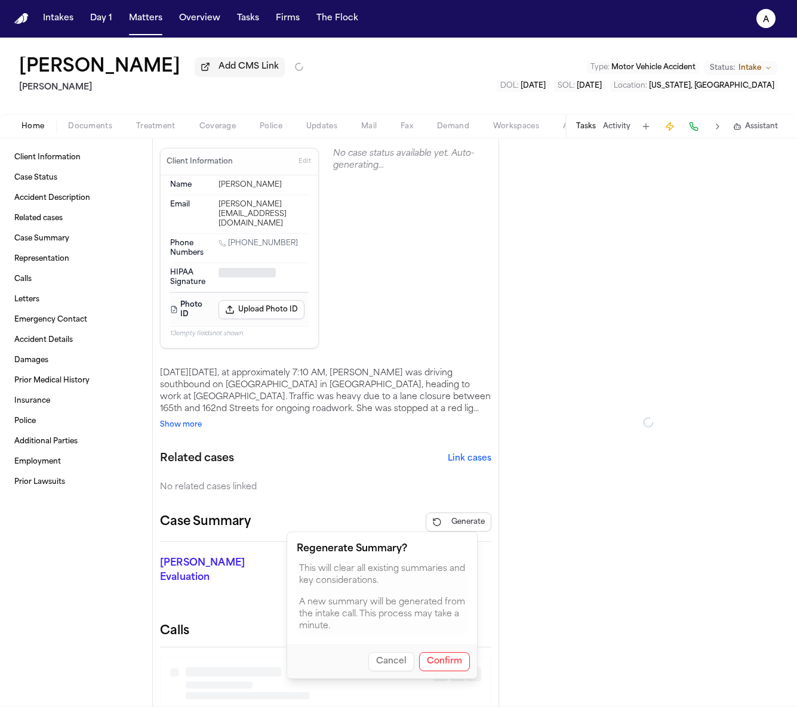
click at [449, 655] on button "Confirm" at bounding box center [444, 661] width 51 height 19
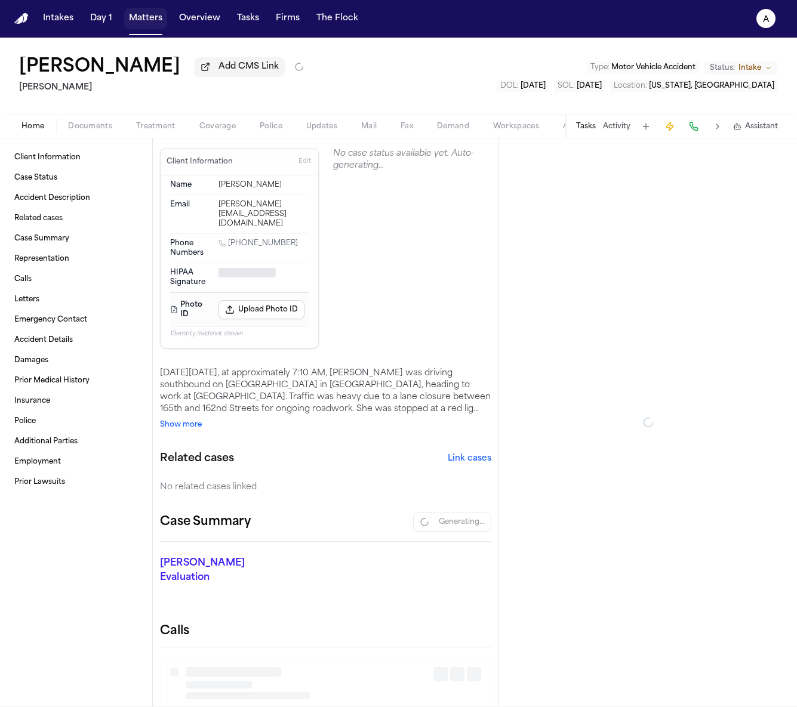
click at [140, 16] on button "Matters" at bounding box center [145, 18] width 43 height 21
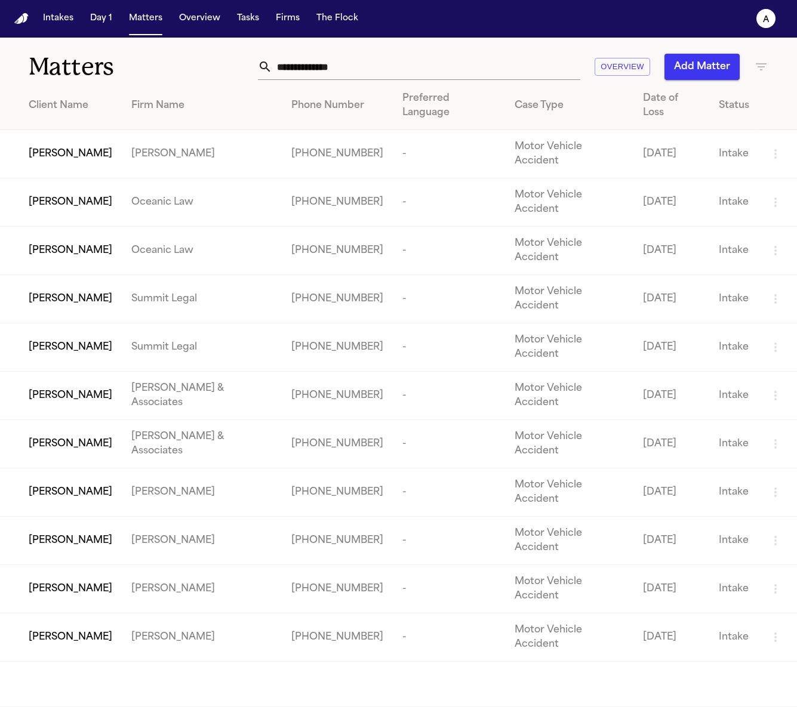
click at [122, 144] on td "Marlene S. D'Angelo" at bounding box center [61, 154] width 122 height 48
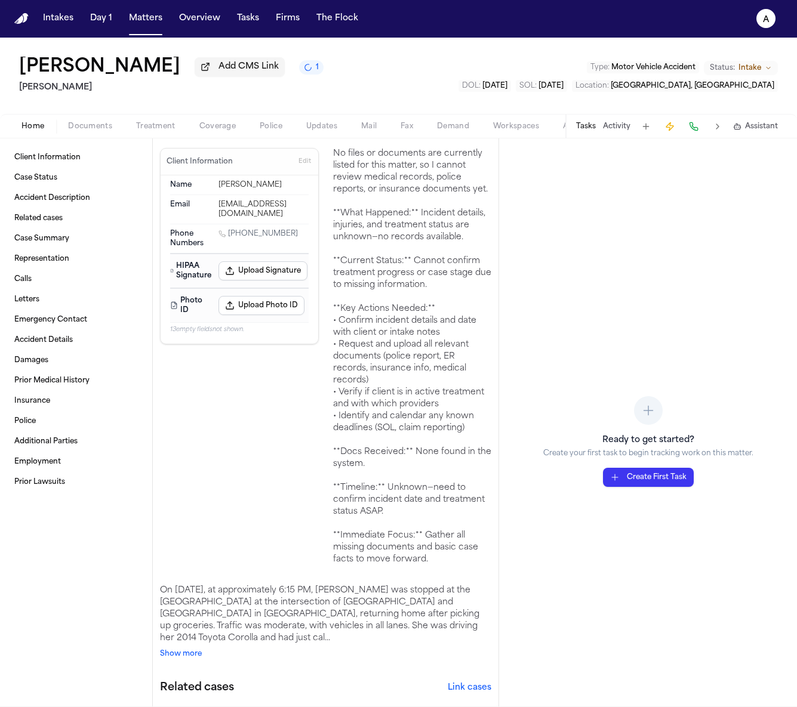
click at [333, 218] on div "No files or documents are currently listed for this matter, so I cannot review …" at bounding box center [412, 357] width 159 height 418
click at [127, 14] on button "Matters" at bounding box center [145, 18] width 43 height 21
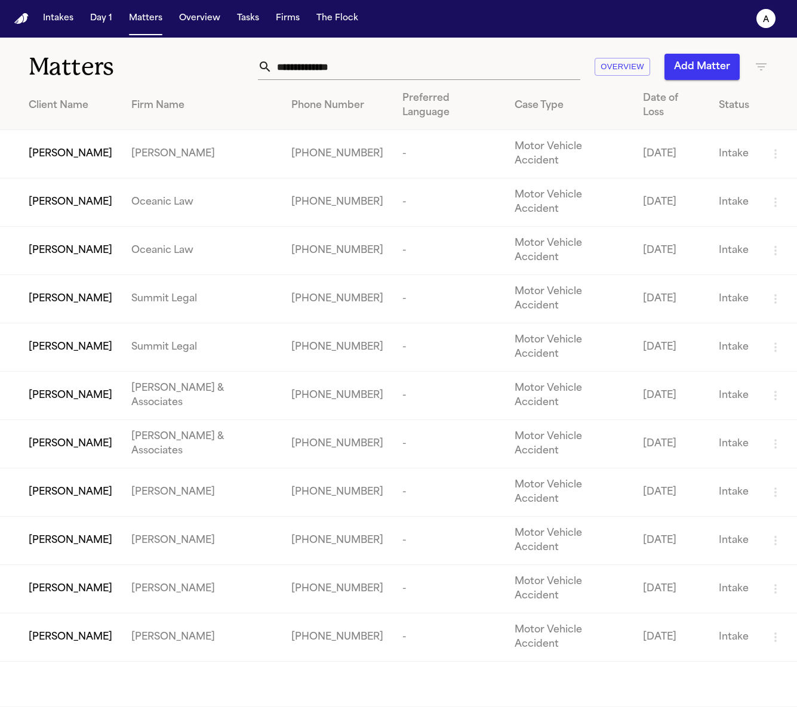
click at [84, 292] on span "Jessica Maren Hollister" at bounding box center [71, 299] width 84 height 14
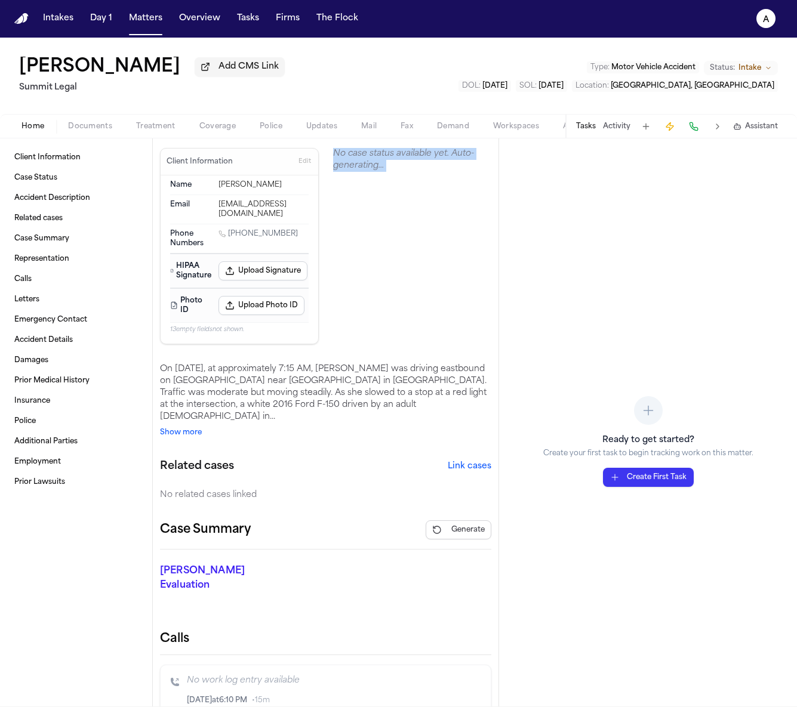
click at [356, 238] on section "No case status available yet. Auto-generating..." at bounding box center [412, 246] width 159 height 196
click at [355, 234] on section "No case status available yet. Auto-generating..." at bounding box center [412, 246] width 159 height 196
click at [140, 20] on button "Matters" at bounding box center [145, 18] width 43 height 21
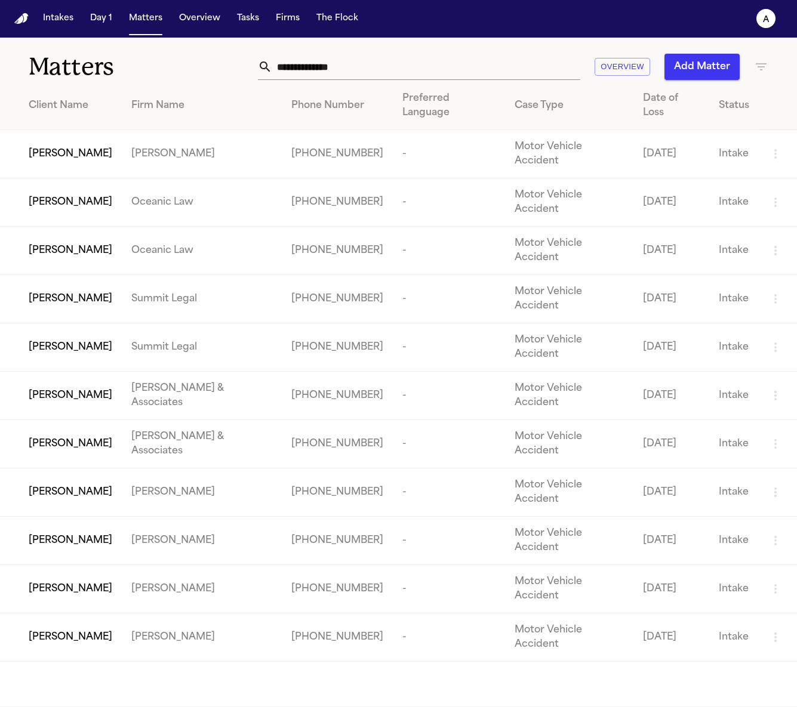
click at [126, 514] on main "Matters Overview Add Matter Client Name Firm Name Phone Number Preferred Langua…" at bounding box center [398, 372] width 797 height 669
click at [112, 630] on div "Marisol Hernandez" at bounding box center [71, 637] width 84 height 14
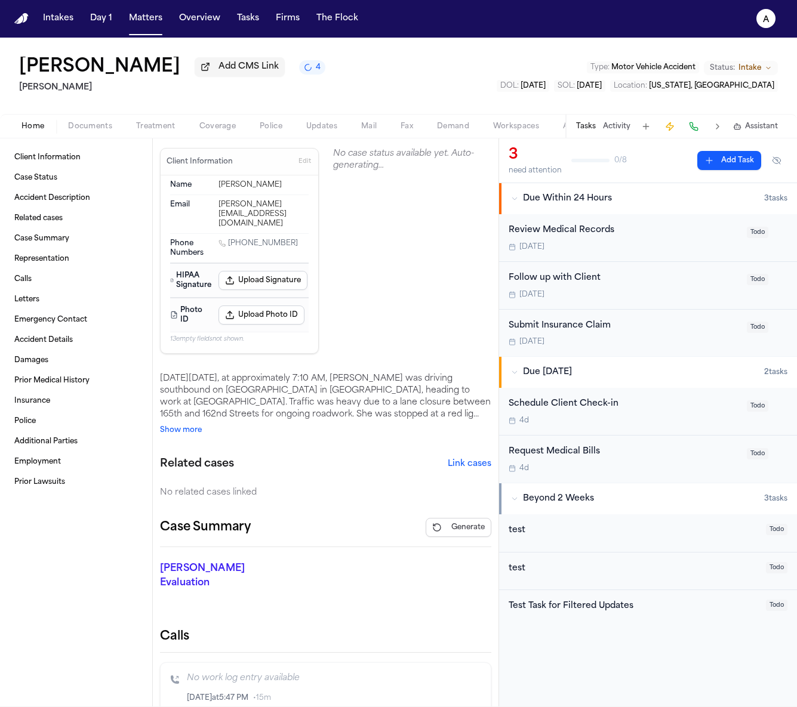
click at [314, 71] on icon "4 active tasks" at bounding box center [308, 67] width 12 height 12
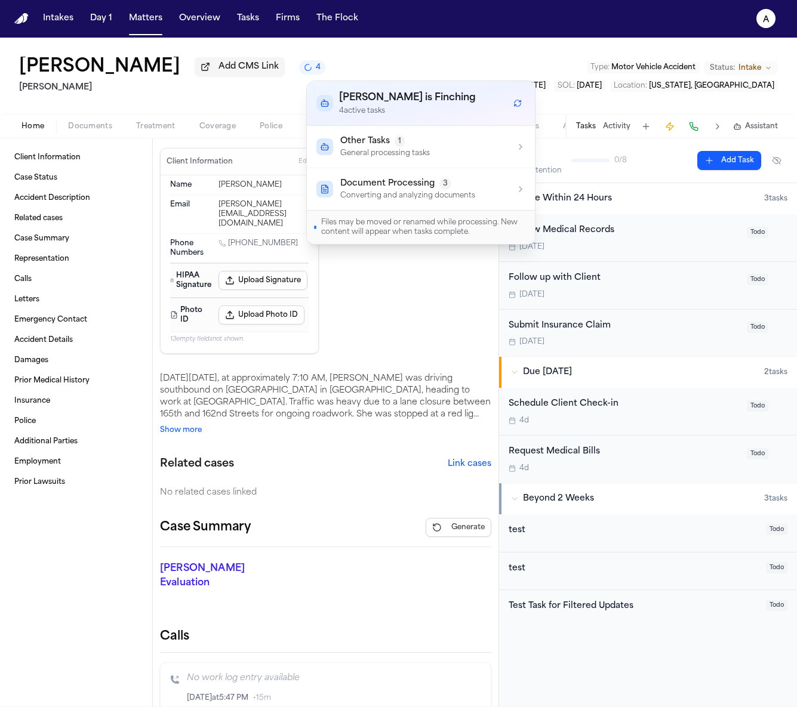
click at [379, 153] on p "General processing tasks" at bounding box center [384, 154] width 89 height 10
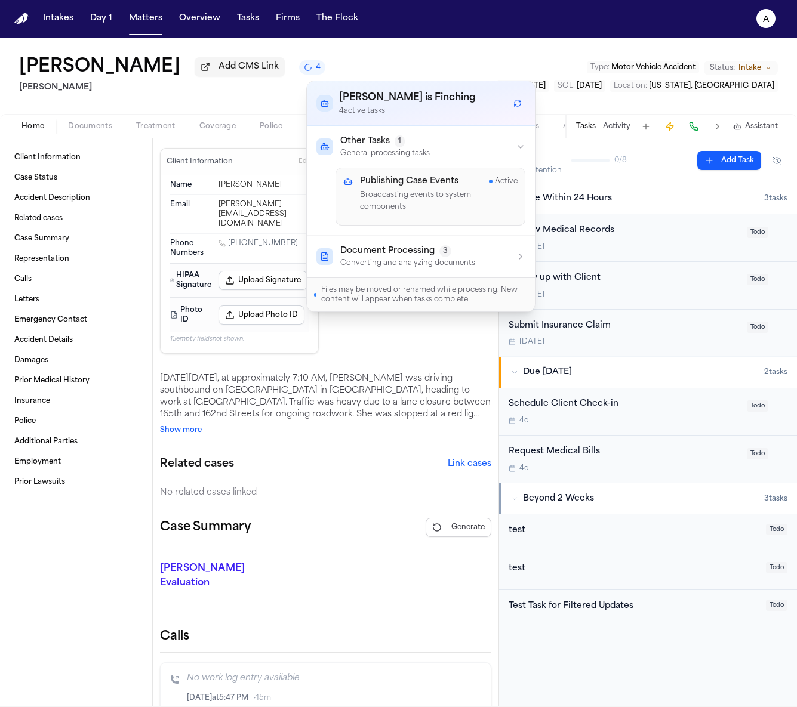
click at [395, 236] on button "Document Processing 3 Converting and analyzing documents" at bounding box center [421, 257] width 228 height 42
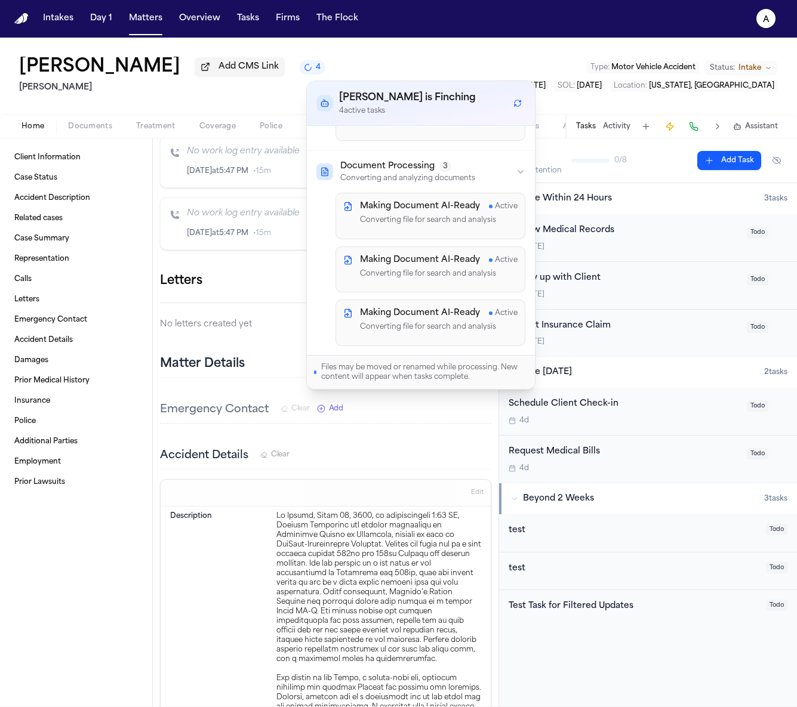
scroll to position [88, 0]
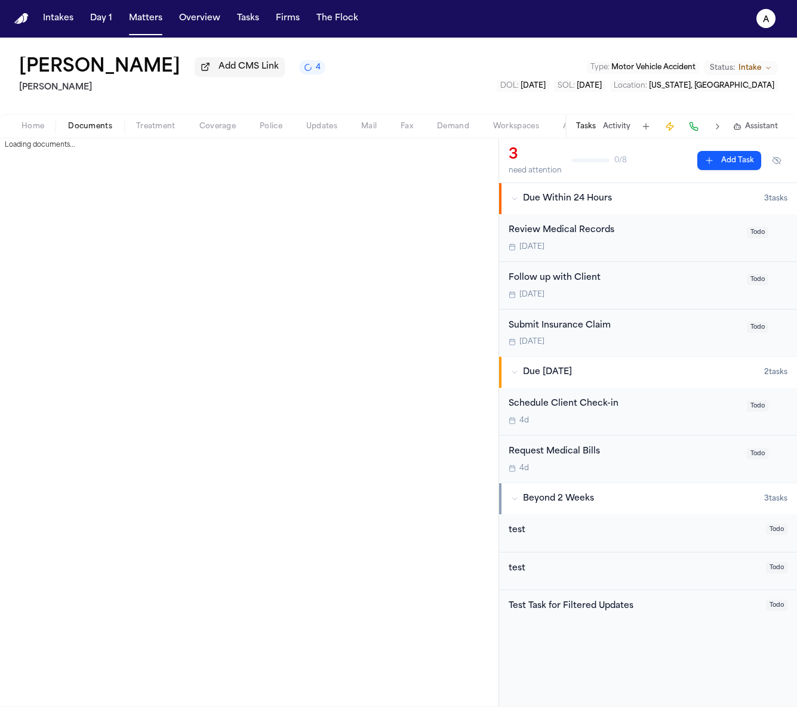
click at [70, 122] on span "Documents" at bounding box center [90, 127] width 44 height 10
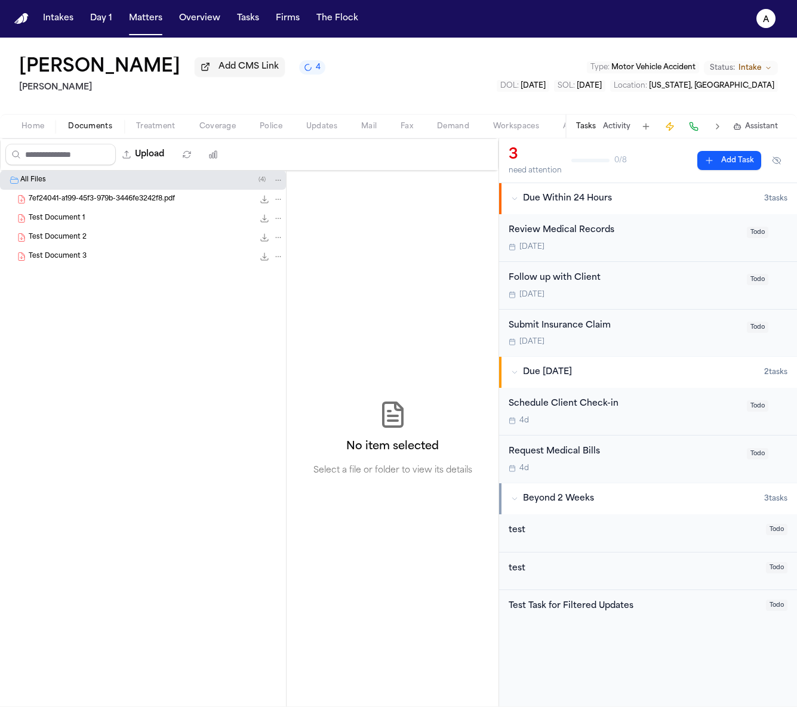
click at [121, 261] on div "Test Document 3 0.0 KB • PDF" at bounding box center [156, 257] width 255 height 12
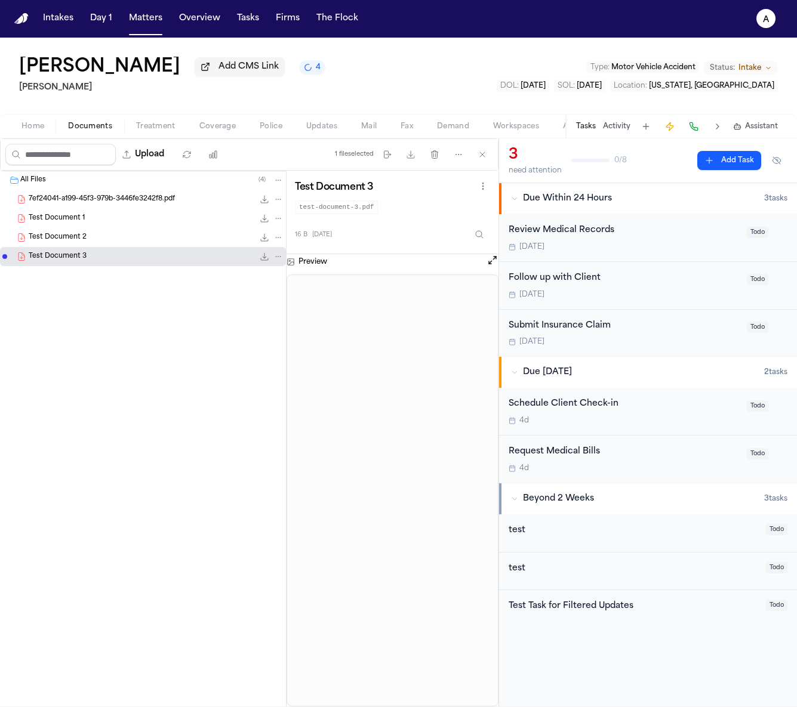
click at [145, 228] on div "Test Document 1 0.0 KB • PDF" at bounding box center [143, 218] width 286 height 19
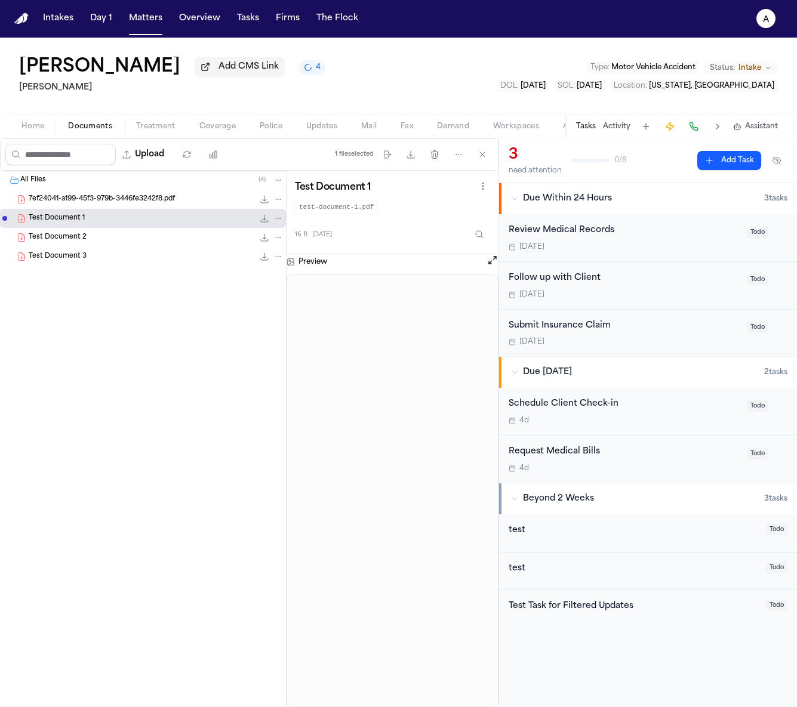
click at [143, 214] on div "Test Document 1 0.0 KB • PDF" at bounding box center [143, 218] width 286 height 19
click at [64, 199] on span "7ef24041-a199-45f3-979b-3446fe3242f8.pdf" at bounding box center [102, 200] width 146 height 10
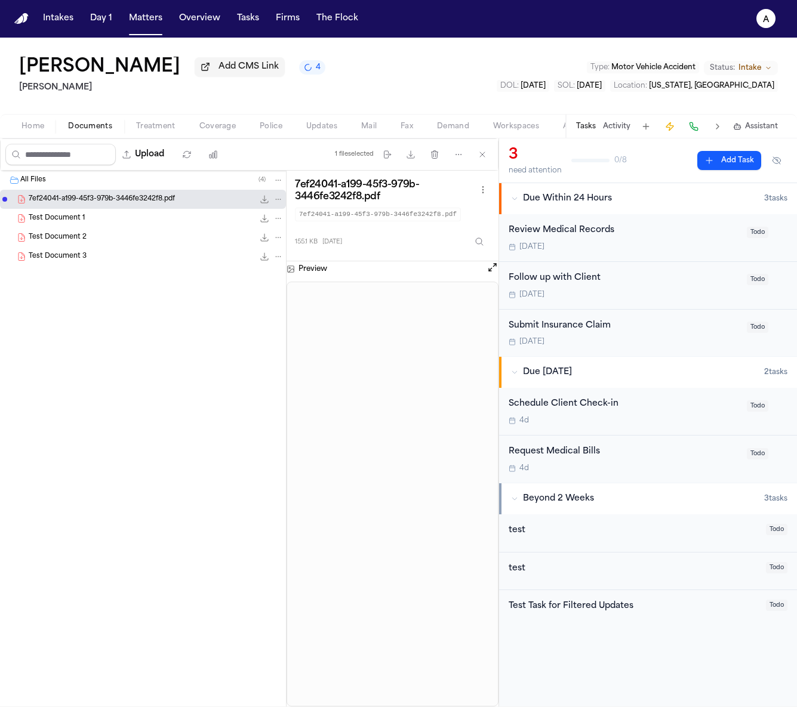
click at [26, 125] on span "Home" at bounding box center [32, 127] width 23 height 10
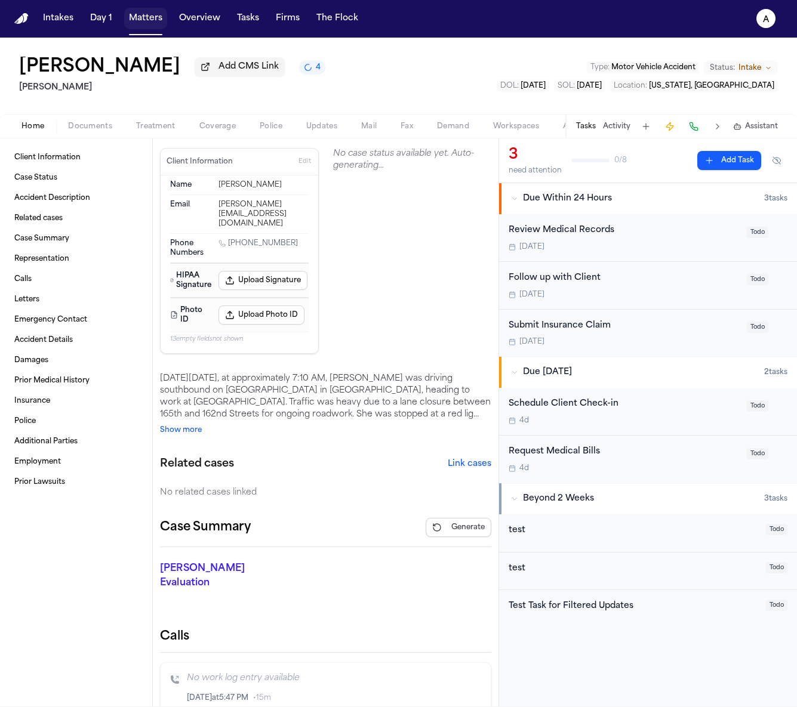
click at [126, 21] on button "Matters" at bounding box center [145, 18] width 43 height 21
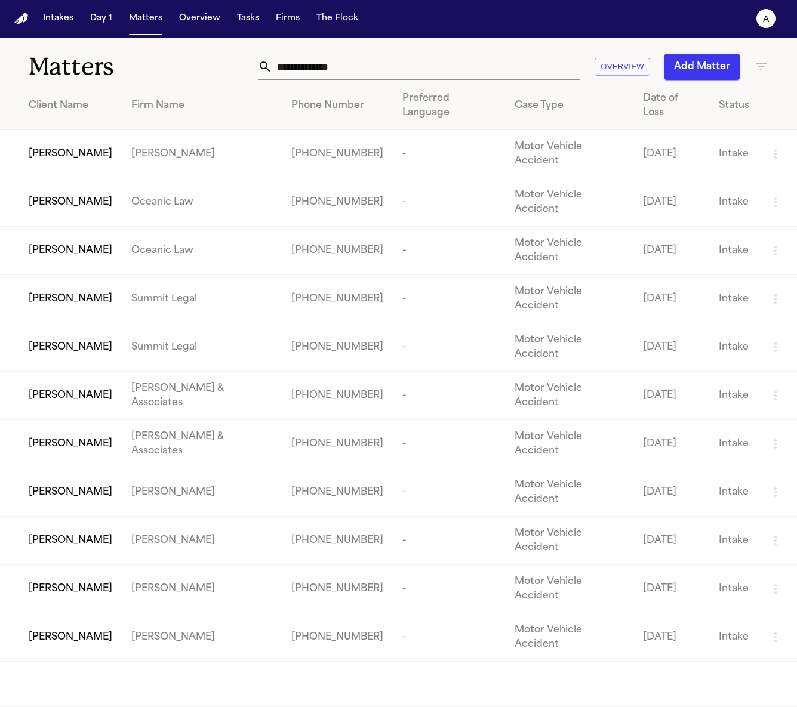
click at [122, 468] on td "Vanessa Corral" at bounding box center [61, 492] width 122 height 48
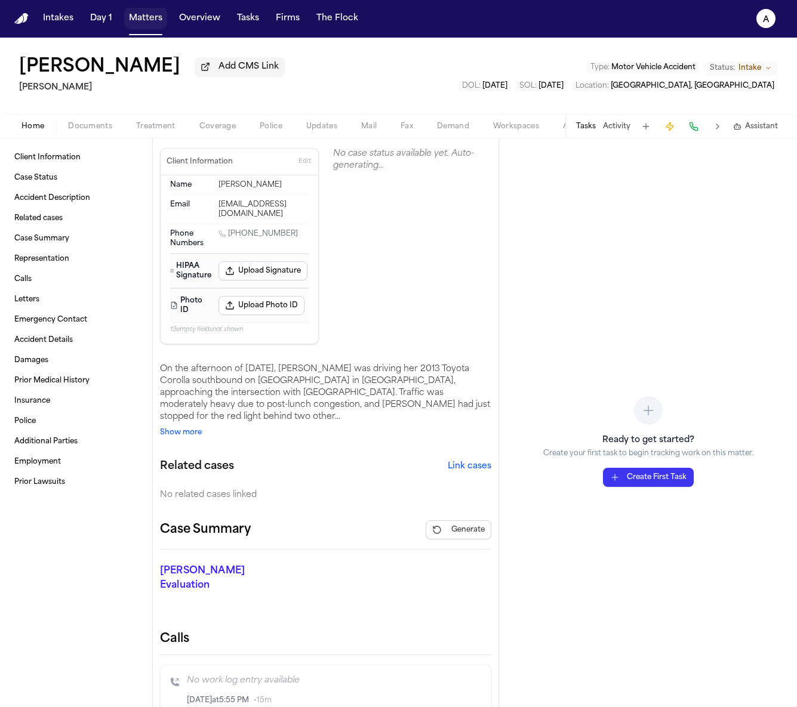
click at [141, 25] on button "Matters" at bounding box center [145, 18] width 43 height 21
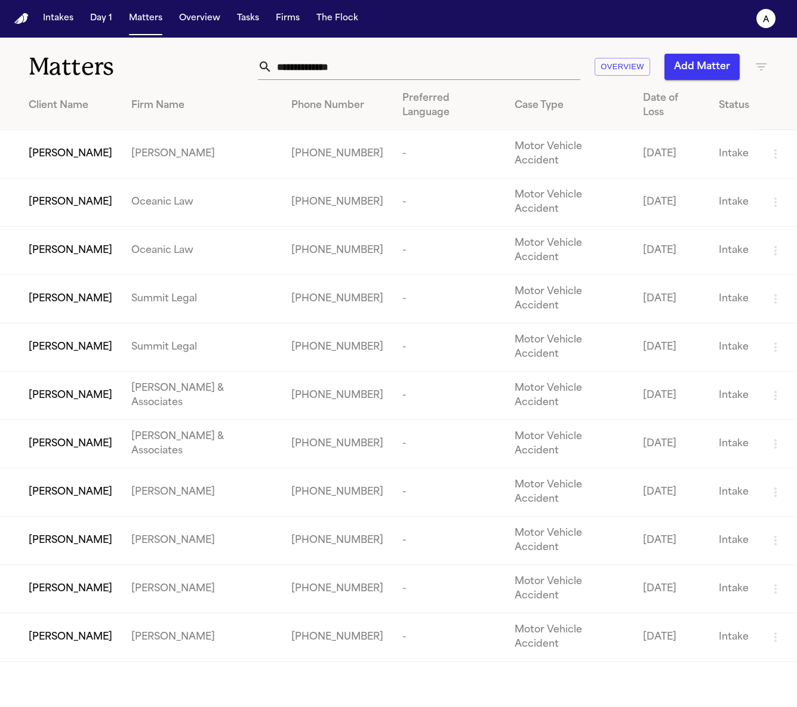
click at [122, 613] on td "Marisol Hernandez" at bounding box center [61, 637] width 122 height 48
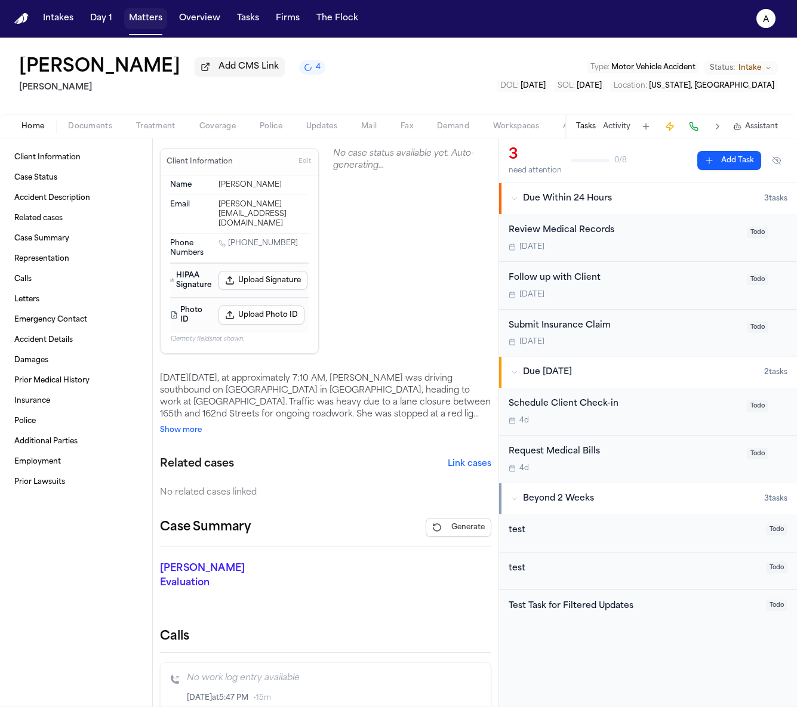
click at [131, 24] on button "Matters" at bounding box center [145, 18] width 43 height 21
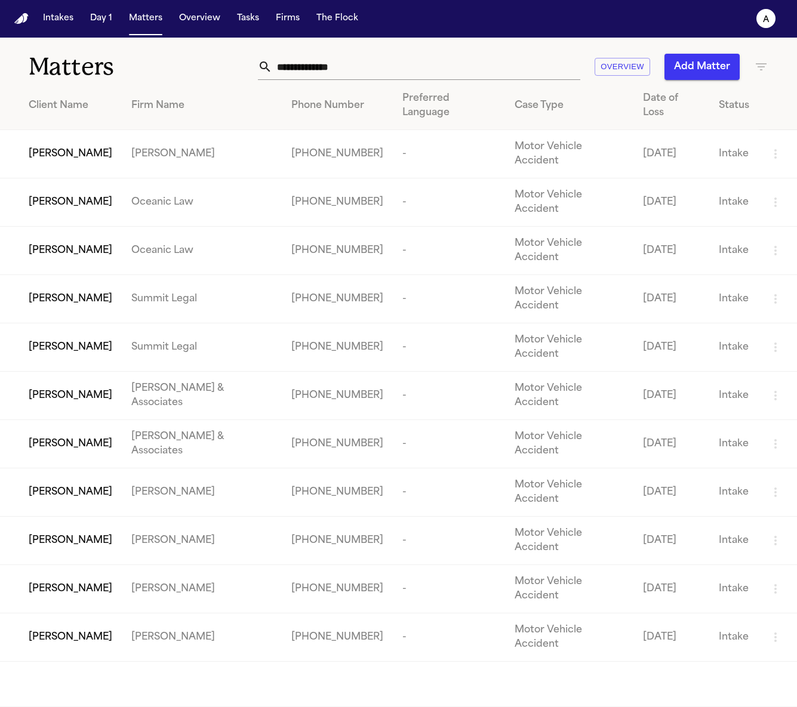
click at [112, 147] on div "Marlene S. D'Angelo" at bounding box center [71, 154] width 84 height 14
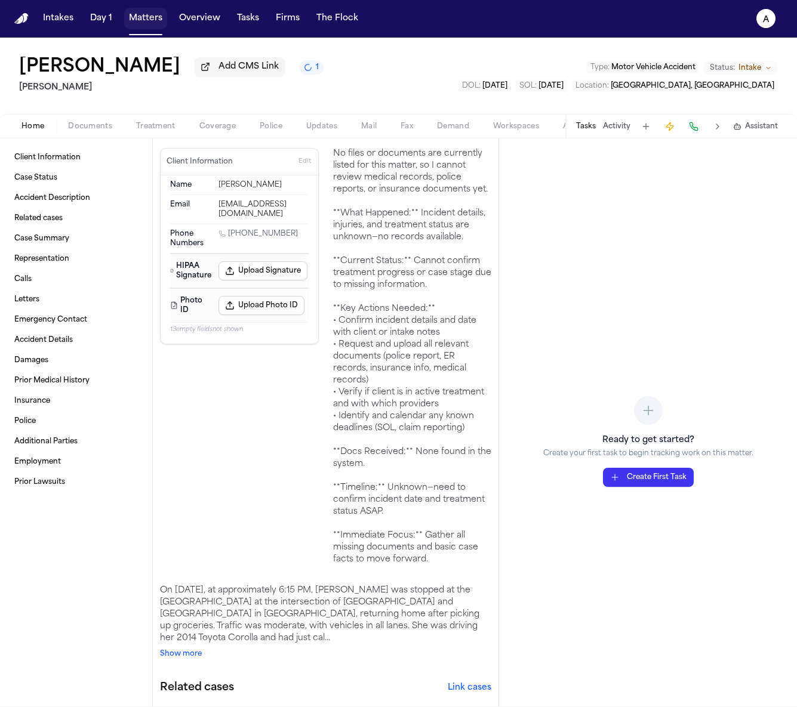
click at [129, 20] on button "Matters" at bounding box center [145, 18] width 43 height 21
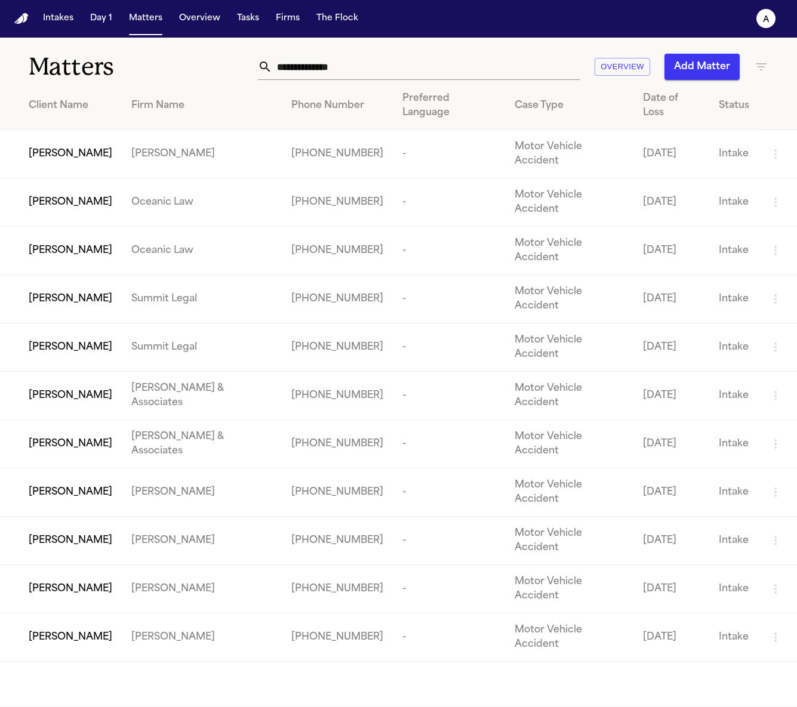
click at [106, 613] on td "Marisol Hernandez" at bounding box center [61, 637] width 122 height 48
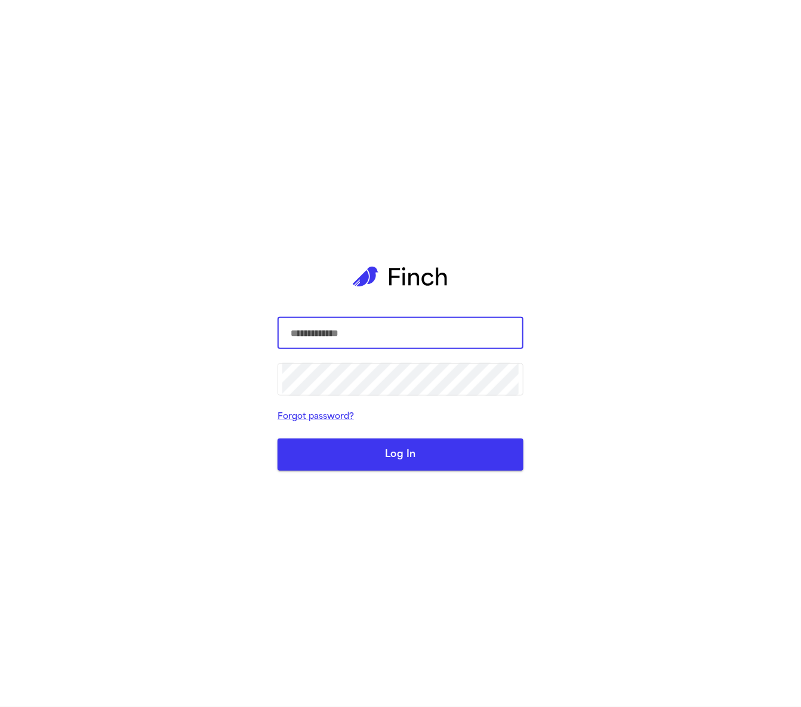
click at [193, 521] on div "​ ​ Forgot password? Log In" at bounding box center [400, 353] width 801 height 707
click at [465, 334] on input "text" at bounding box center [400, 332] width 236 height 33
type input "**********"
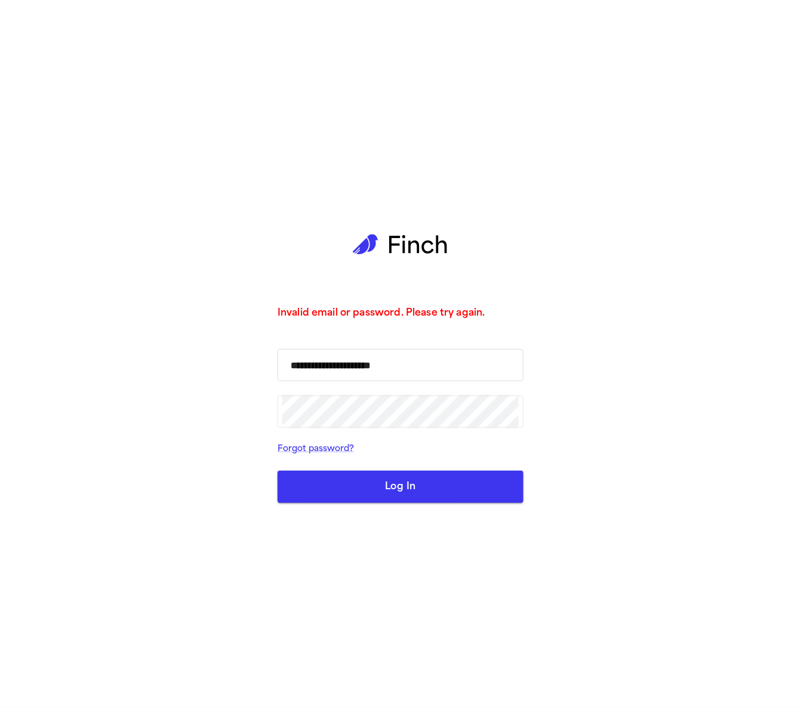
click at [343, 365] on input "**********" at bounding box center [400, 364] width 236 height 33
click at [341, 363] on input "**********" at bounding box center [400, 364] width 236 height 33
click at [340, 363] on input "**********" at bounding box center [400, 364] width 236 height 33
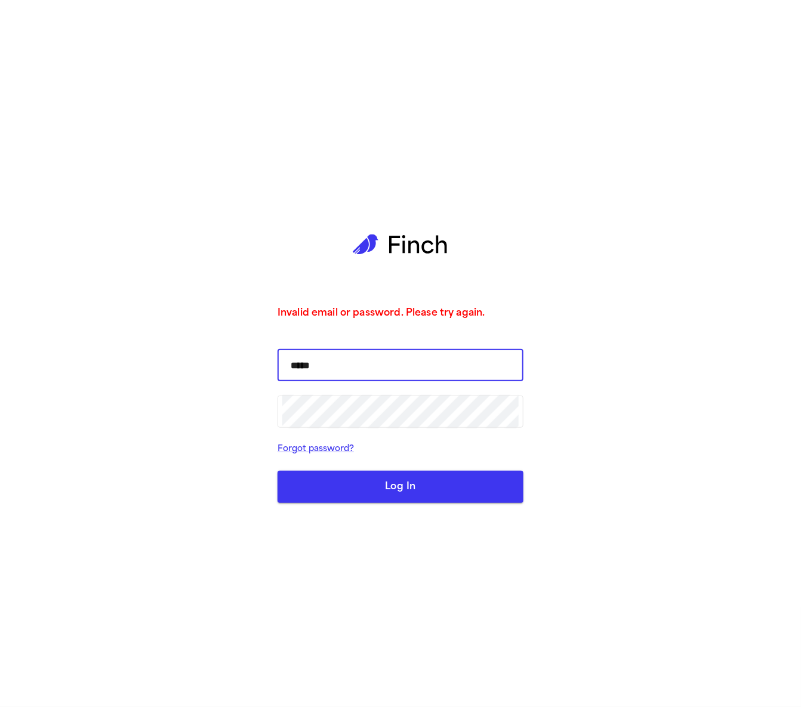
type input "*****"
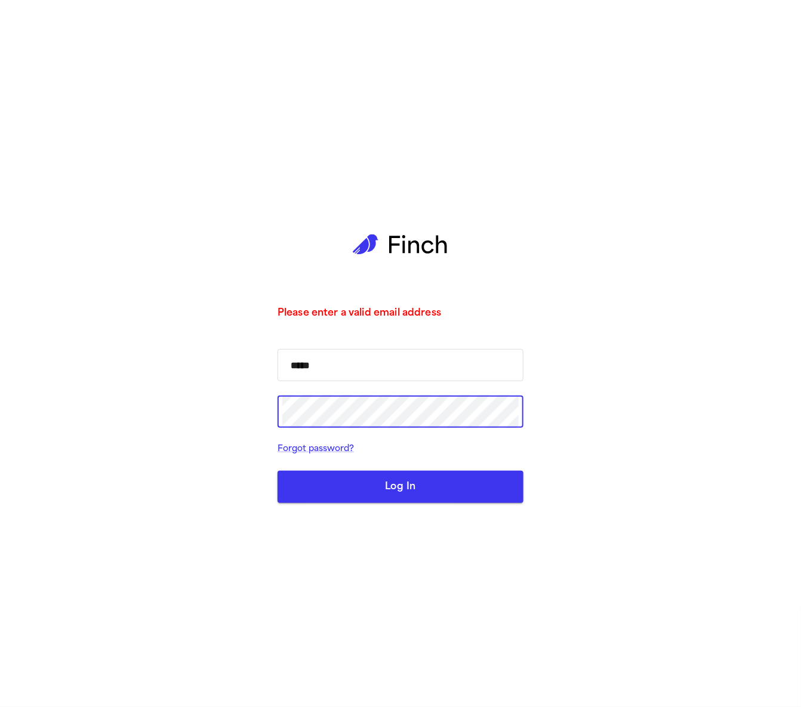
click at [332, 353] on input "*****" at bounding box center [400, 364] width 236 height 33
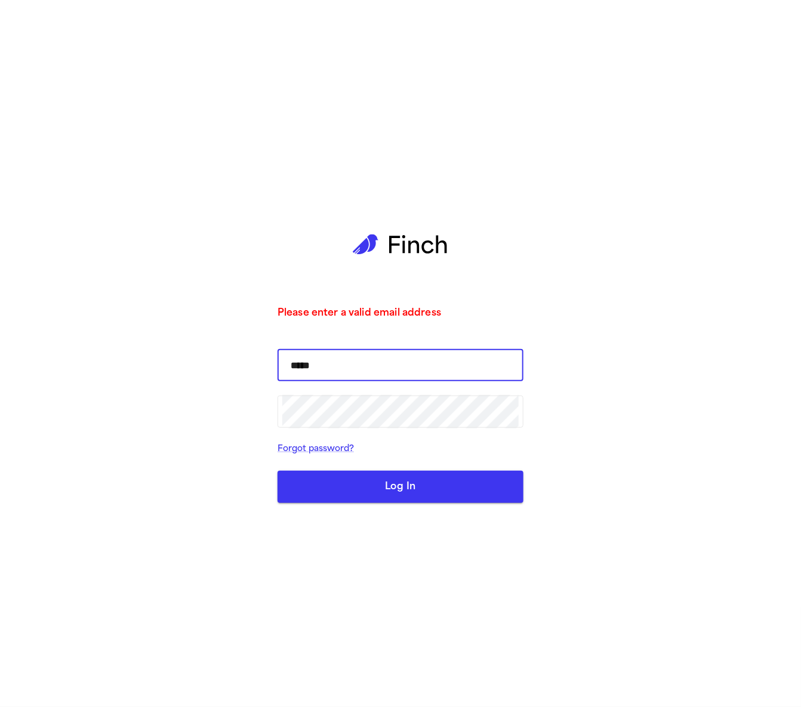
click at [332, 361] on input "*****" at bounding box center [400, 364] width 236 height 33
type input "**********"
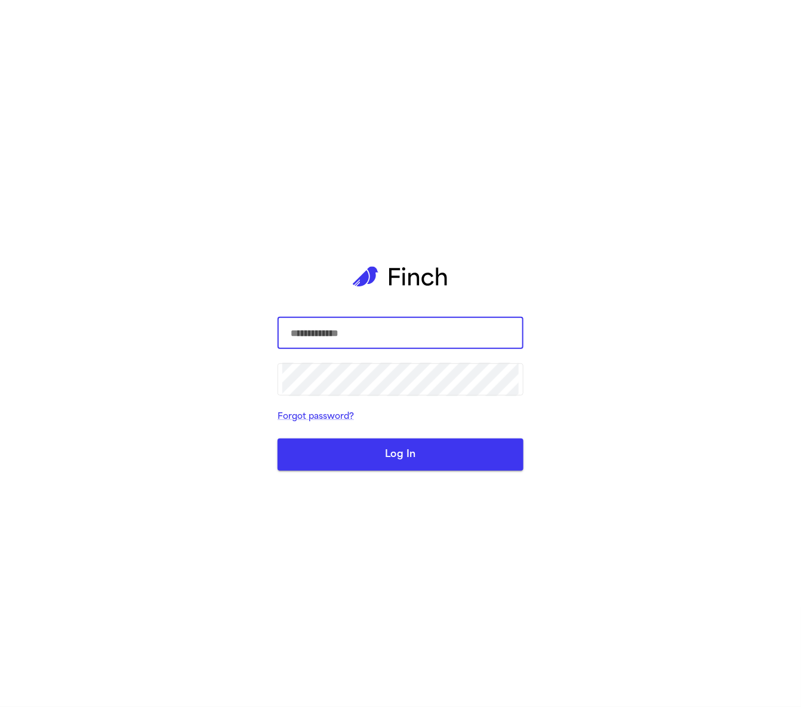
scroll to position [1, 0]
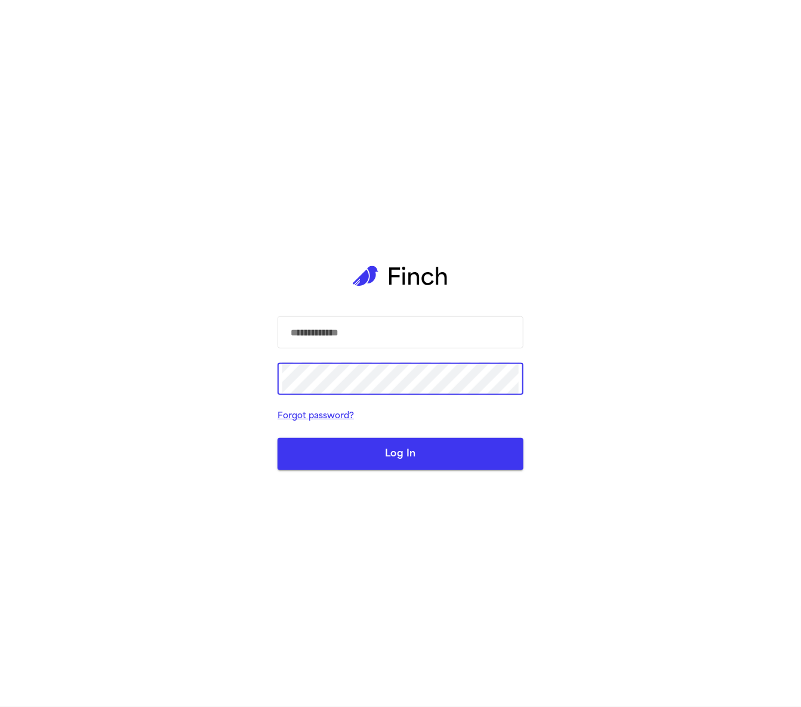
type input "**********"
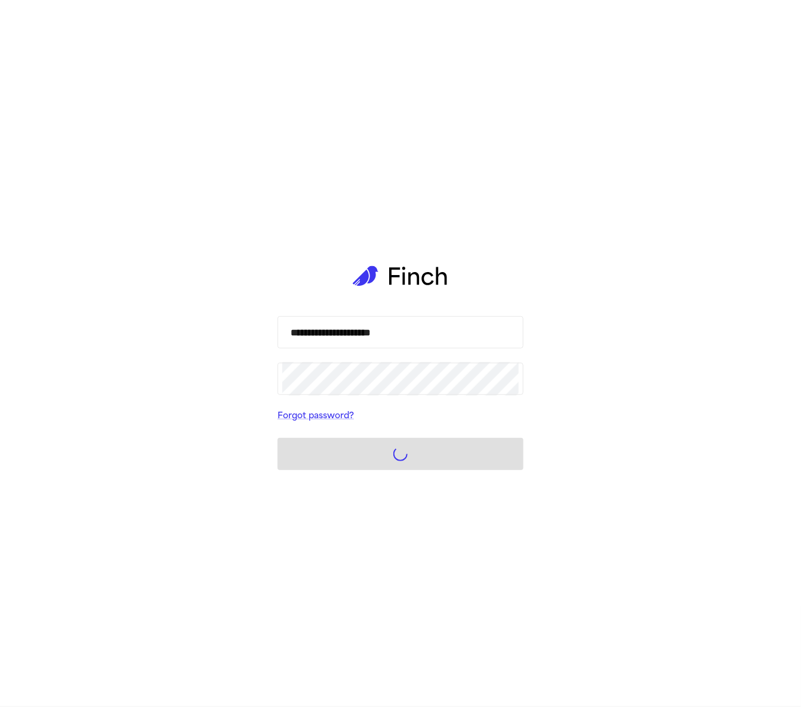
scroll to position [0, 0]
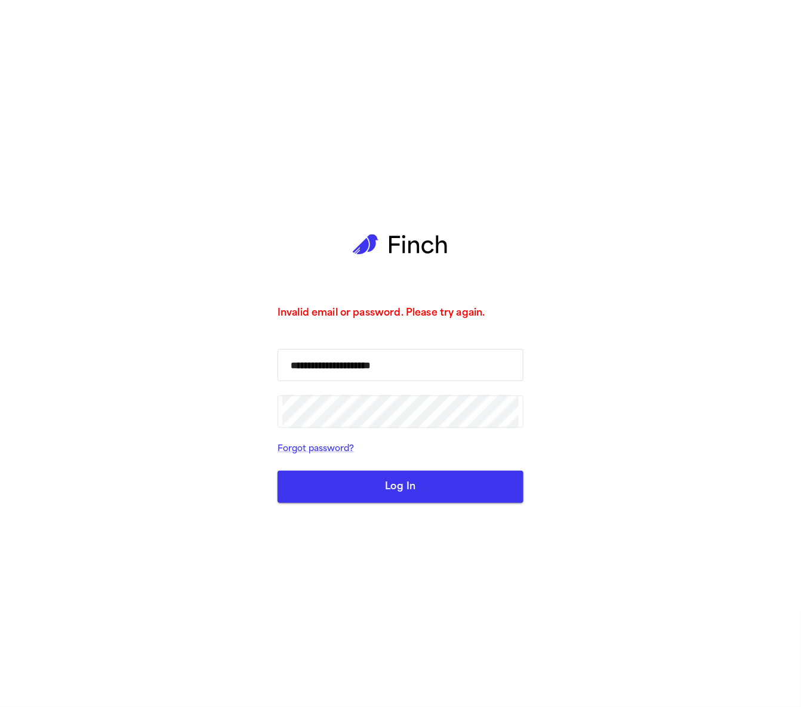
click at [350, 374] on input "**********" at bounding box center [400, 364] width 236 height 33
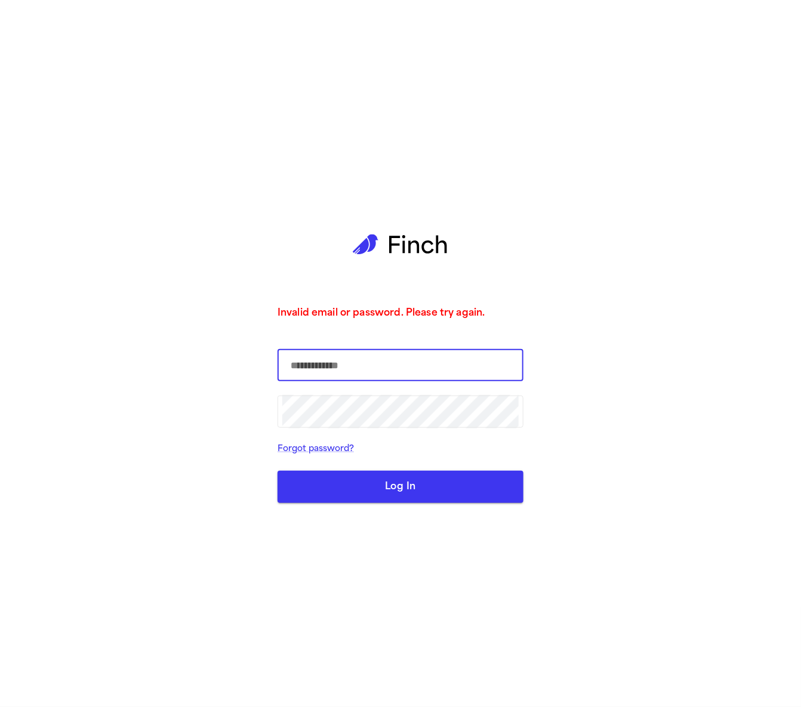
type input "*****"
click at [332, 363] on input "*****" at bounding box center [400, 364] width 236 height 33
type input "**********"
